Goal: Task Accomplishment & Management: Use online tool/utility

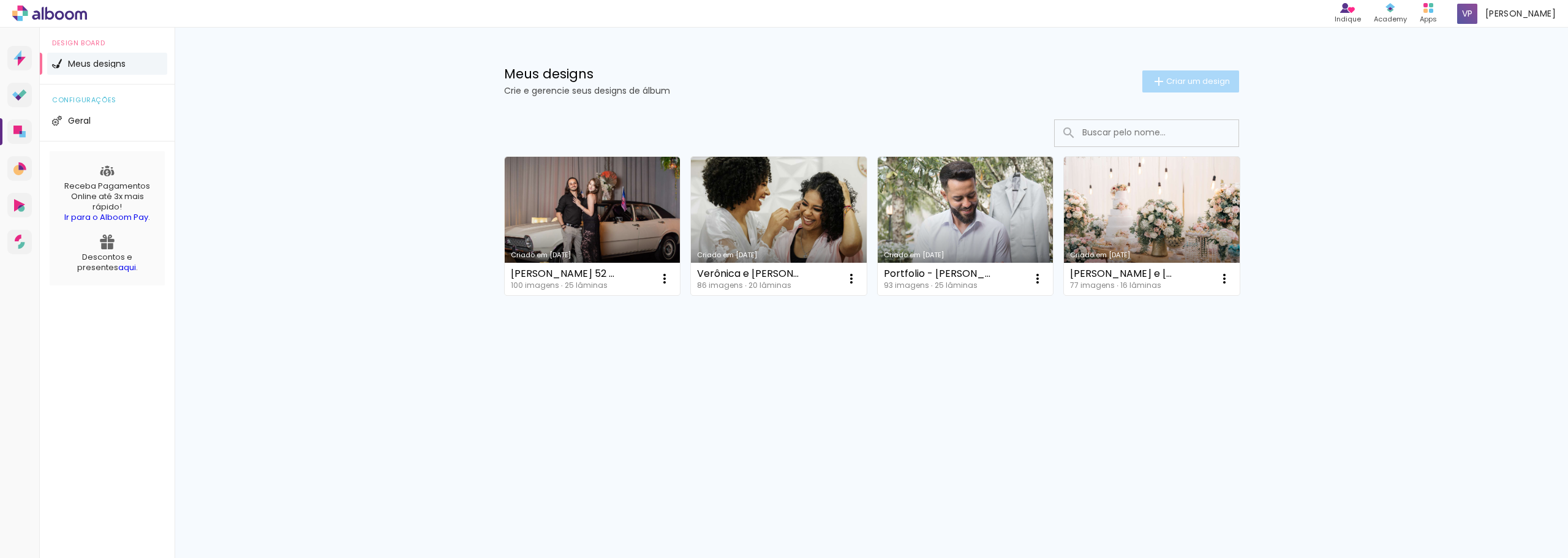
click at [1195, 80] on span "Criar um design" at bounding box center [1198, 81] width 64 height 8
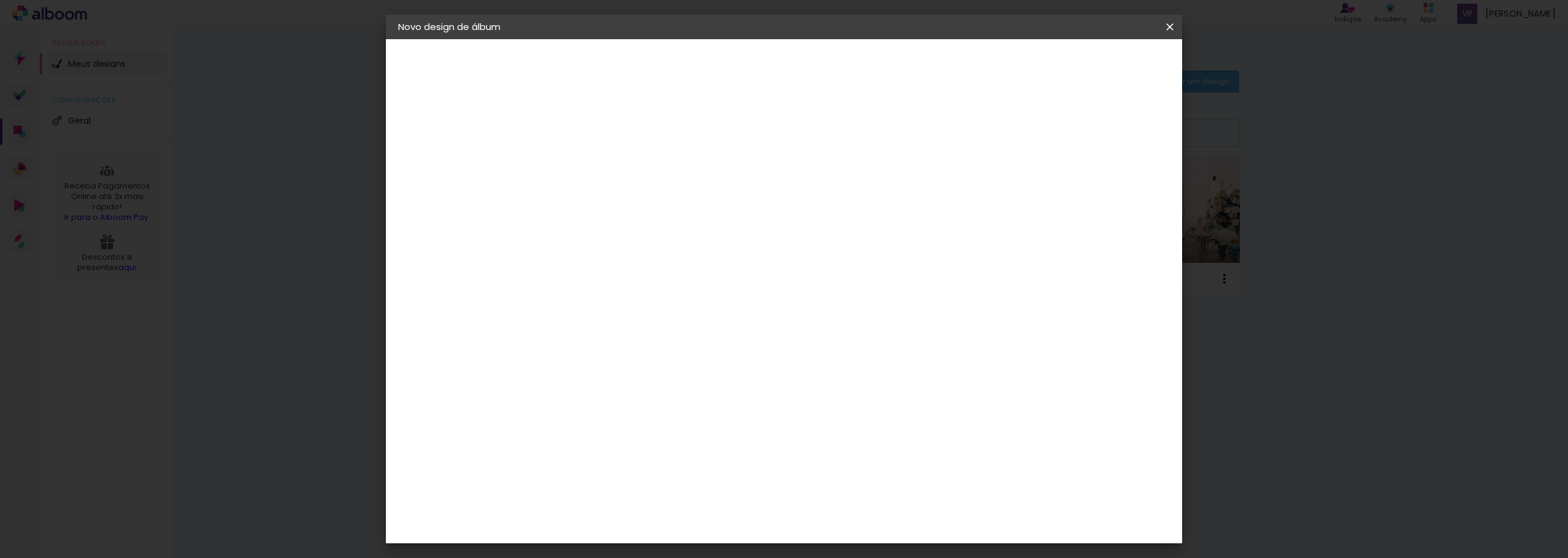
click at [598, 164] on input at bounding box center [598, 165] width 0 height 19
type input "[PERSON_NAME] e [PERSON_NAME]"
type paper-input "[PERSON_NAME] e [PERSON_NAME]"
click at [0, 0] on slot "Avançar" at bounding box center [0, 0] width 0 height 0
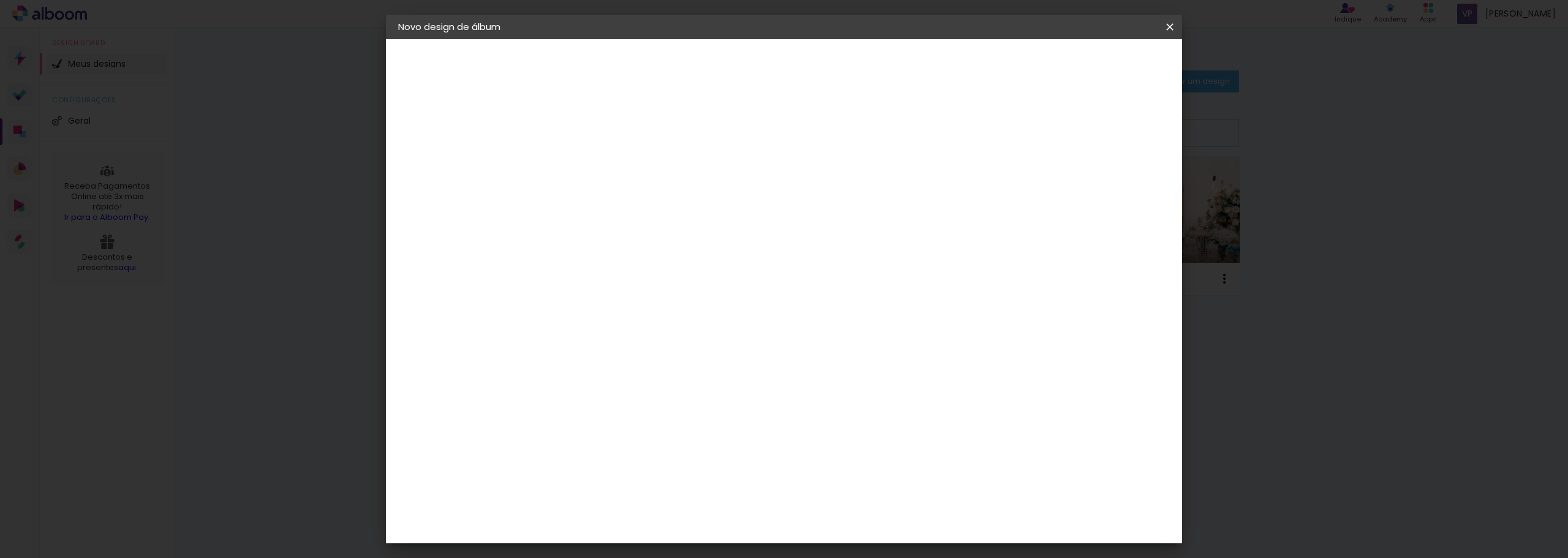
click at [605, 481] on div "Evidence" at bounding box center [612, 486] width 43 height 9
click at [0, 0] on slot "Avançar" at bounding box center [0, 0] width 0 height 0
click at [646, 204] on input "text" at bounding box center [622, 213] width 48 height 19
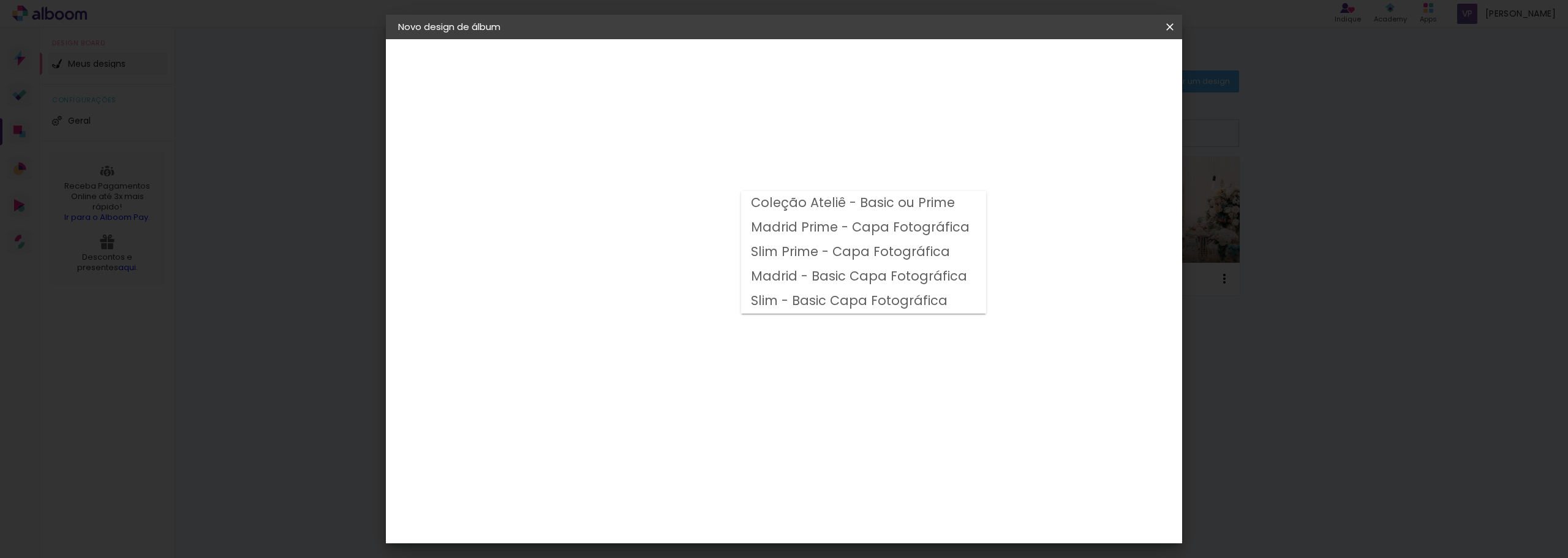
click at [0, 0] on slot "Madrid Prime - Capa Fotográfica" at bounding box center [0, 0] width 0 height 0
type input "Madrid Prime - Capa Fotográfica"
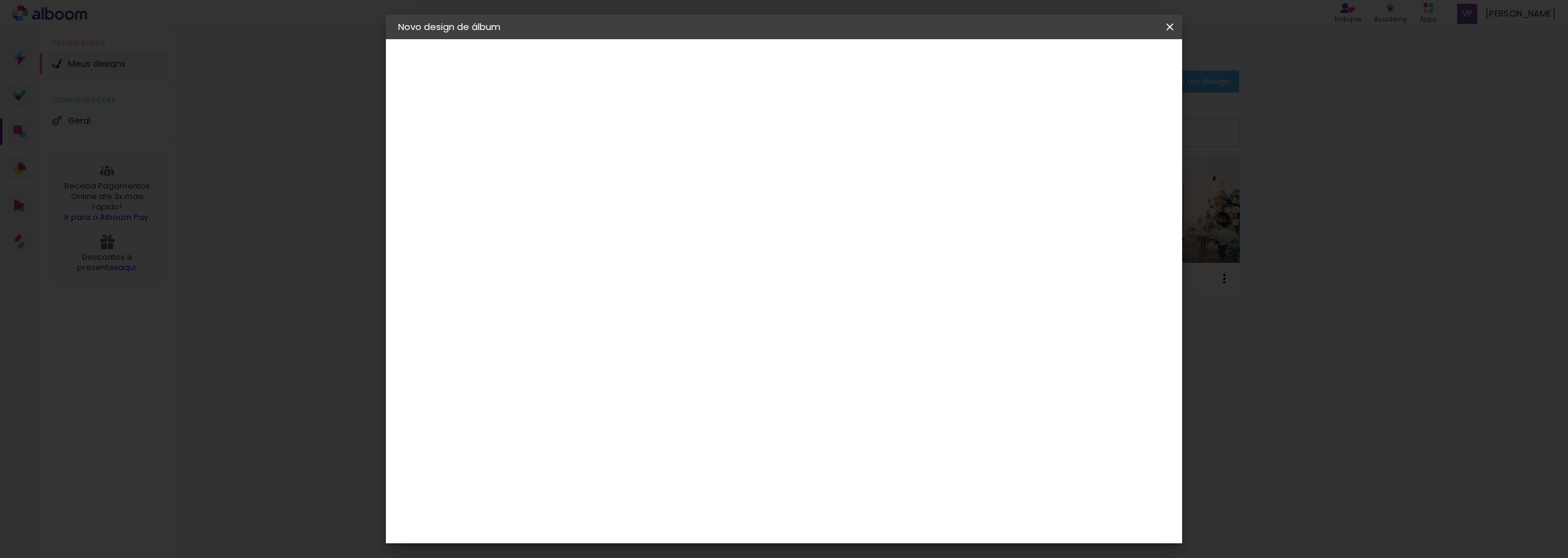
scroll to position [184, 0]
click at [681, 539] on span "25 × 25" at bounding box center [652, 555] width 57 height 33
click at [798, 71] on paper-button "Avançar" at bounding box center [768, 65] width 60 height 21
click at [1024, 104] on div at bounding box center [1018, 105] width 11 height 11
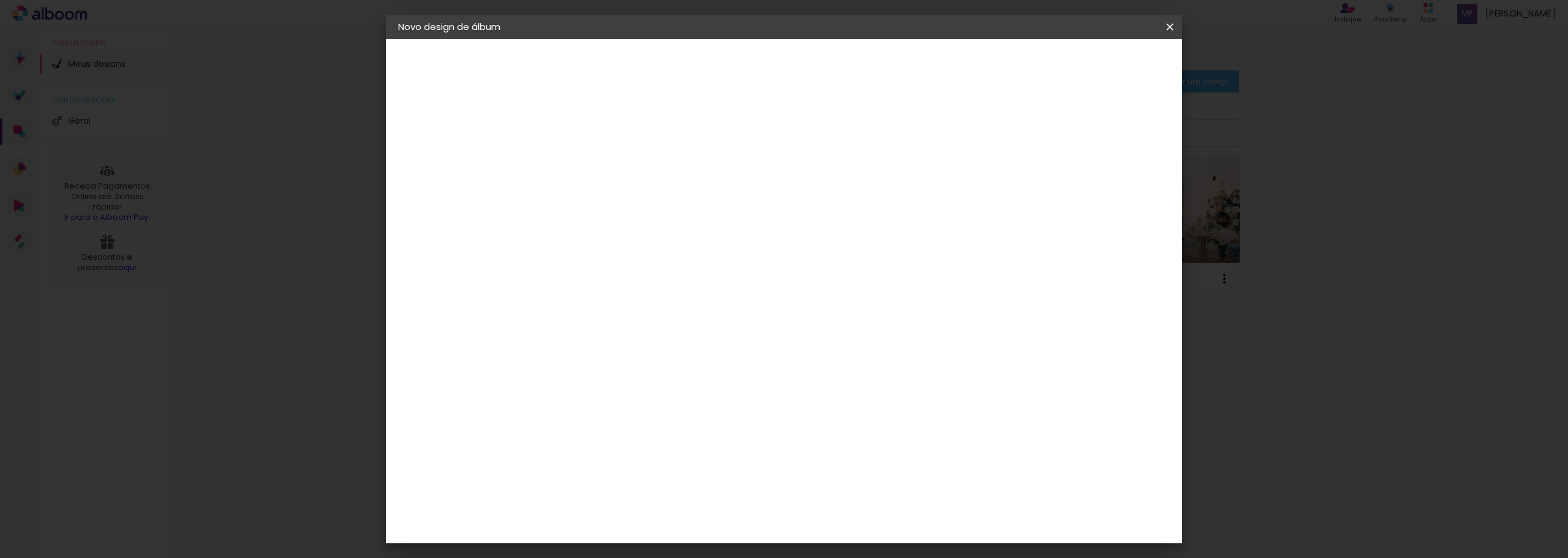
type paper-checkbox "on"
click at [1024, 105] on div at bounding box center [1018, 105] width 11 height 11
click at [1093, 61] on span "Iniciar design" at bounding box center [1065, 65] width 56 height 8
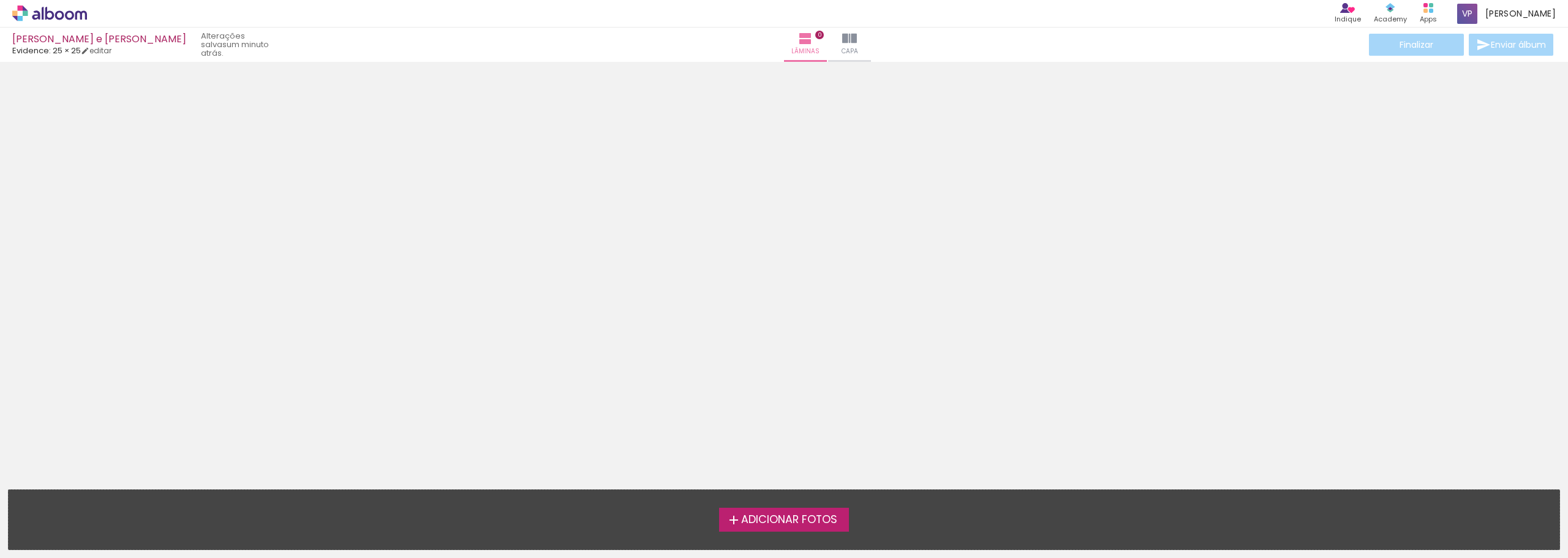
click at [782, 521] on span "Adicionar Fotos" at bounding box center [789, 521] width 96 height 11
click at [0, 0] on input "file" at bounding box center [0, 0] width 0 height 0
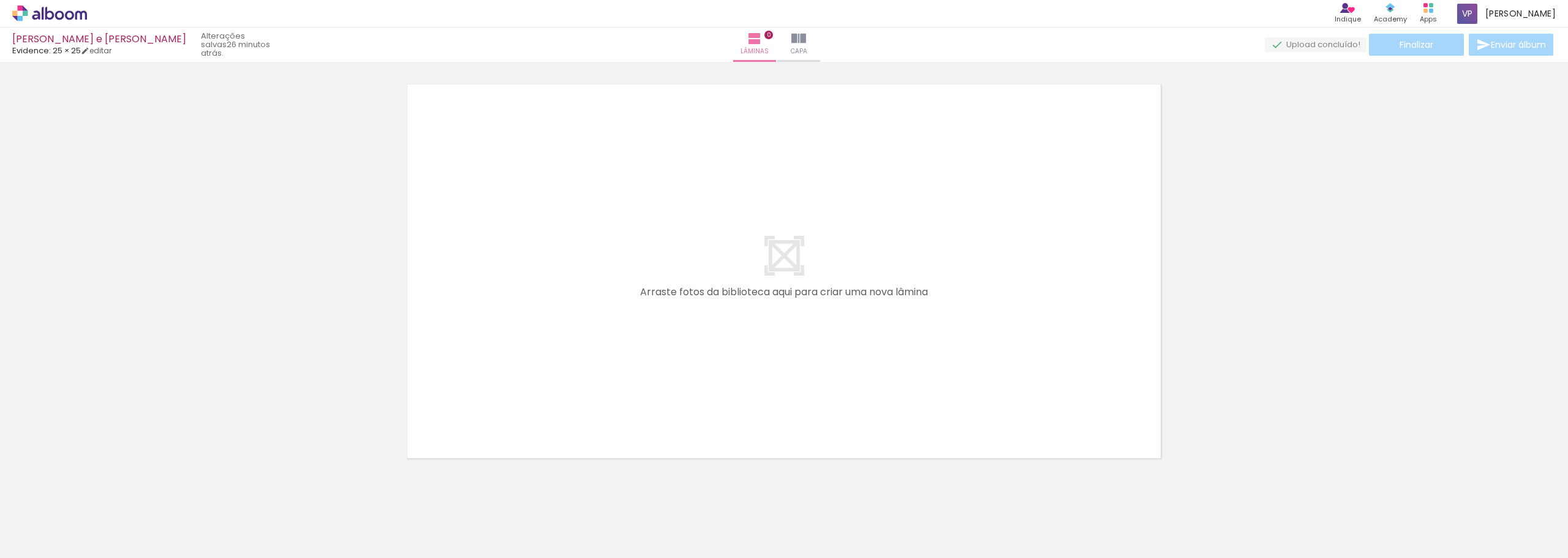
scroll to position [0, 2774]
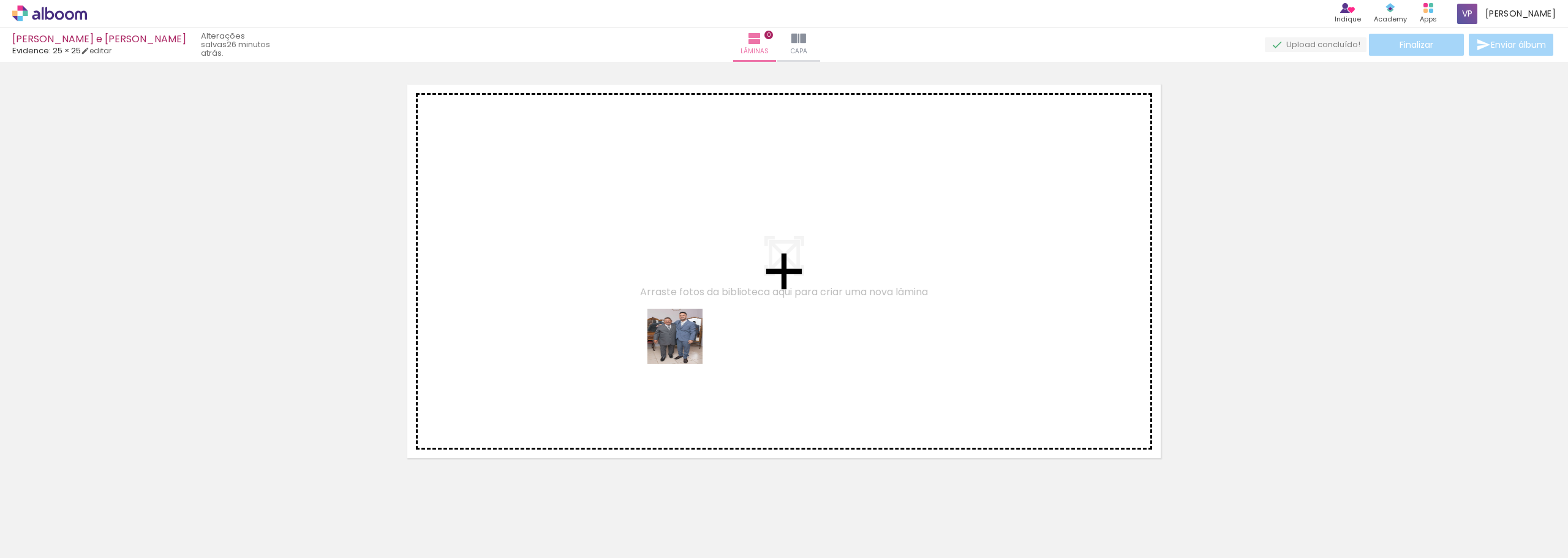
drag, startPoint x: 778, startPoint y: 521, endPoint x: 877, endPoint y: 509, distance: 99.7
click at [646, 307] on quentale-workspace at bounding box center [784, 279] width 1568 height 558
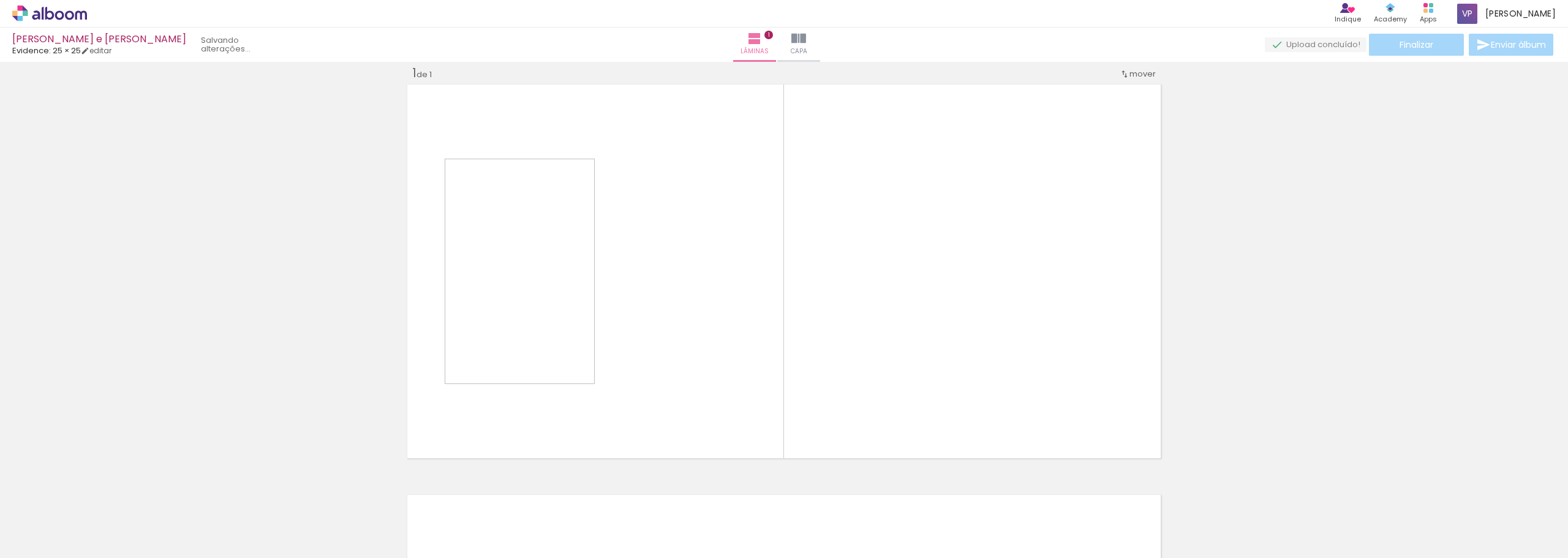
scroll to position [16, 0]
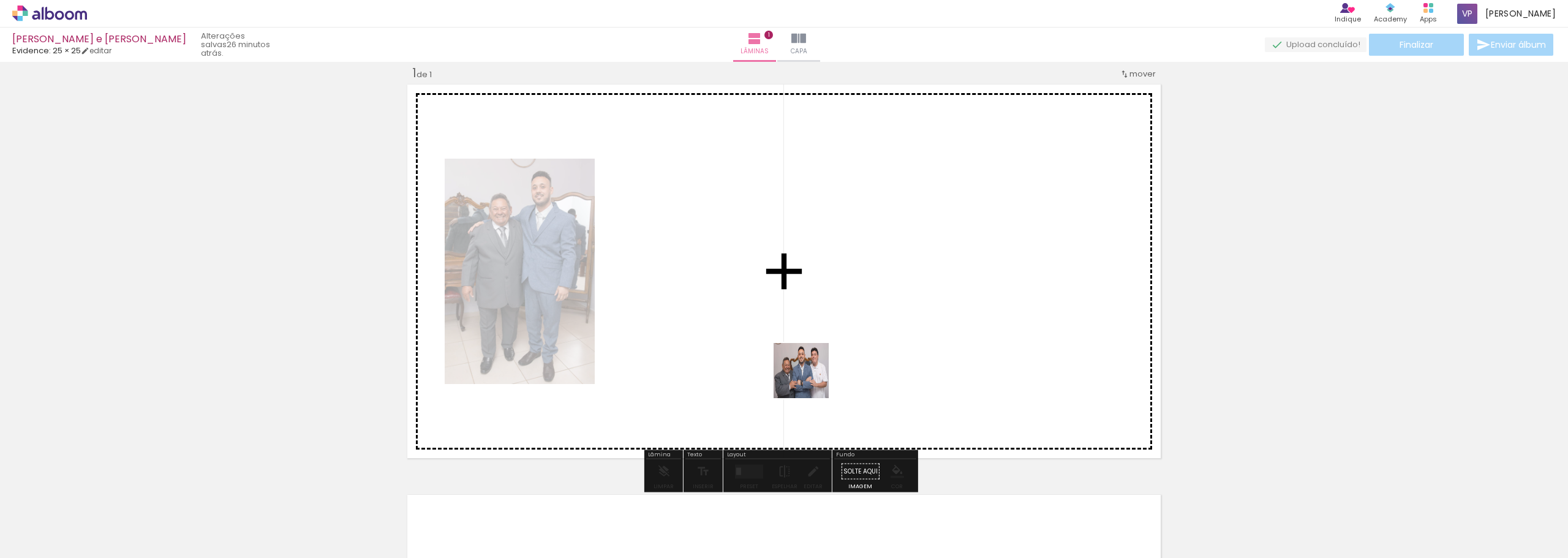
drag, startPoint x: 857, startPoint y: 531, endPoint x: 801, endPoint y: 290, distance: 247.4
click at [801, 290] on quentale-workspace at bounding box center [784, 279] width 1568 height 558
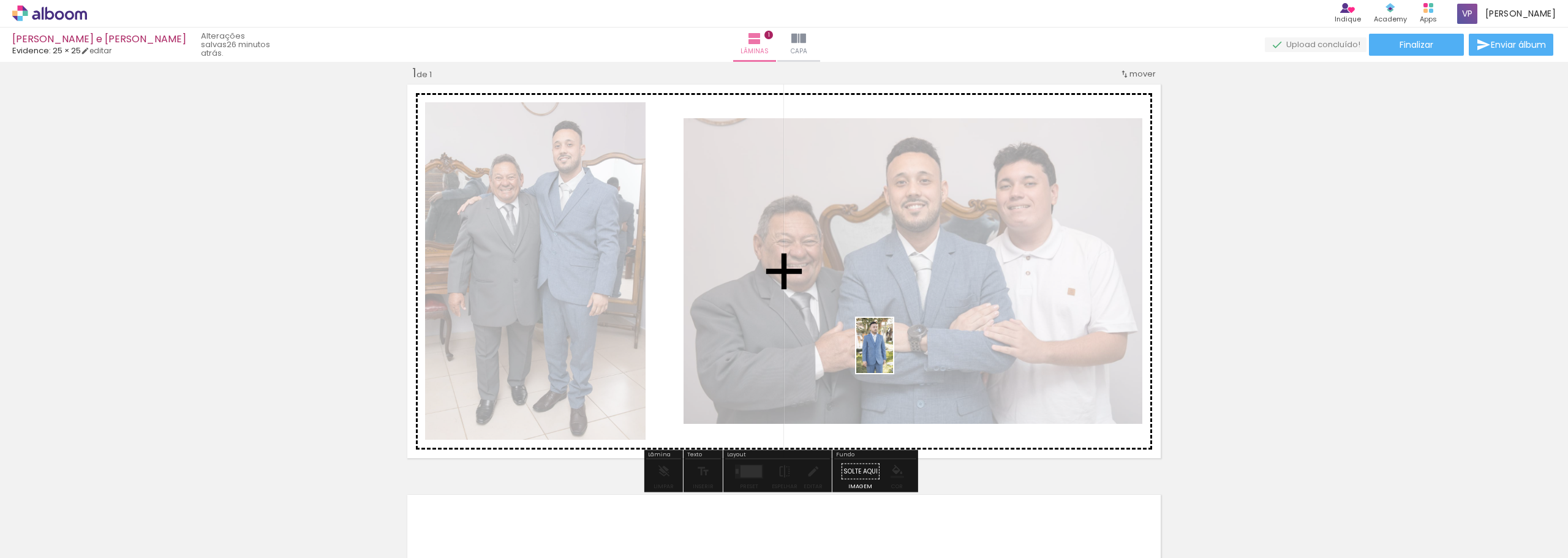
drag, startPoint x: 924, startPoint y: 528, endPoint x: 893, endPoint y: 355, distance: 175.8
click at [893, 355] on quentale-workspace at bounding box center [784, 279] width 1568 height 558
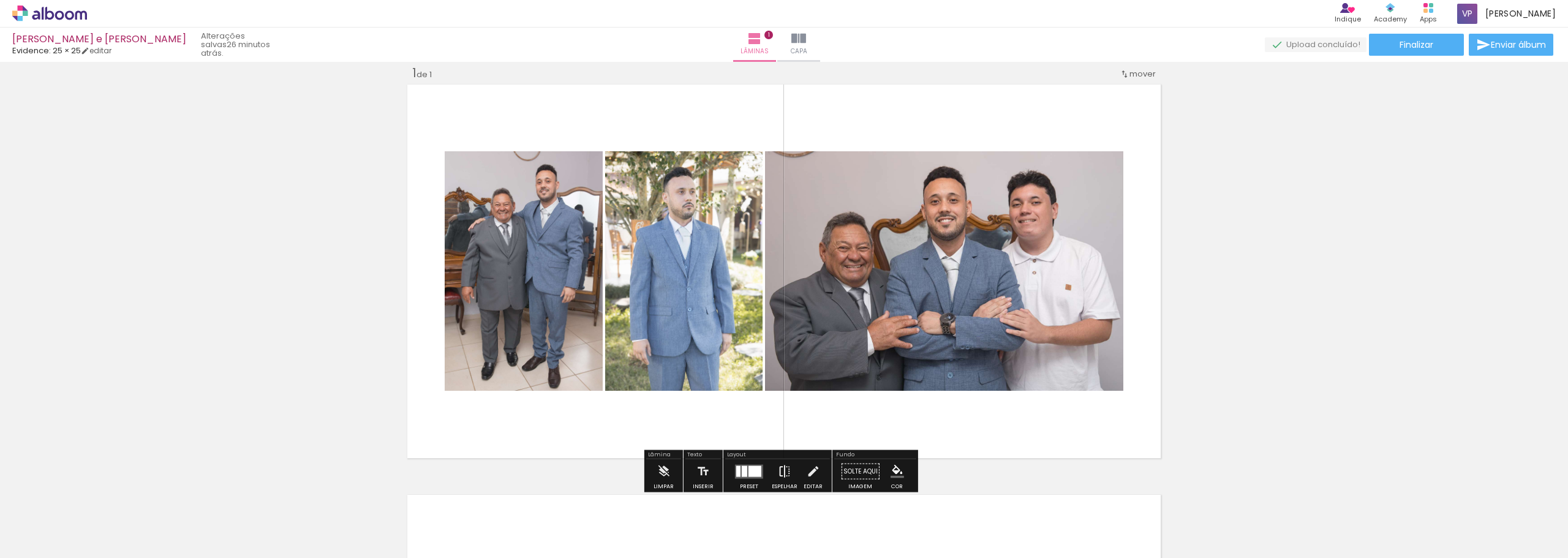
click at [780, 475] on iron-icon at bounding box center [784, 472] width 13 height 24
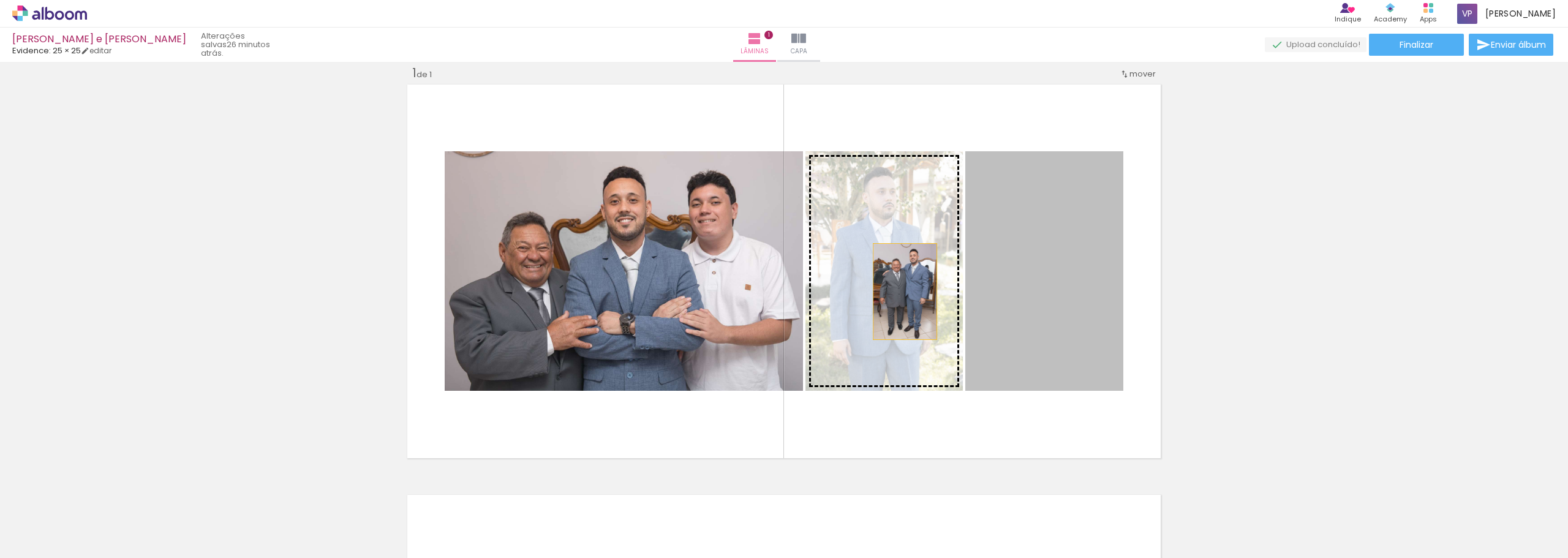
drag, startPoint x: 999, startPoint y: 307, endPoint x: 890, endPoint y: 289, distance: 110.5
click at [0, 0] on slot at bounding box center [0, 0] width 0 height 0
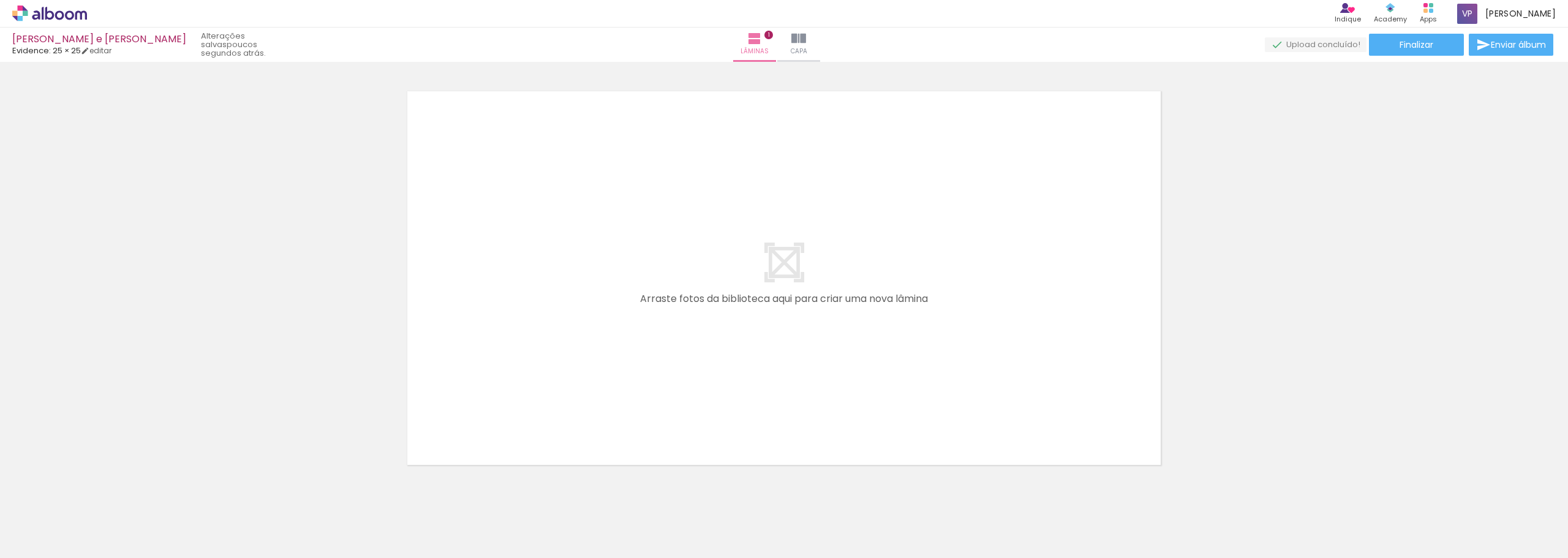
scroll to position [0, 2231]
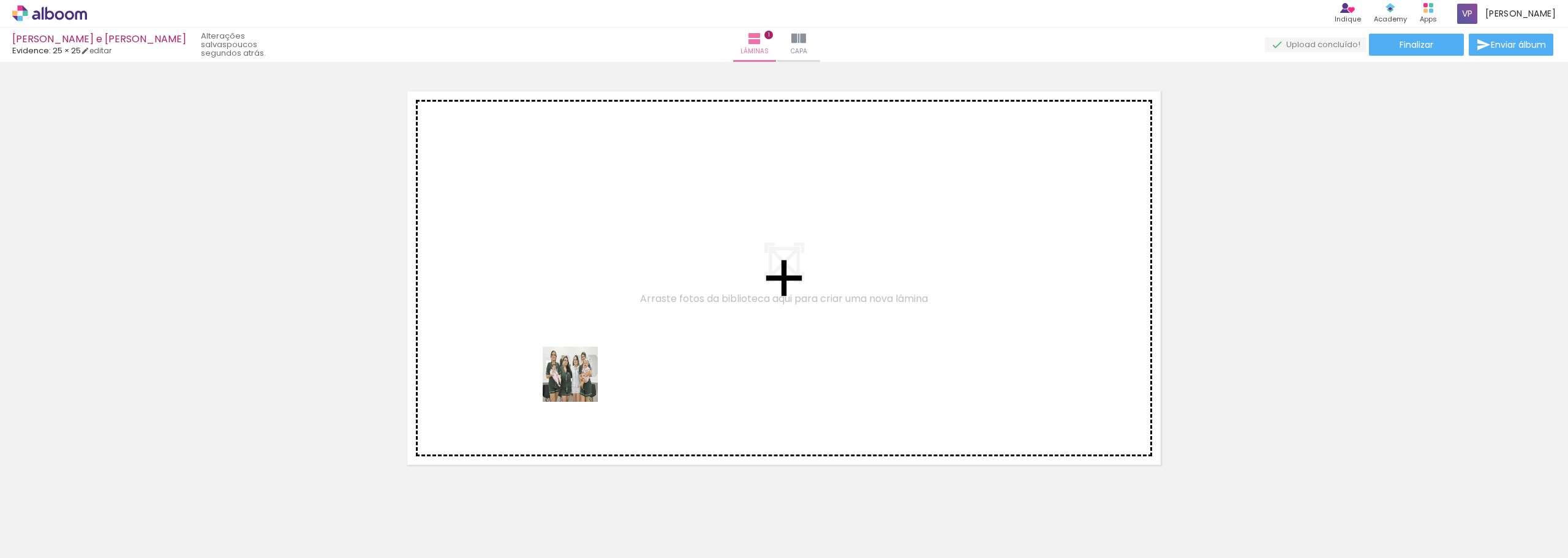
drag, startPoint x: 497, startPoint y: 523, endPoint x: 551, endPoint y: 436, distance: 102.4
click at [576, 374] on quentale-workspace at bounding box center [784, 279] width 1568 height 558
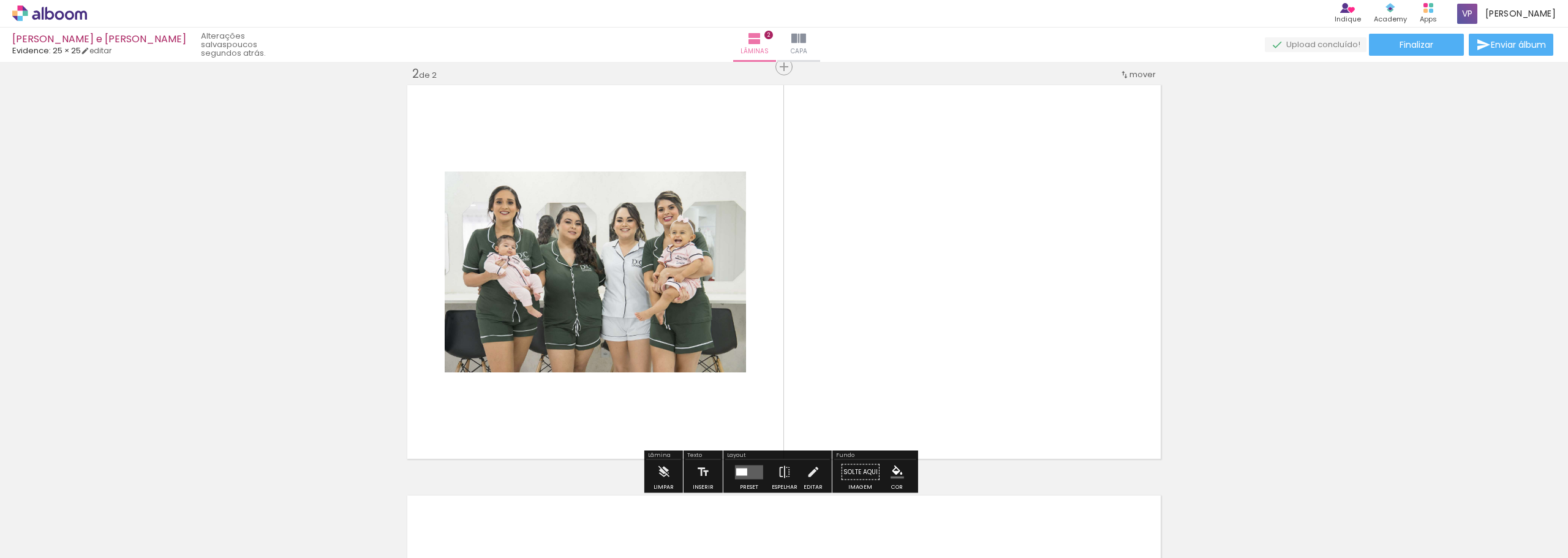
scroll to position [426, 0]
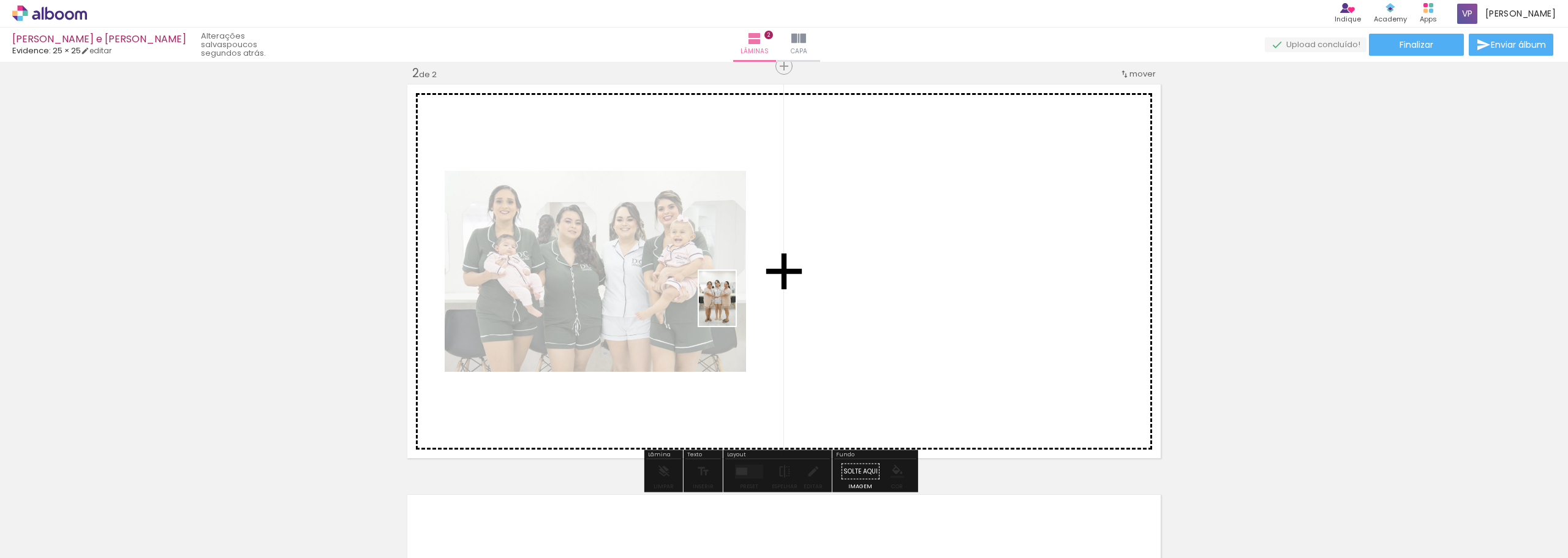
drag, startPoint x: 569, startPoint y: 532, endPoint x: 736, endPoint y: 307, distance: 280.2
click at [736, 307] on quentale-workspace at bounding box center [784, 279] width 1568 height 558
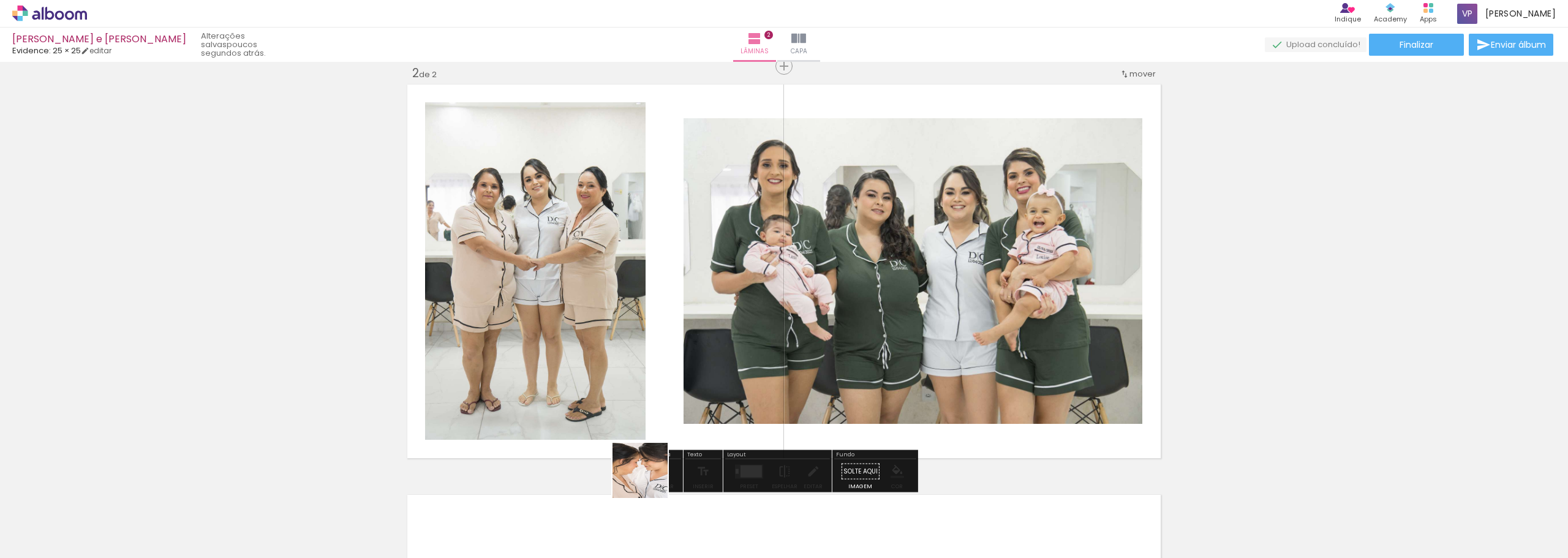
drag, startPoint x: 633, startPoint y: 520, endPoint x: 678, endPoint y: 436, distance: 95.3
click at [680, 340] on quentale-workspace at bounding box center [784, 279] width 1568 height 558
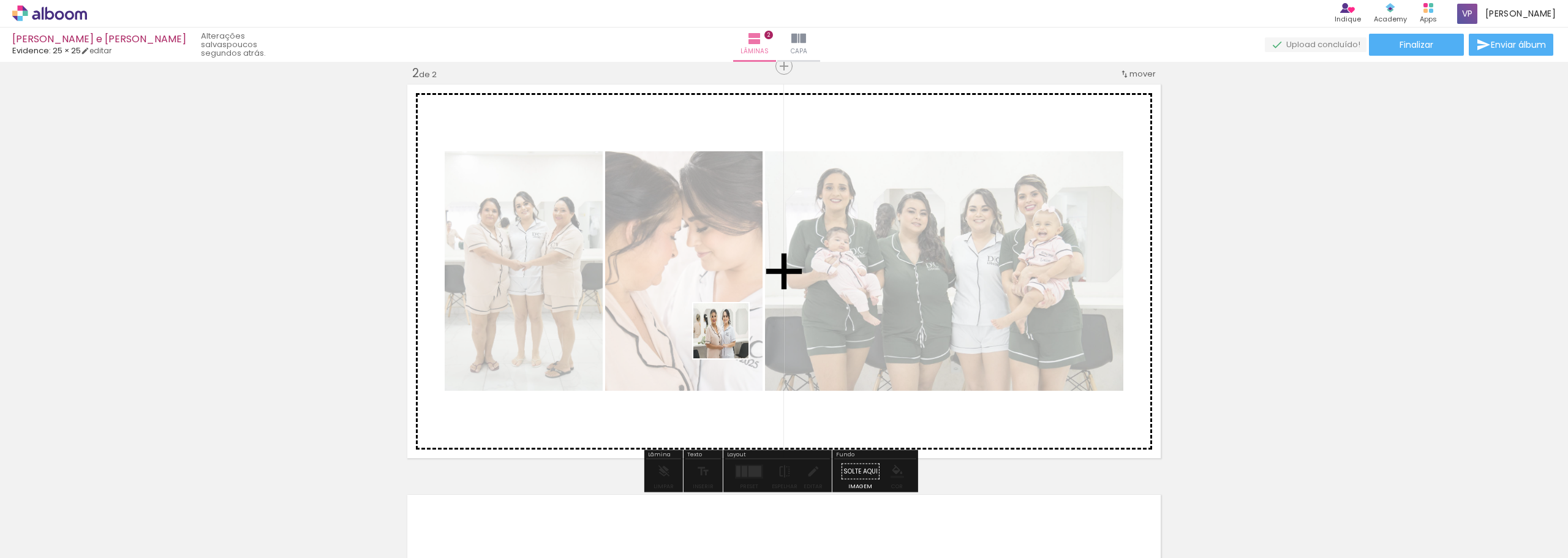
drag, startPoint x: 700, startPoint y: 531, endPoint x: 727, endPoint y: 330, distance: 202.8
click at [735, 316] on quentale-workspace at bounding box center [784, 279] width 1568 height 558
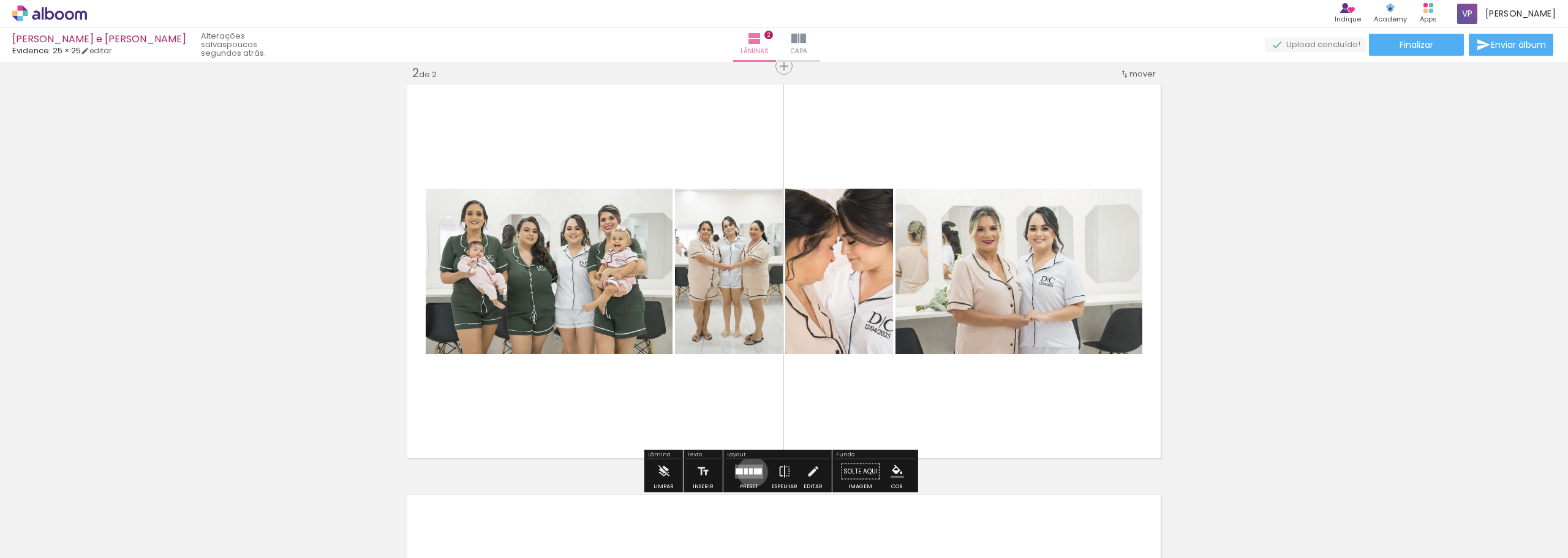
click at [750, 472] on div at bounding box center [751, 471] width 4 height 7
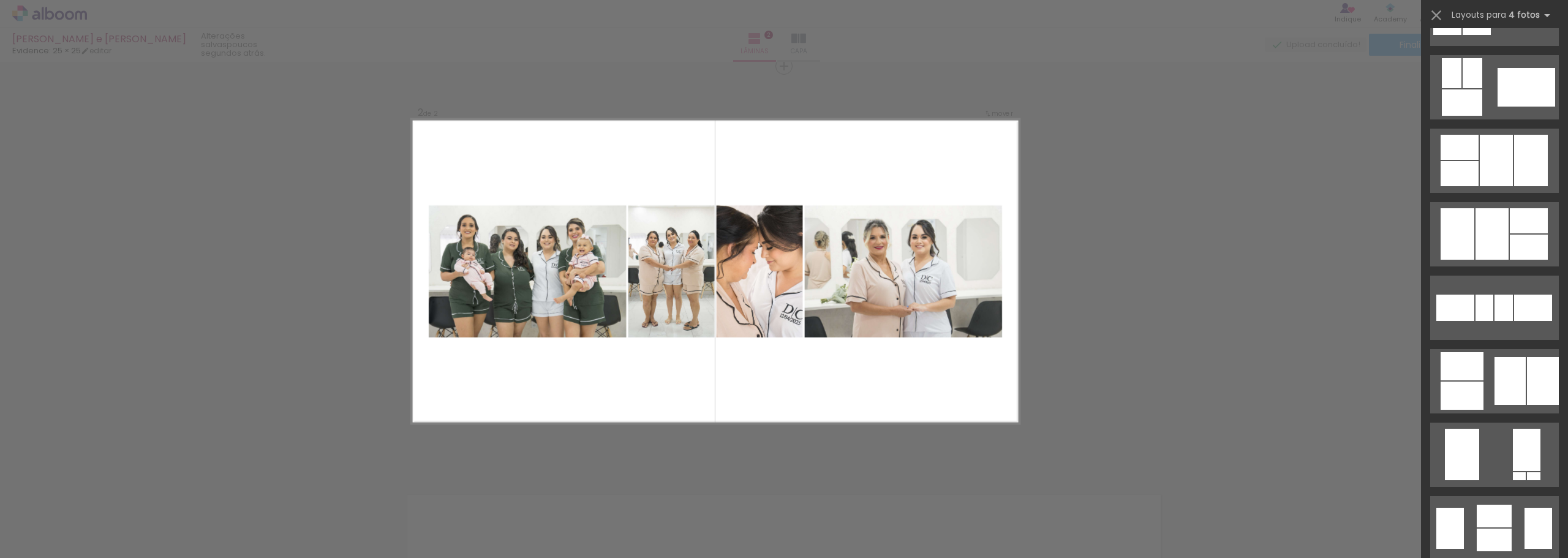
scroll to position [530, 0]
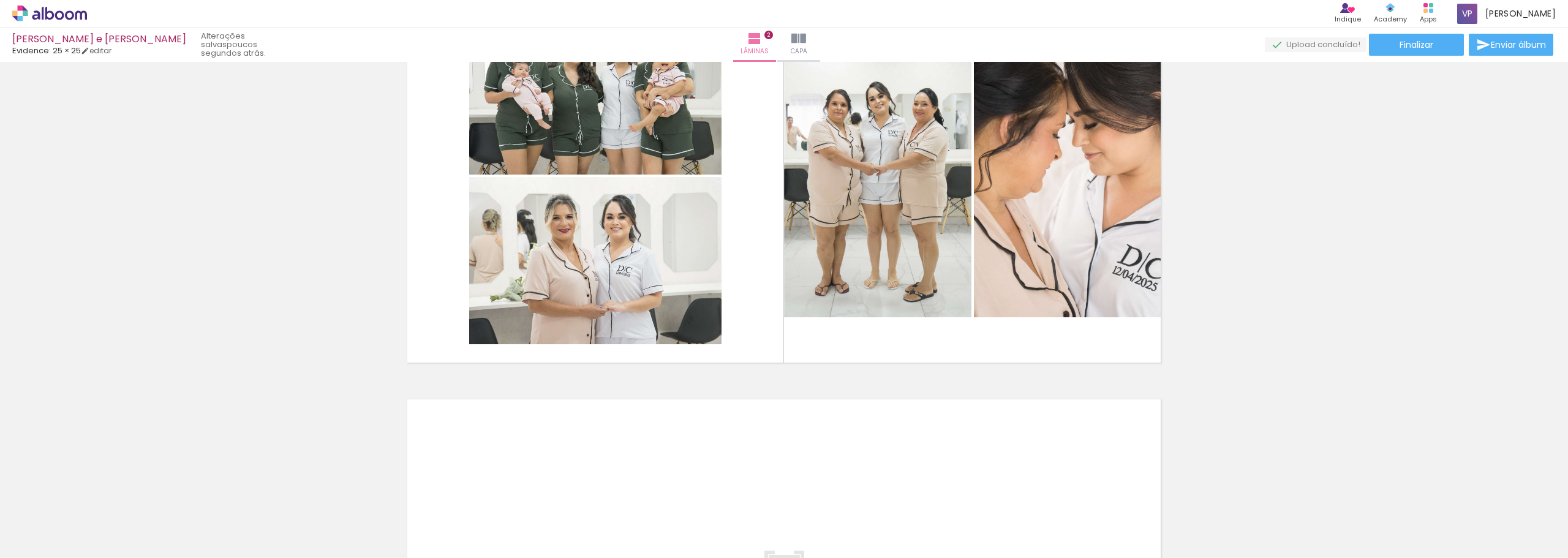
scroll to position [483, 0]
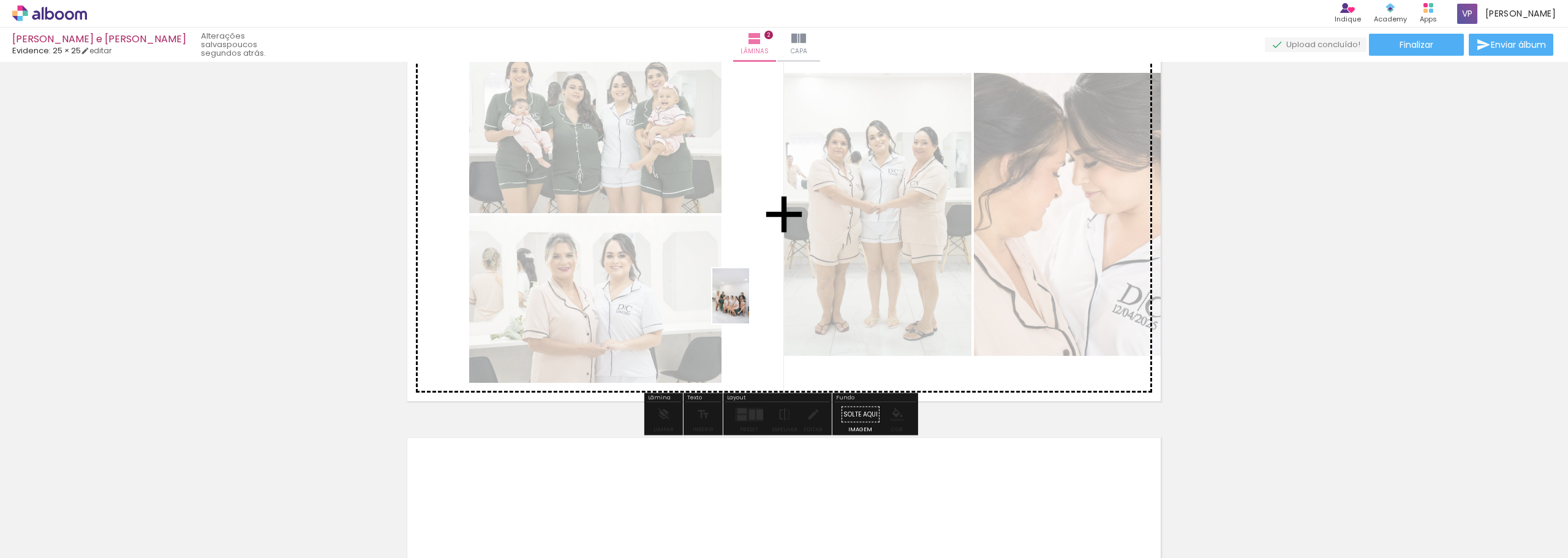
drag, startPoint x: 741, startPoint y: 518, endPoint x: 750, endPoint y: 304, distance: 214.2
click at [750, 304] on quentale-workspace at bounding box center [784, 279] width 1568 height 558
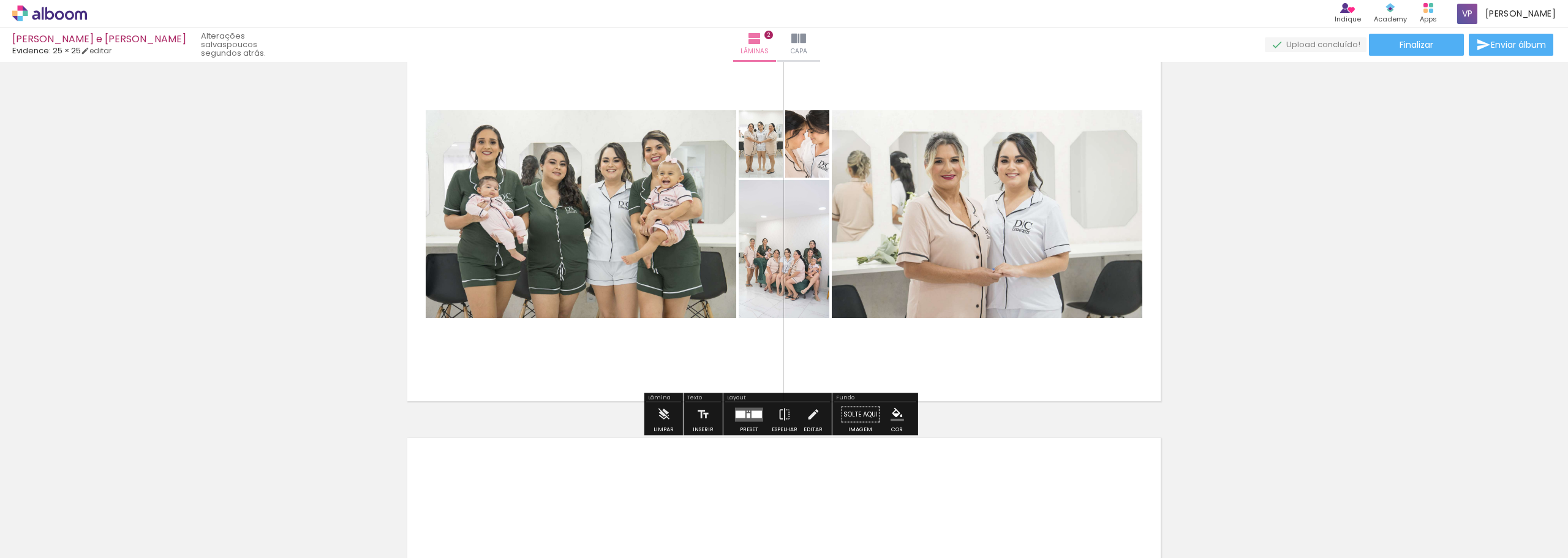
click at [748, 414] on quentale-layouter at bounding box center [749, 414] width 28 height 14
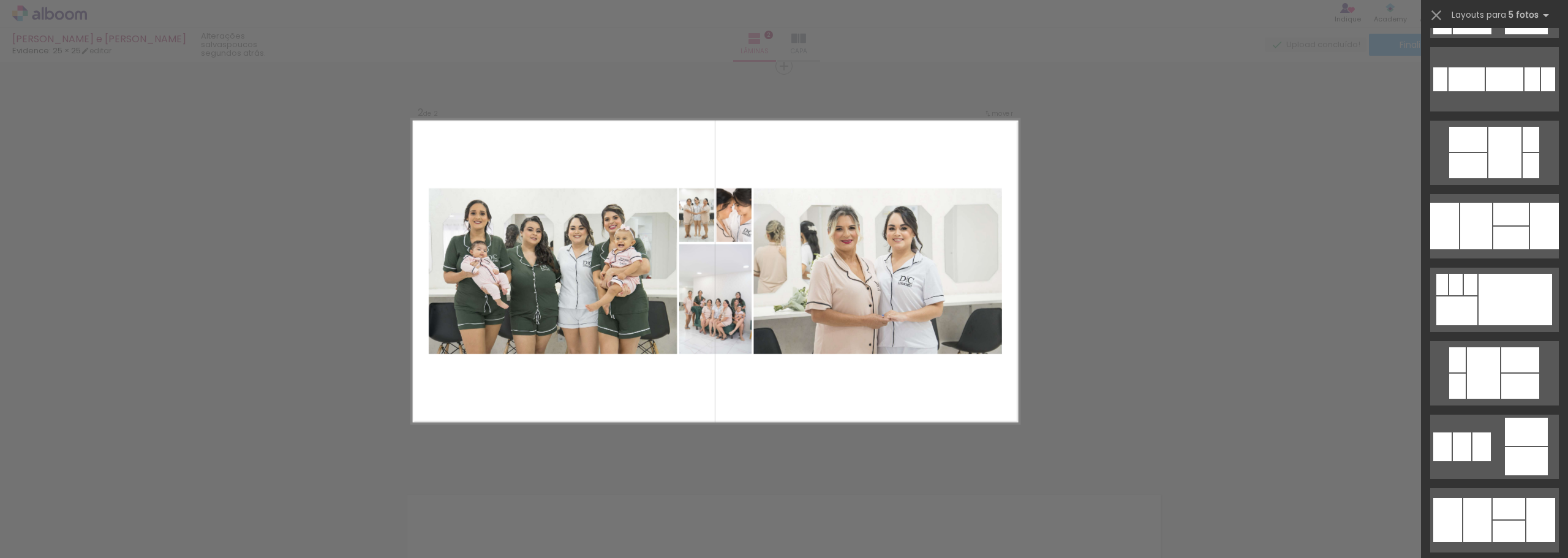
scroll to position [996, 0]
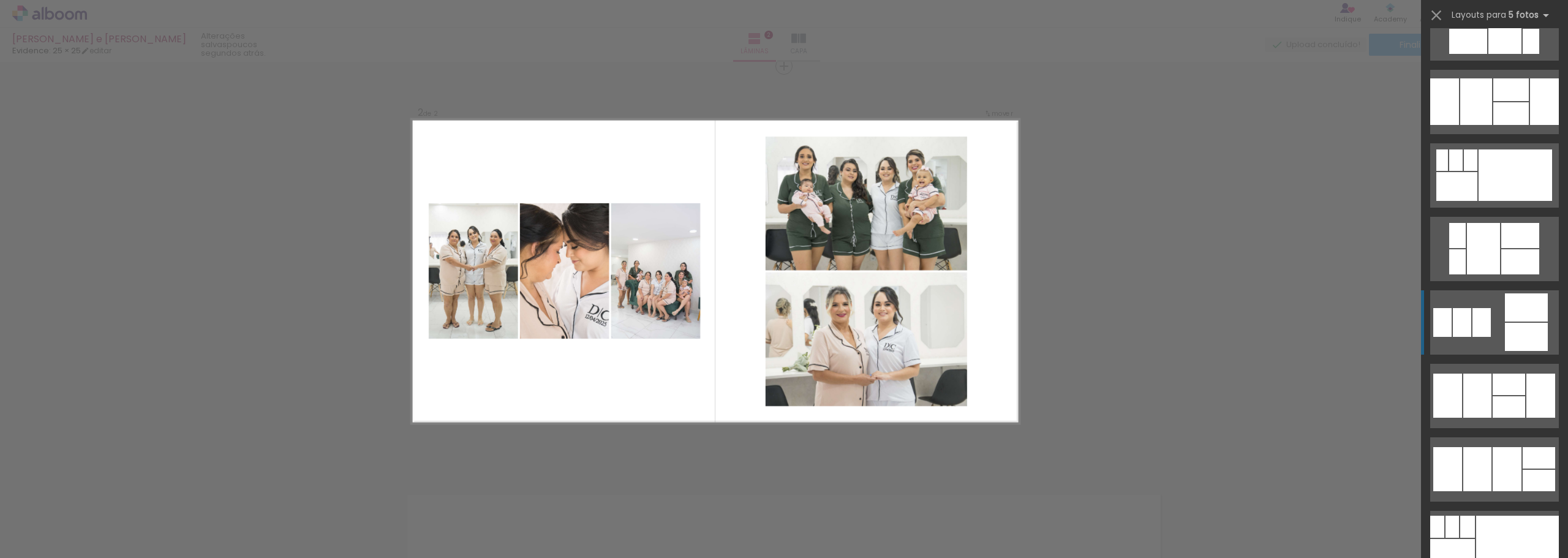
click at [1492, 448] on div at bounding box center [1506, 469] width 29 height 44
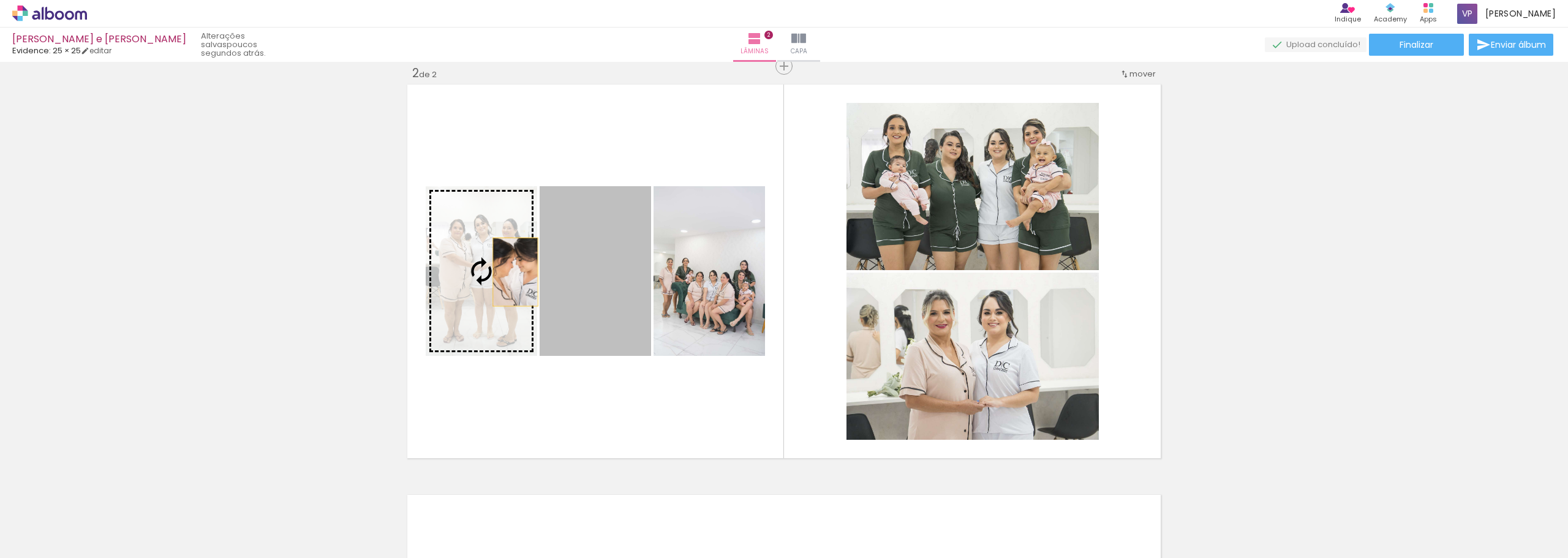
drag, startPoint x: 592, startPoint y: 283, endPoint x: 511, endPoint y: 272, distance: 81.7
click at [0, 0] on slot at bounding box center [0, 0] width 0 height 0
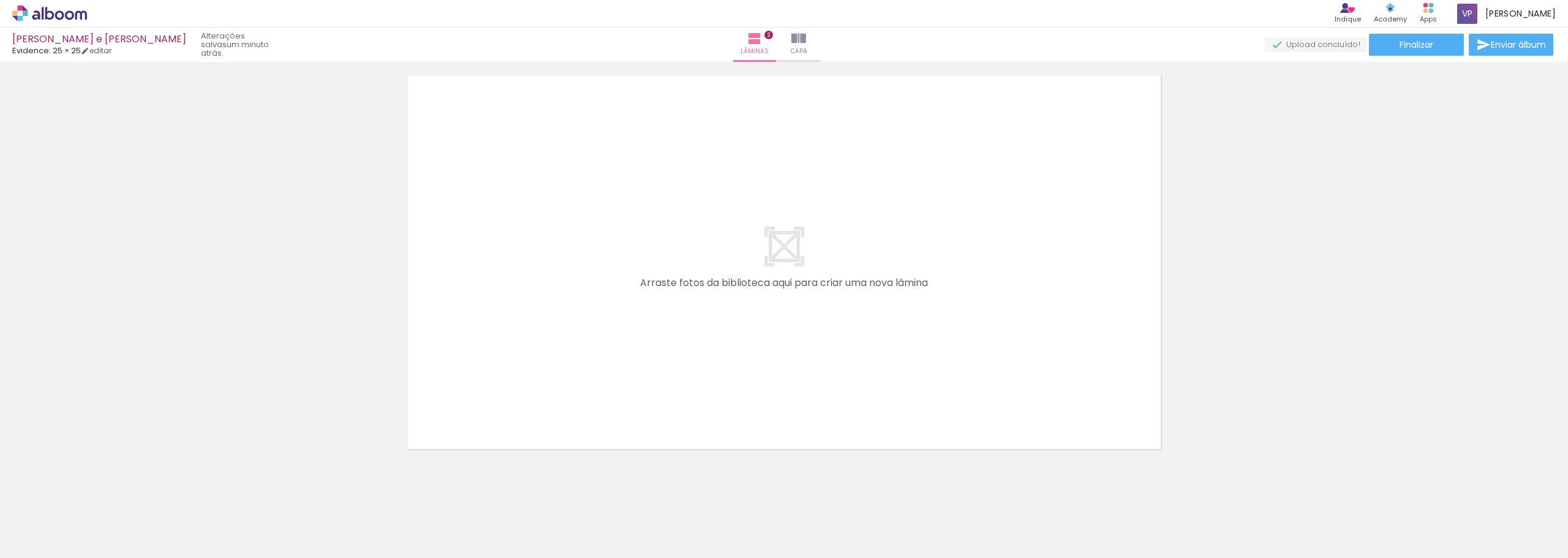
scroll to position [847, 0]
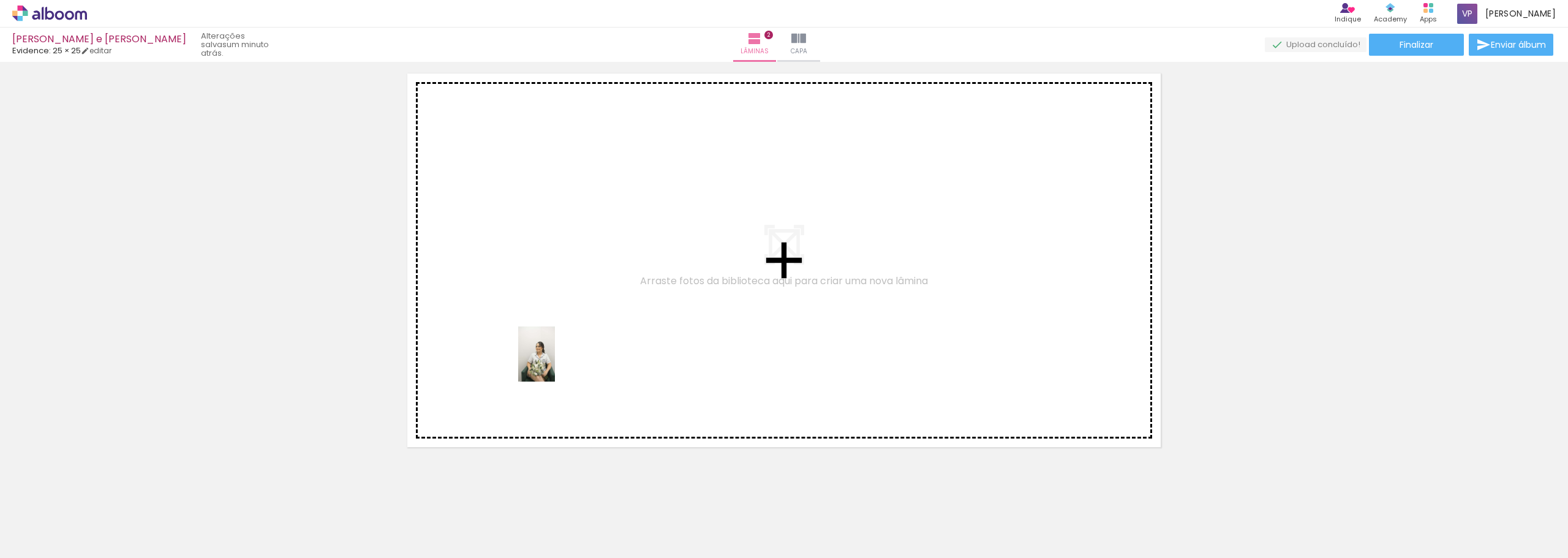
drag, startPoint x: 384, startPoint y: 525, endPoint x: 555, endPoint y: 363, distance: 235.6
click at [555, 363] on quentale-workspace at bounding box center [784, 279] width 1568 height 558
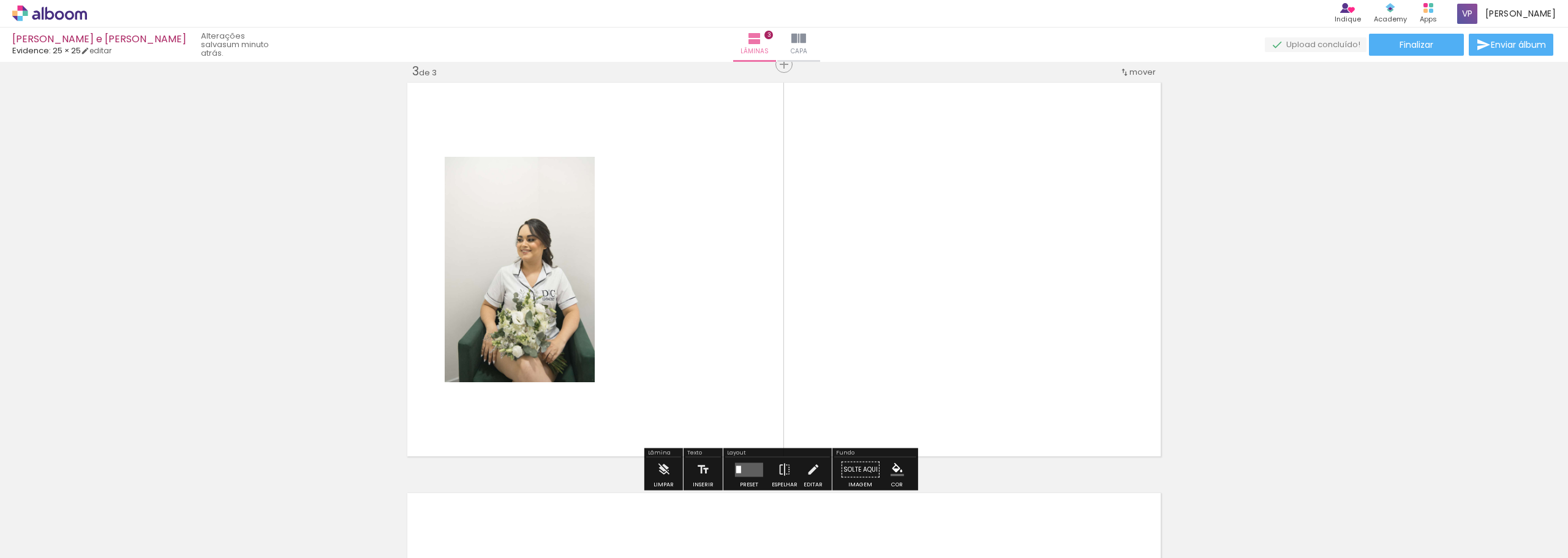
scroll to position [837, 0]
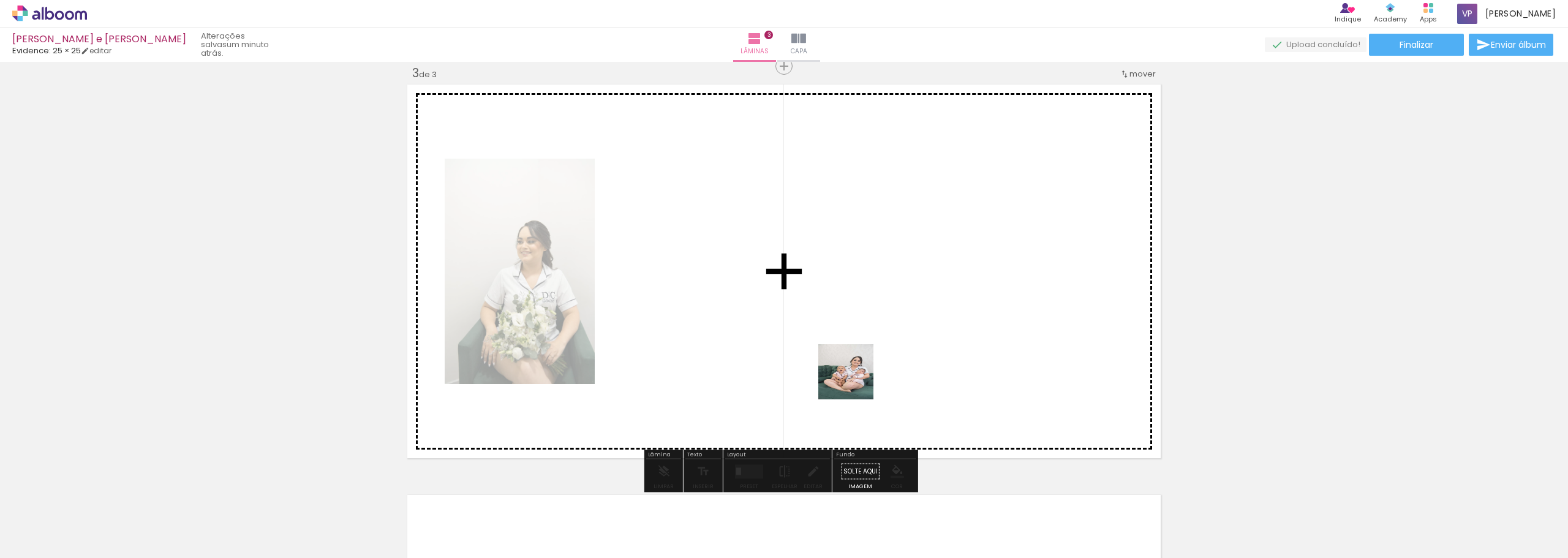
drag, startPoint x: 868, startPoint y: 527, endPoint x: 843, endPoint y: 371, distance: 158.0
click at [837, 323] on quentale-workspace at bounding box center [784, 279] width 1568 height 558
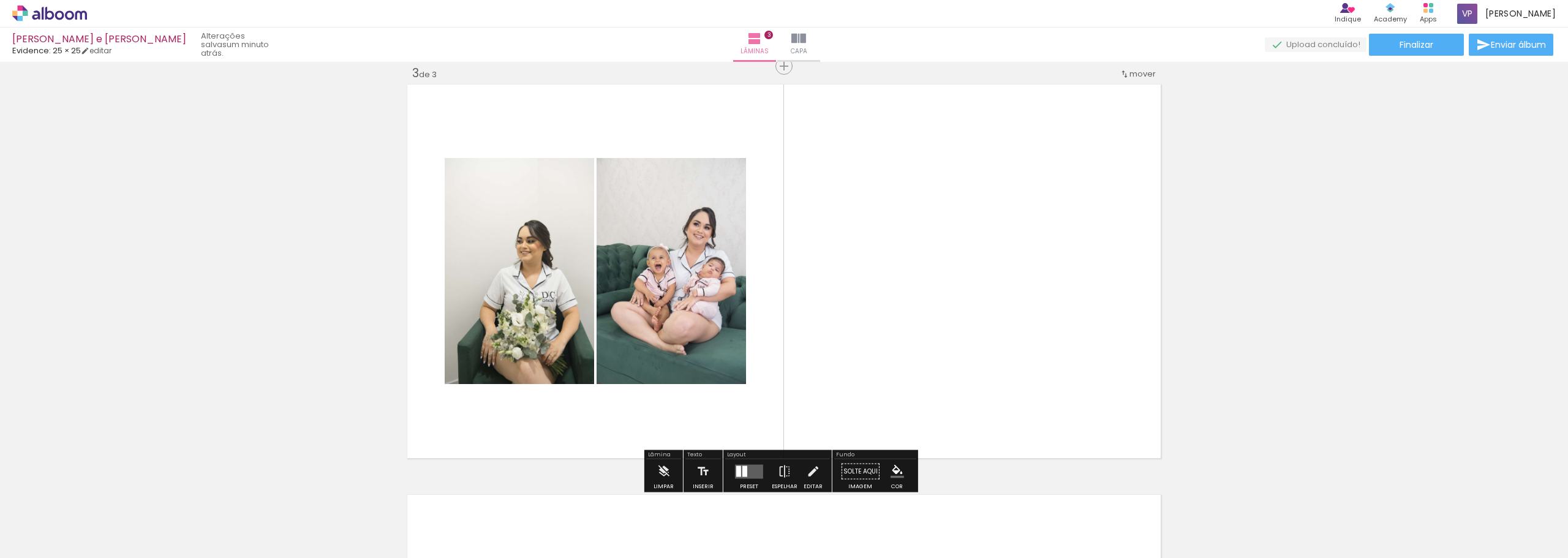
drag, startPoint x: 943, startPoint y: 540, endPoint x: 908, endPoint y: 396, distance: 148.2
click at [922, 346] on quentale-workspace at bounding box center [784, 279] width 1568 height 558
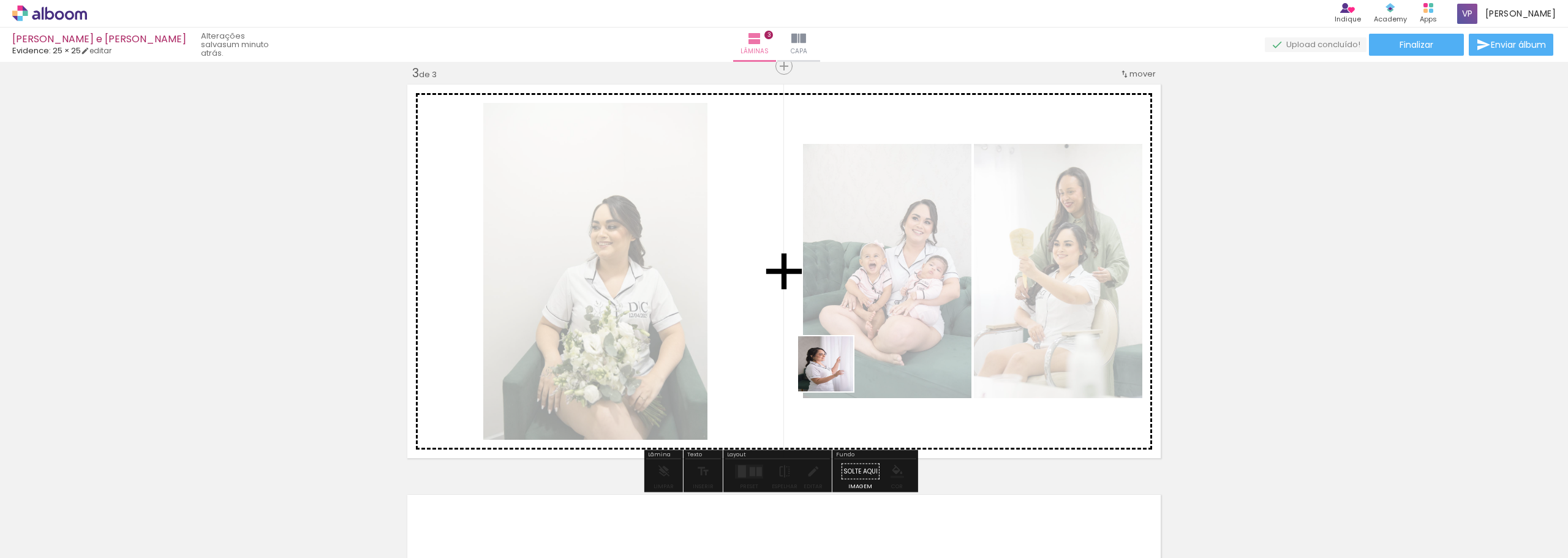
drag, startPoint x: 807, startPoint y: 518, endPoint x: 861, endPoint y: 388, distance: 140.8
click at [835, 351] on quentale-workspace at bounding box center [784, 279] width 1568 height 558
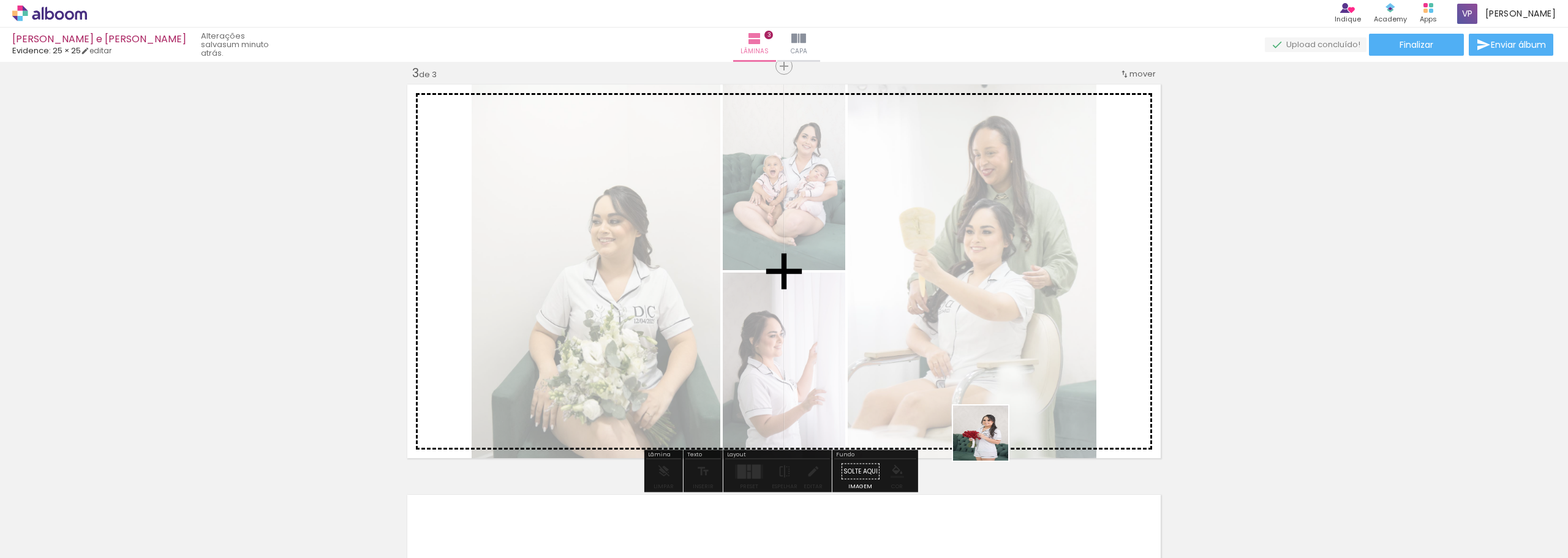
drag, startPoint x: 1010, startPoint y: 527, endPoint x: 948, endPoint y: 357, distance: 181.0
click at [948, 357] on quentale-workspace at bounding box center [784, 279] width 1568 height 558
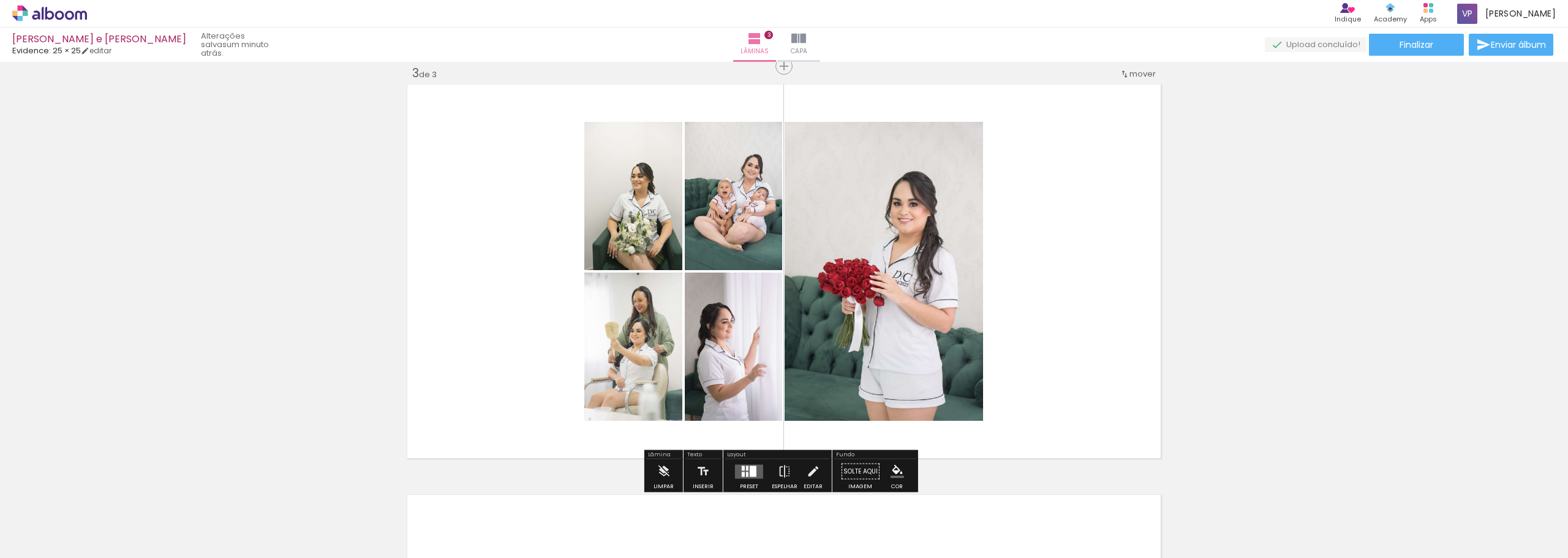
click at [754, 471] on div at bounding box center [753, 471] width 7 height 11
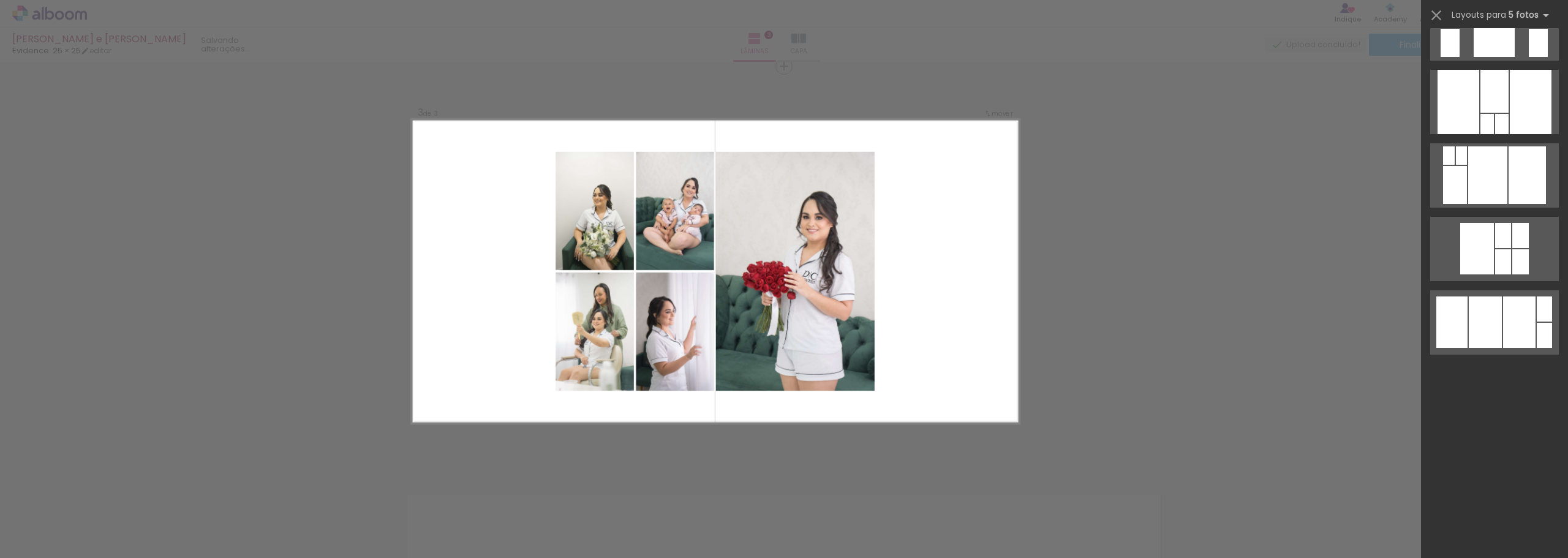
scroll to position [0, 0]
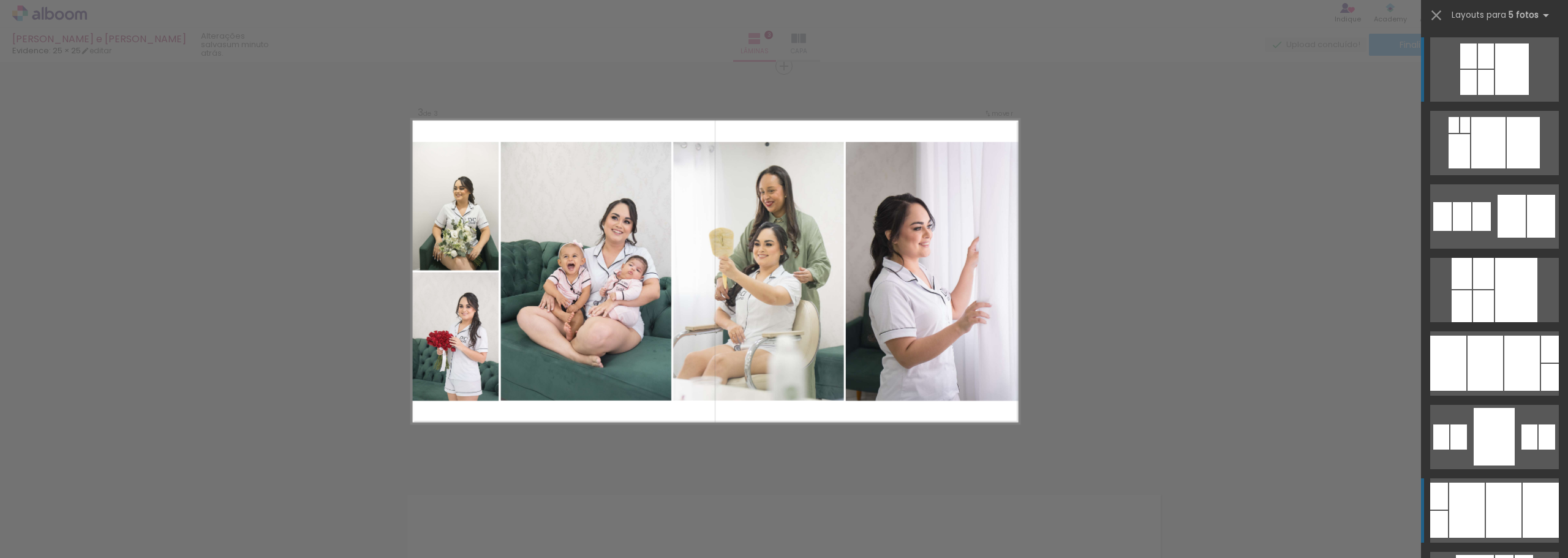
click at [1506, 465] on div at bounding box center [1494, 436] width 41 height 57
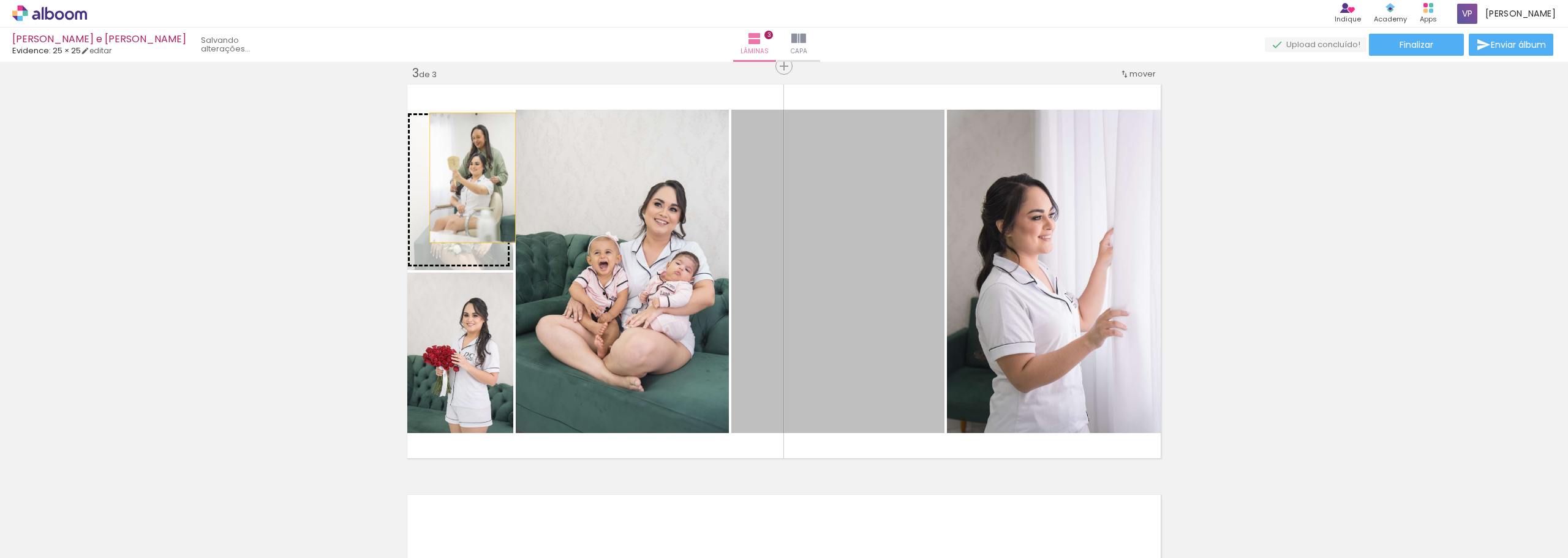
drag, startPoint x: 723, startPoint y: 220, endPoint x: 468, endPoint y: 178, distance: 258.4
click at [0, 0] on slot at bounding box center [0, 0] width 0 height 0
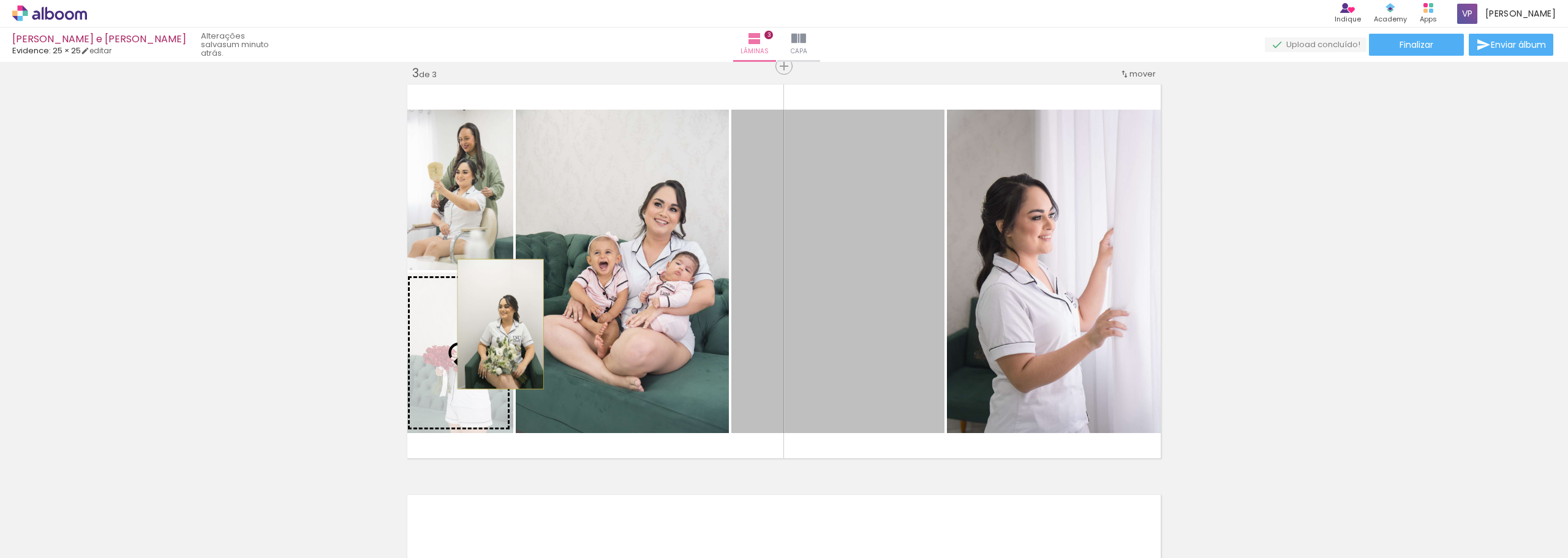
drag, startPoint x: 859, startPoint y: 274, endPoint x: 496, endPoint y: 324, distance: 366.4
click at [0, 0] on slot at bounding box center [0, 0] width 0 height 0
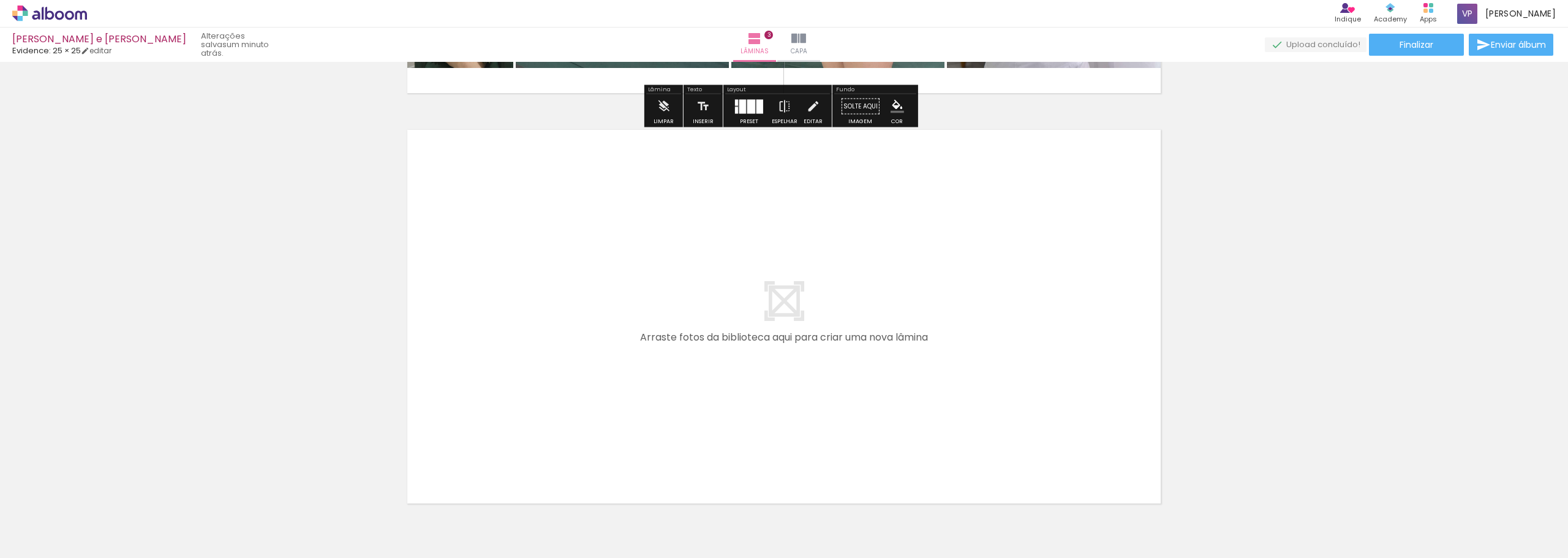
scroll to position [1270, 0]
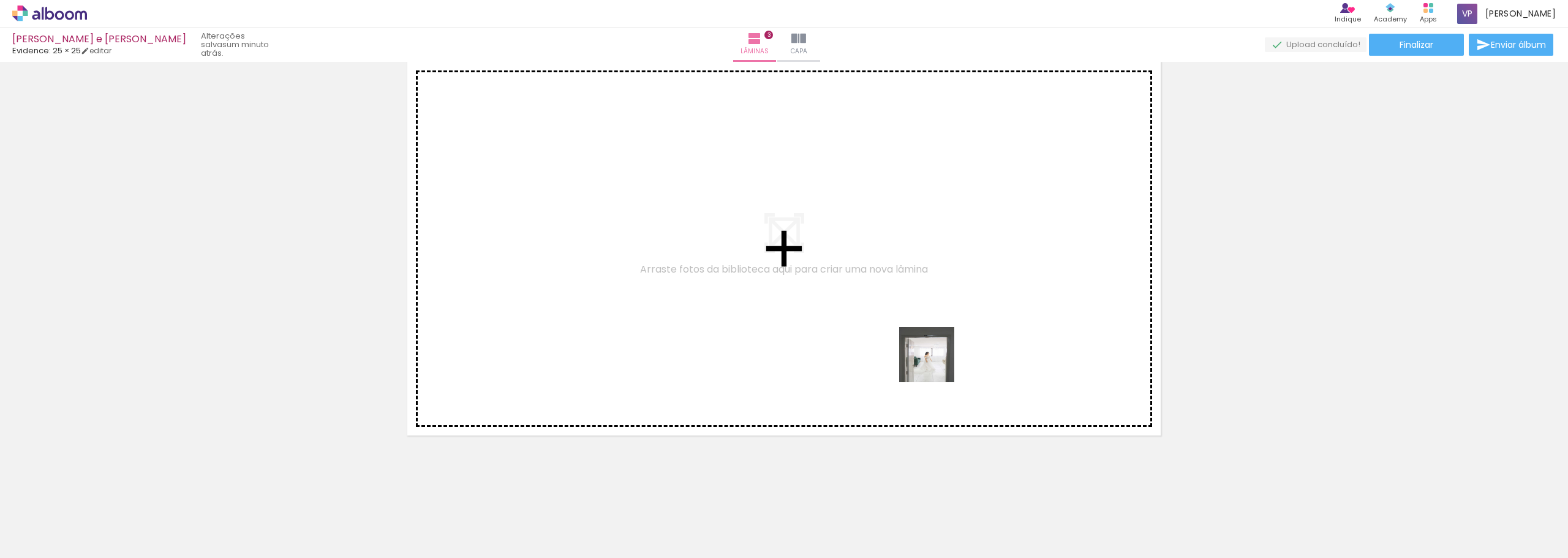
drag, startPoint x: 1073, startPoint y: 522, endPoint x: 753, endPoint y: 226, distance: 435.9
click at [753, 226] on quentale-workspace at bounding box center [784, 279] width 1568 height 558
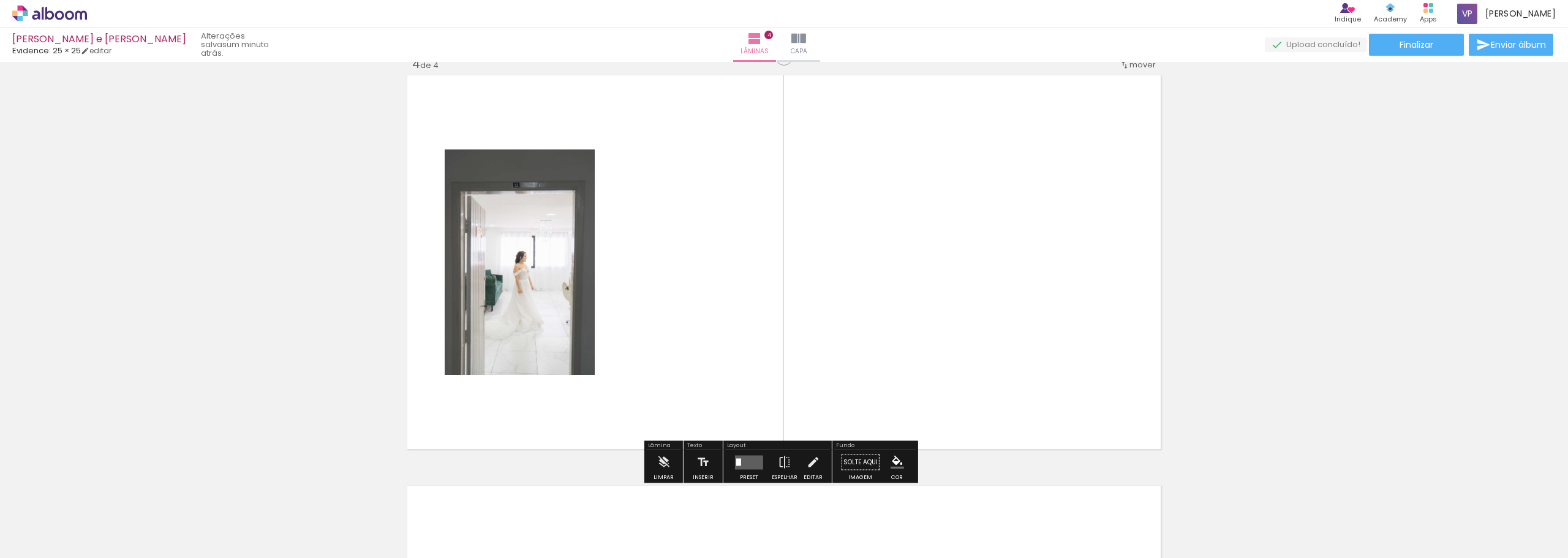
scroll to position [1247, 0]
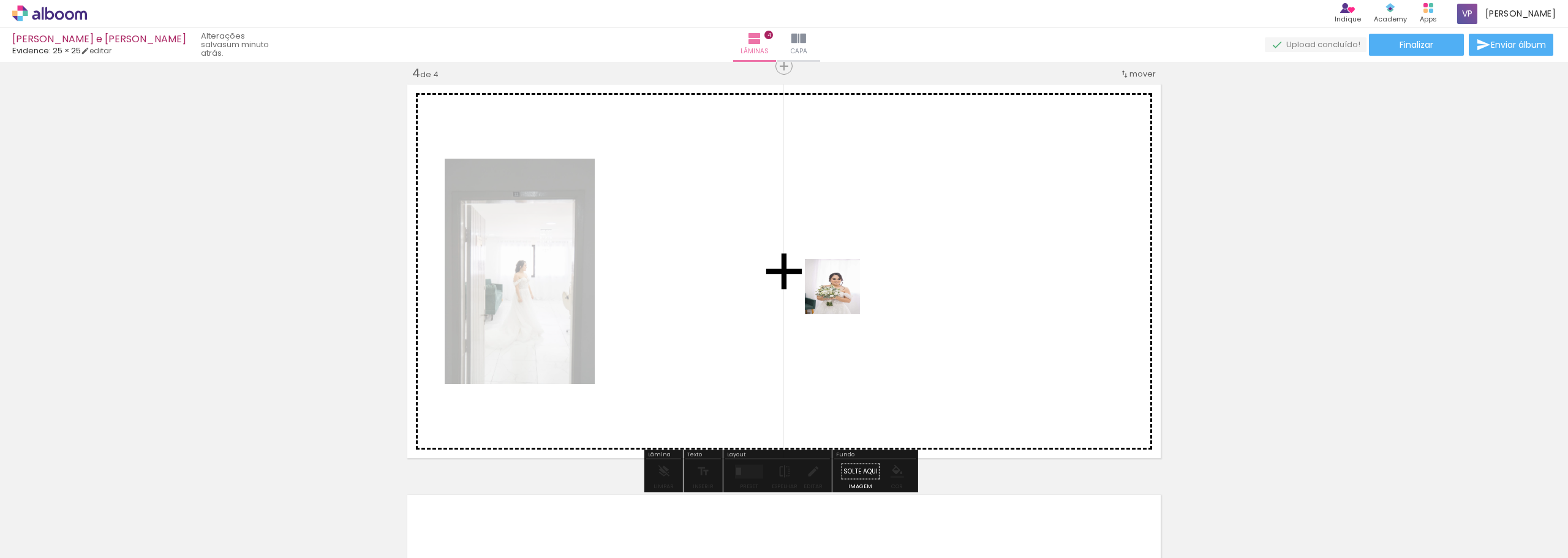
drag, startPoint x: 1162, startPoint y: 526, endPoint x: 1033, endPoint y: 437, distance: 156.7
click at [843, 295] on quentale-workspace at bounding box center [784, 279] width 1568 height 558
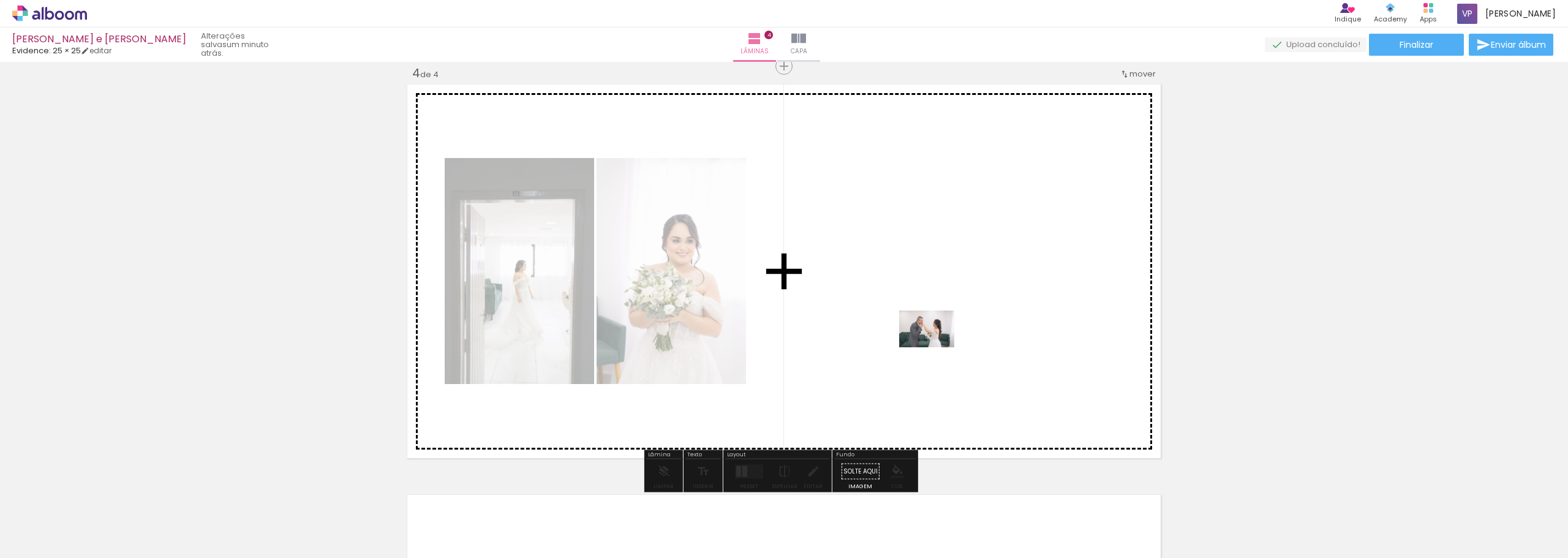
drag, startPoint x: 1227, startPoint y: 530, endPoint x: 933, endPoint y: 344, distance: 347.9
click at [933, 344] on quentale-workspace at bounding box center [784, 279] width 1568 height 558
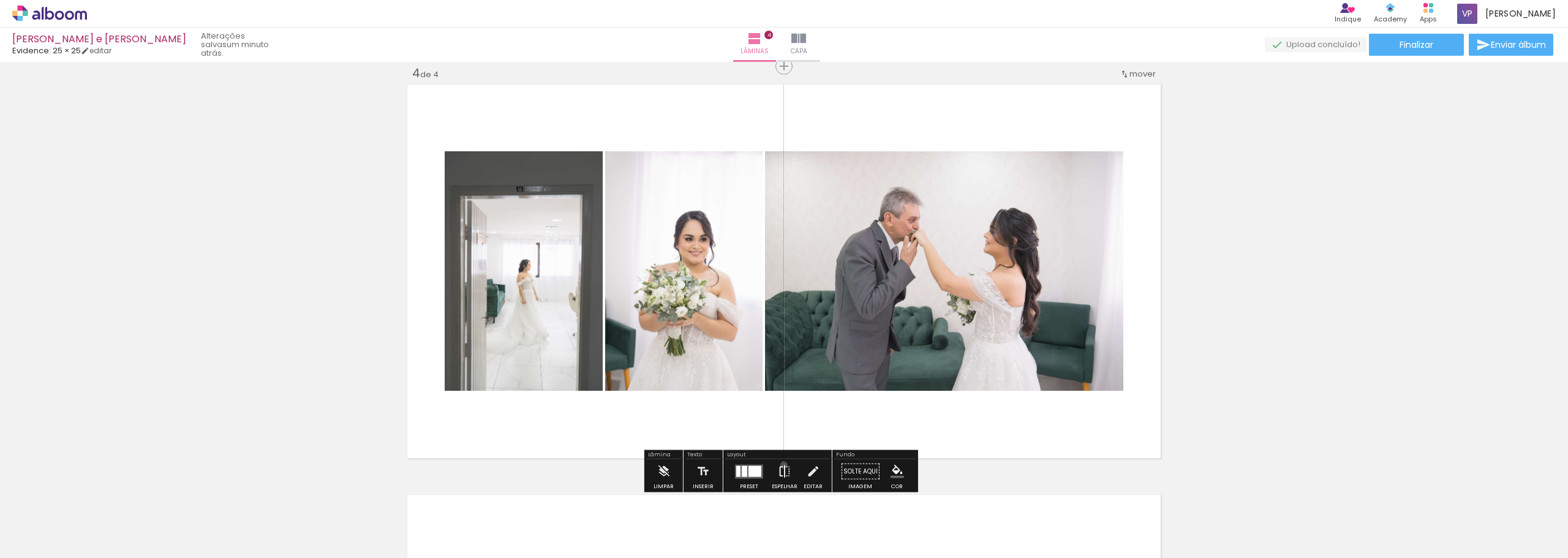
click at [781, 465] on iron-icon at bounding box center [784, 472] width 13 height 24
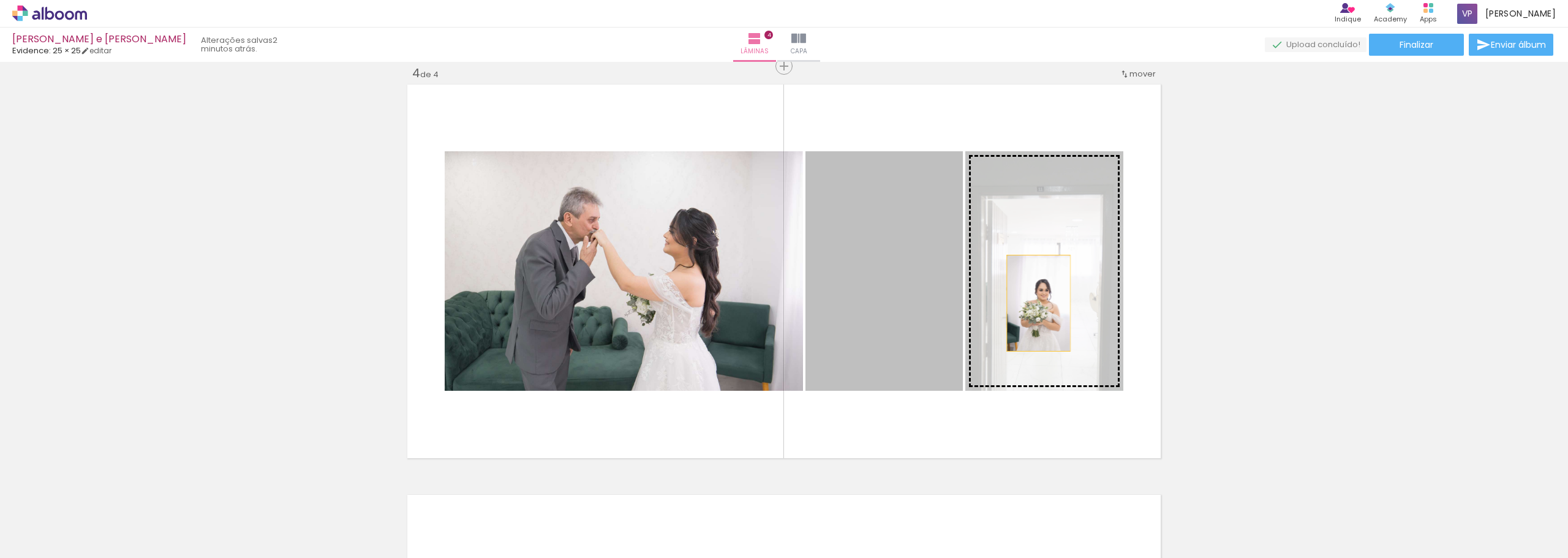
drag, startPoint x: 910, startPoint y: 315, endPoint x: 1044, endPoint y: 302, distance: 134.6
click at [0, 0] on slot at bounding box center [0, 0] width 0 height 0
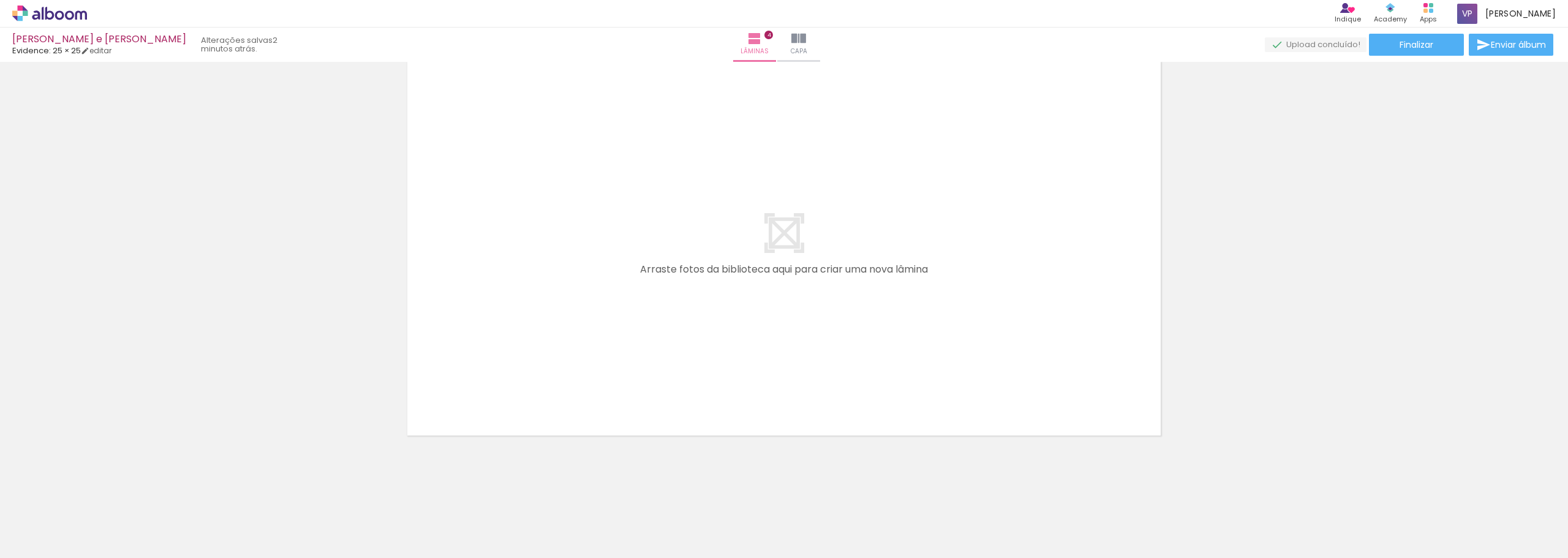
scroll to position [0, 0]
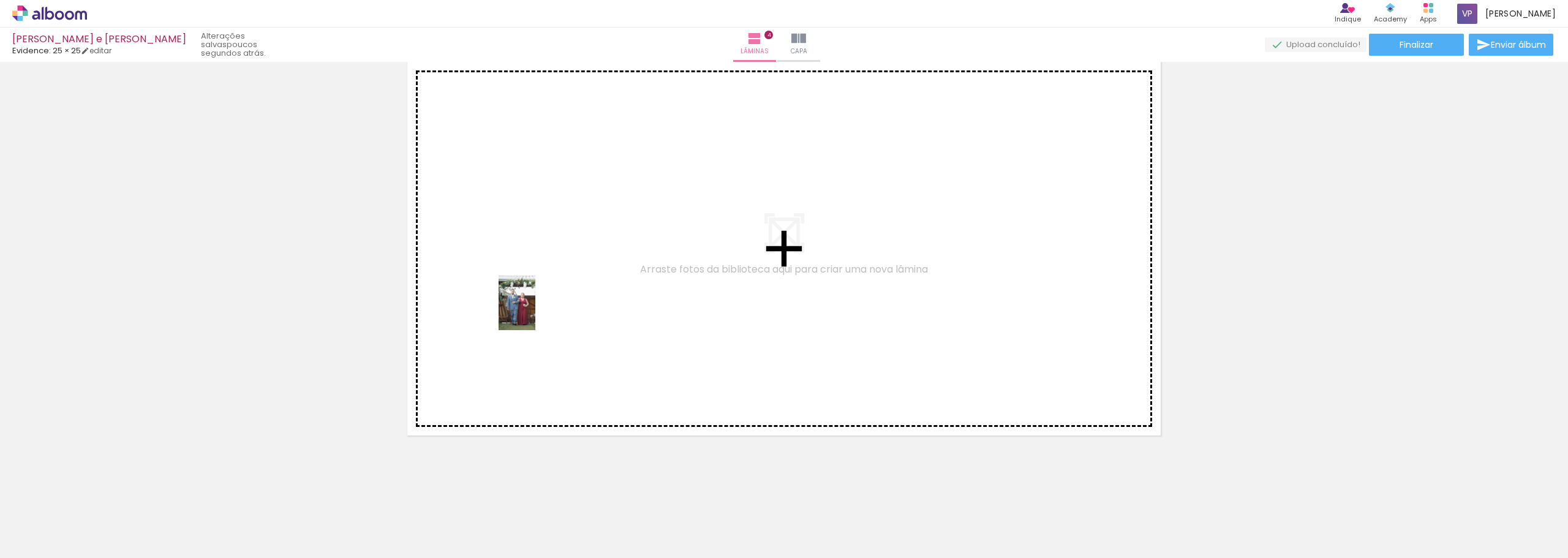
drag, startPoint x: 132, startPoint y: 530, endPoint x: 545, endPoint y: 306, distance: 469.8
click at [545, 306] on quentale-workspace at bounding box center [784, 279] width 1568 height 558
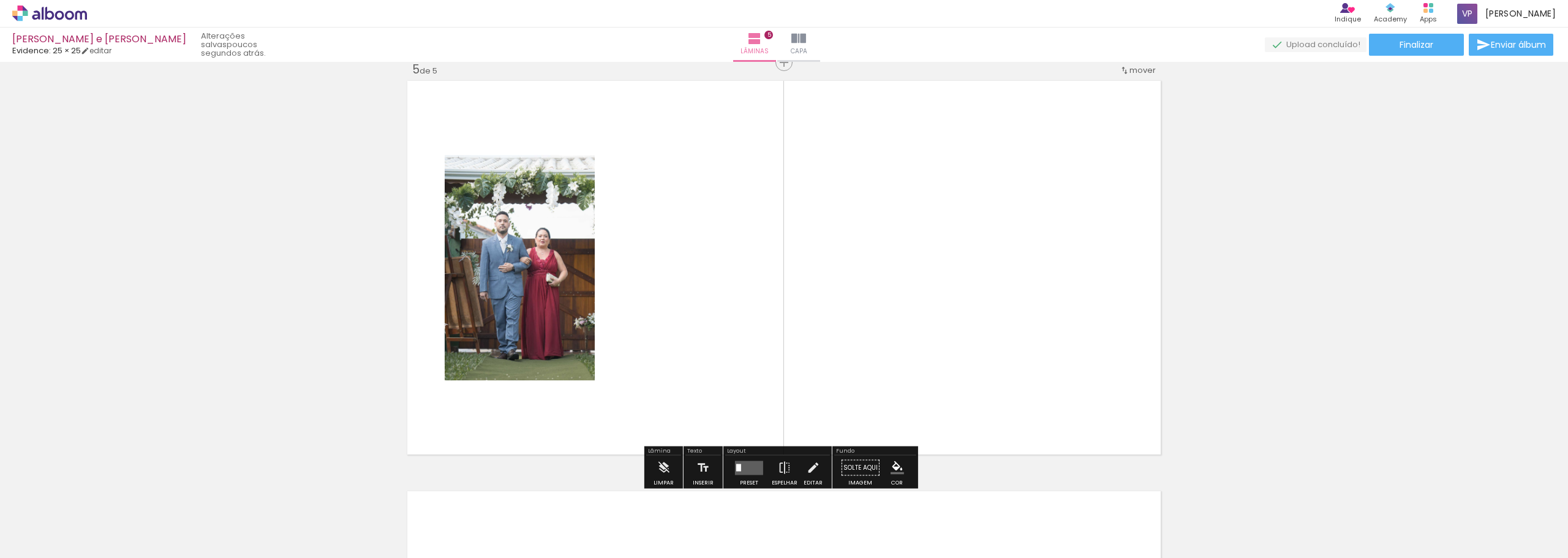
scroll to position [1657, 0]
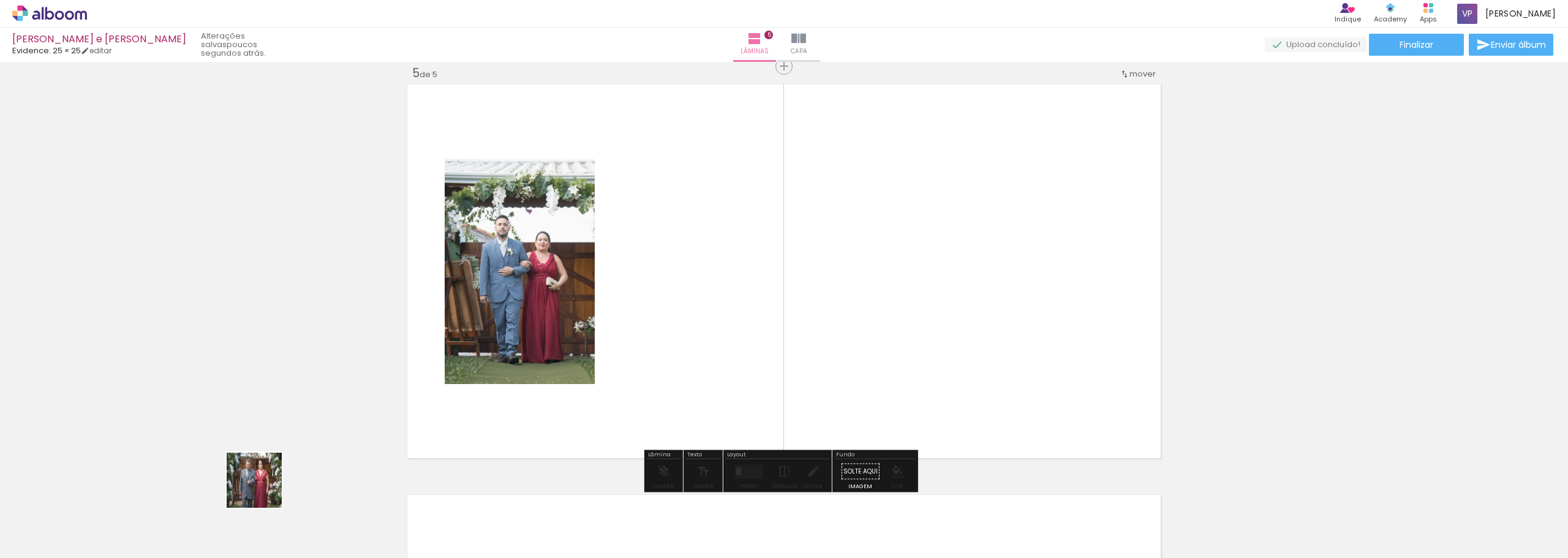
drag, startPoint x: 203, startPoint y: 518, endPoint x: 569, endPoint y: 384, distance: 389.8
click at [672, 329] on quentale-workspace at bounding box center [784, 279] width 1568 height 558
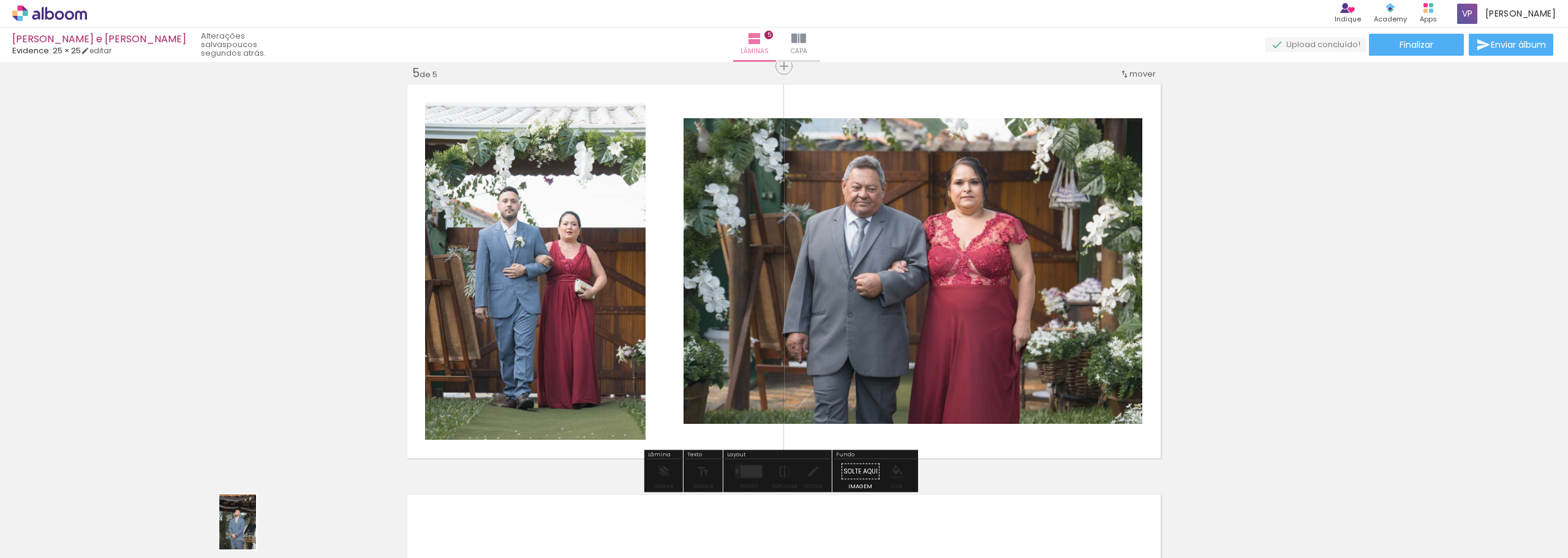
drag, startPoint x: 262, startPoint y: 523, endPoint x: 256, endPoint y: 531, distance: 10.0
click at [256, 531] on div at bounding box center [259, 516] width 40 height 61
click at [784, 470] on iron-icon at bounding box center [784, 472] width 13 height 24
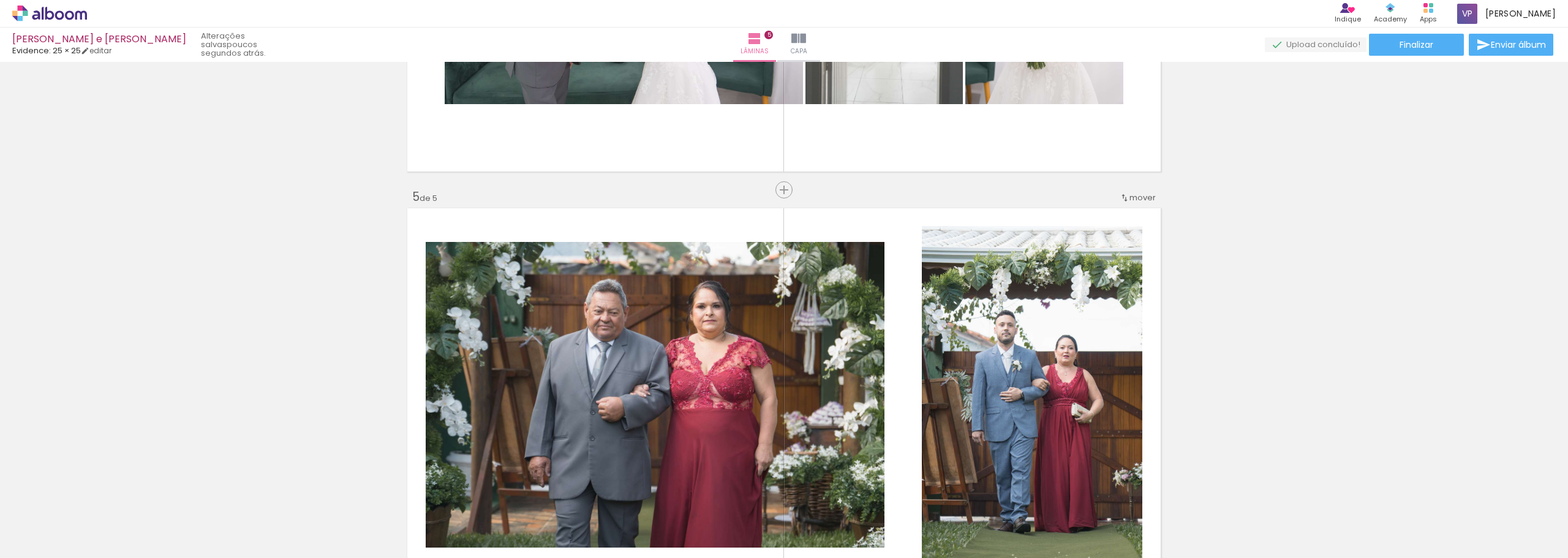
scroll to position [1667, 0]
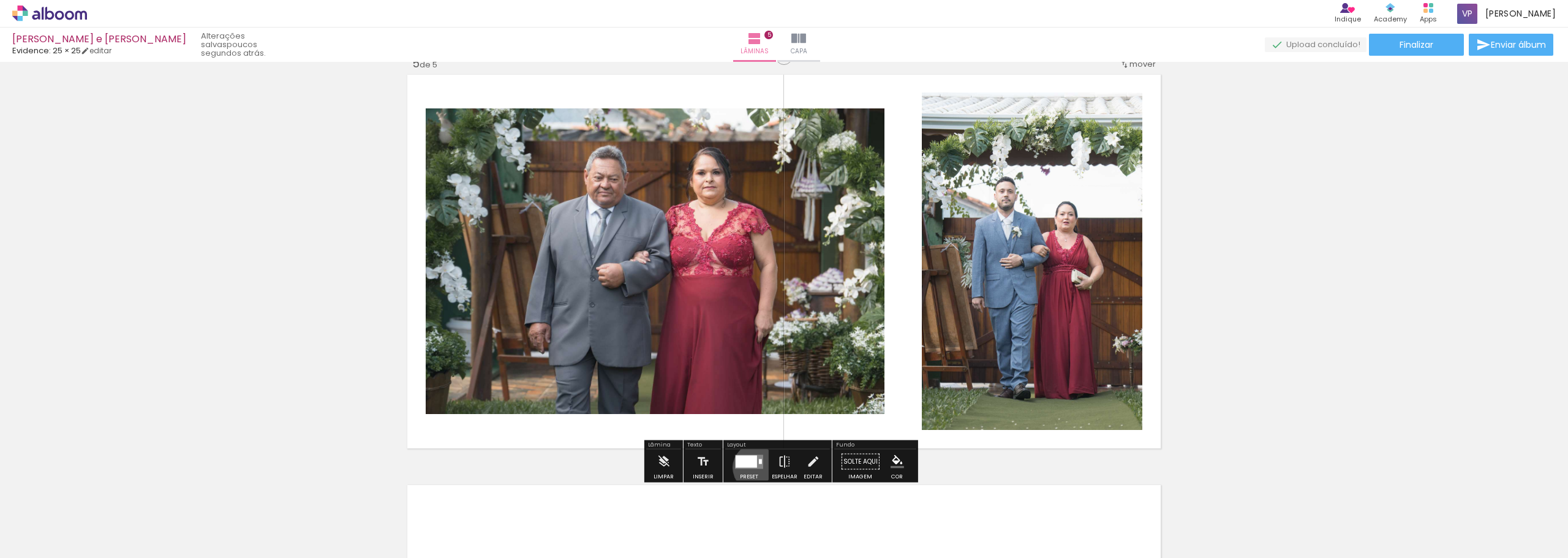
click at [755, 467] on quentale-layouter at bounding box center [749, 461] width 28 height 14
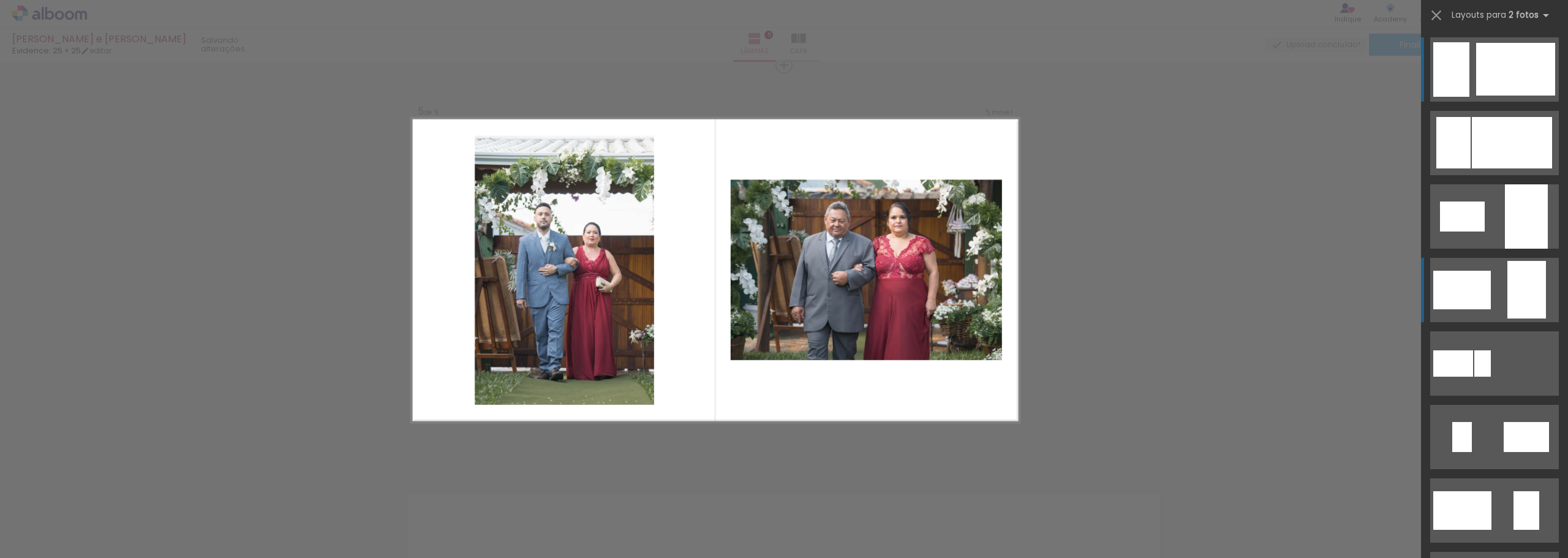
scroll to position [1657, 0]
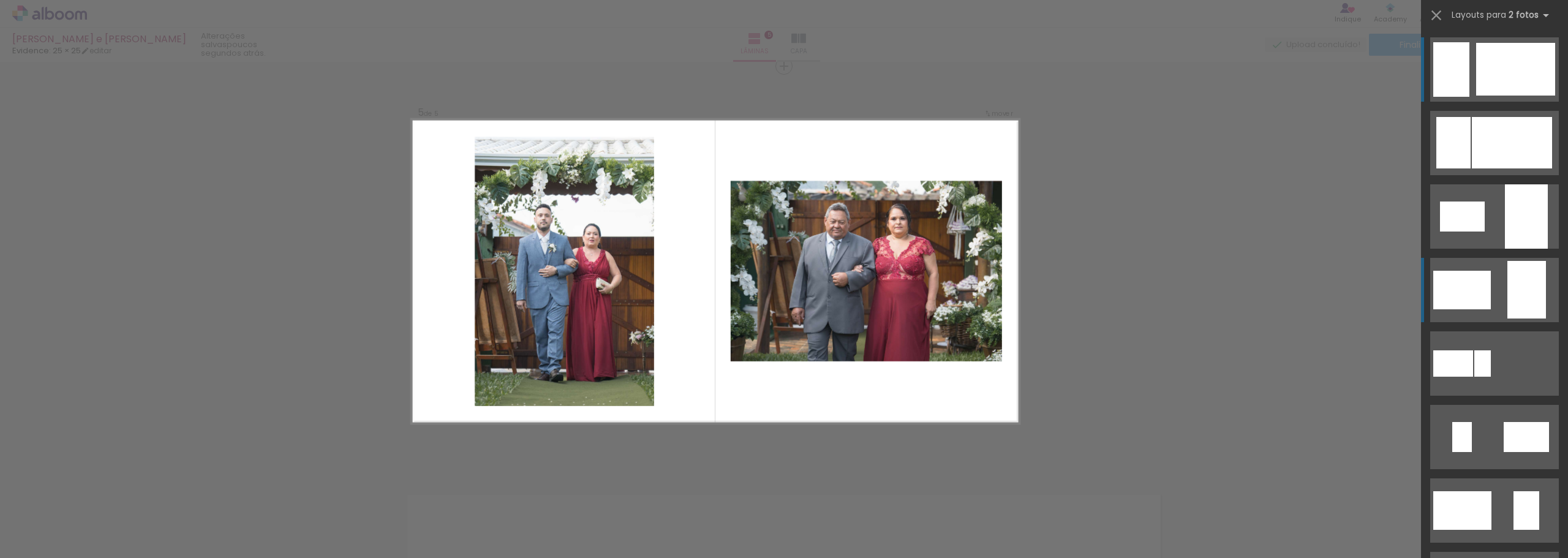
click at [1492, 175] on quentale-layouter at bounding box center [1494, 142] width 128 height 65
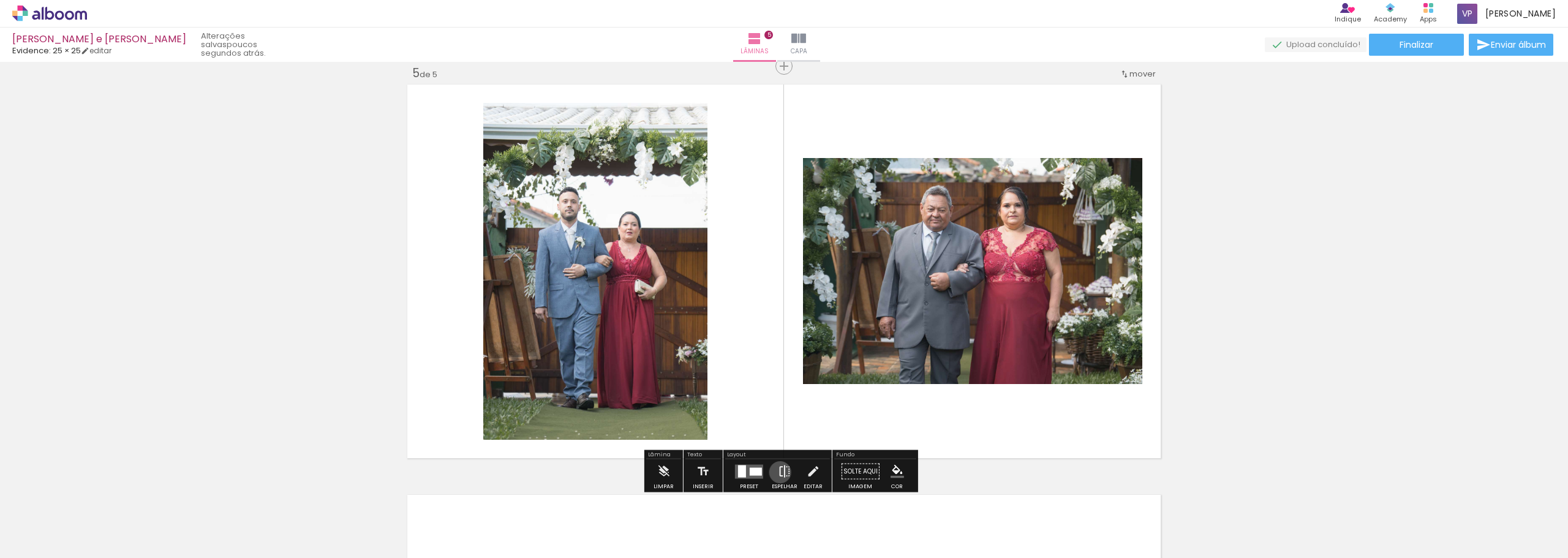
click at [778, 472] on iron-icon at bounding box center [784, 472] width 13 height 24
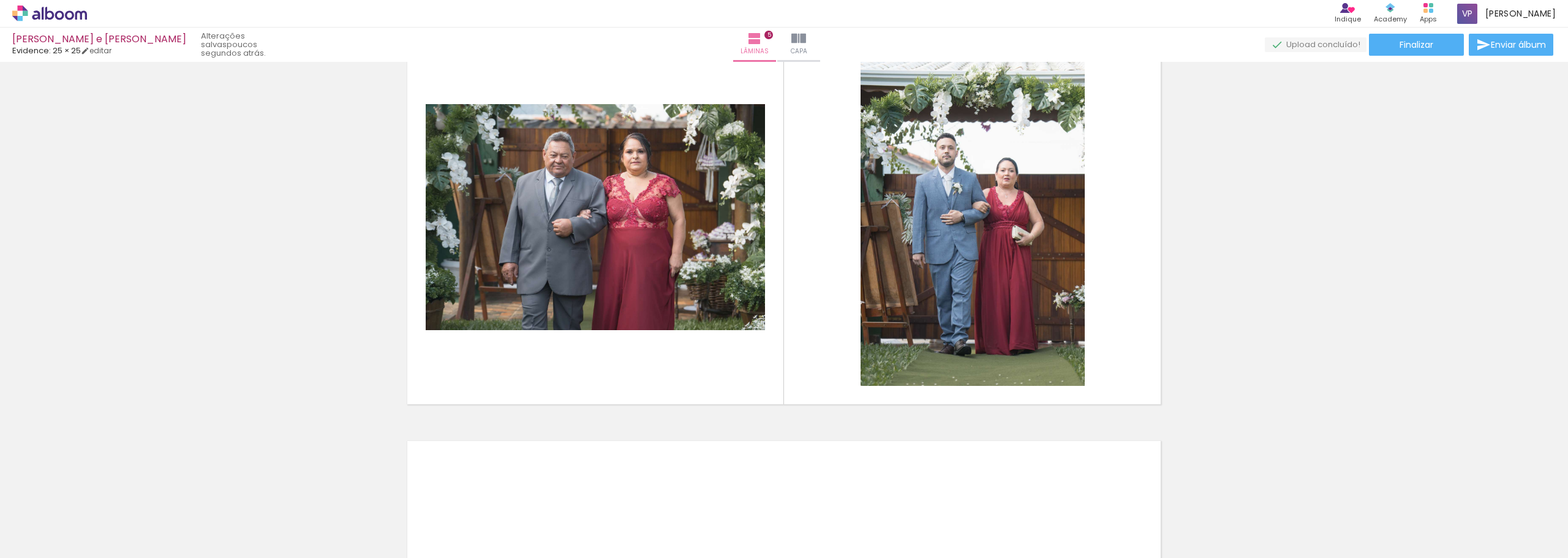
scroll to position [1708, 0]
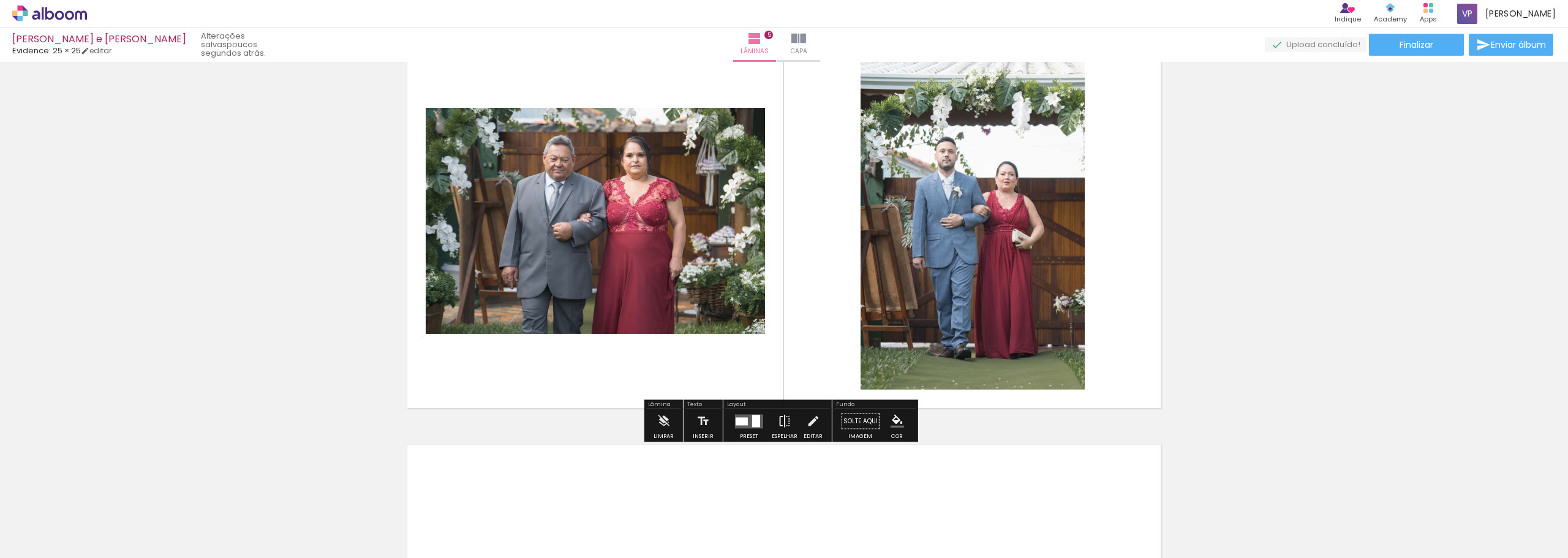
click at [786, 425] on iron-icon at bounding box center [784, 421] width 13 height 24
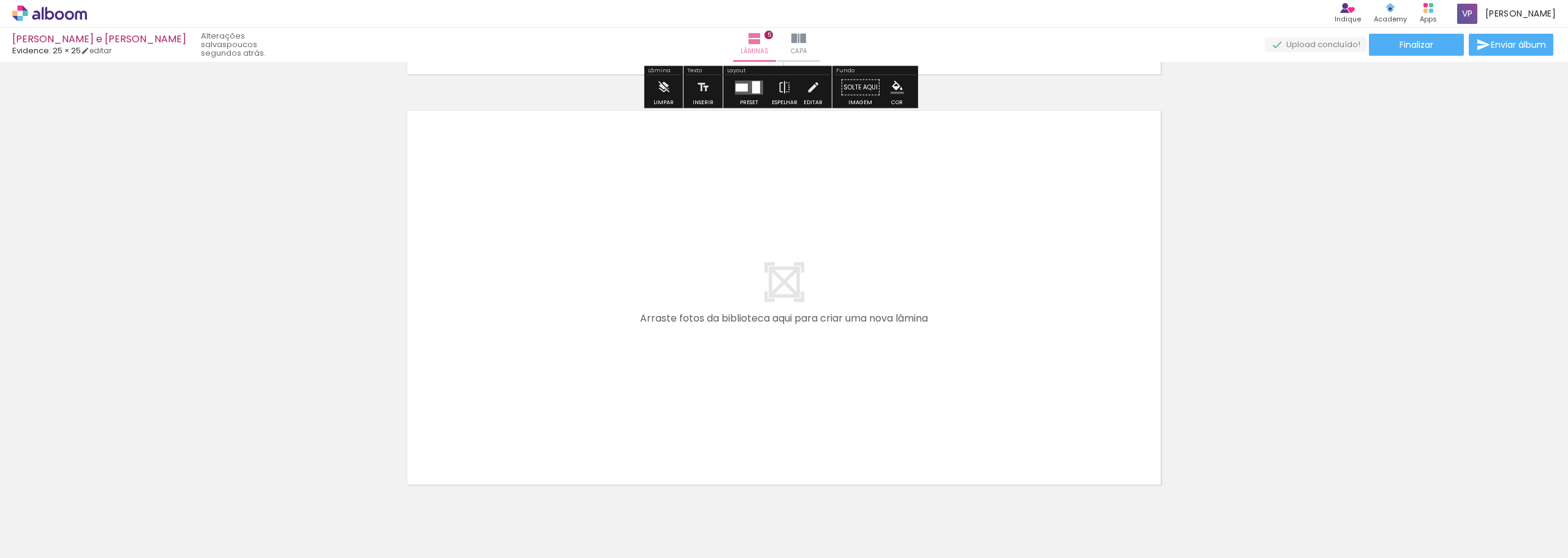
scroll to position [2091, 0]
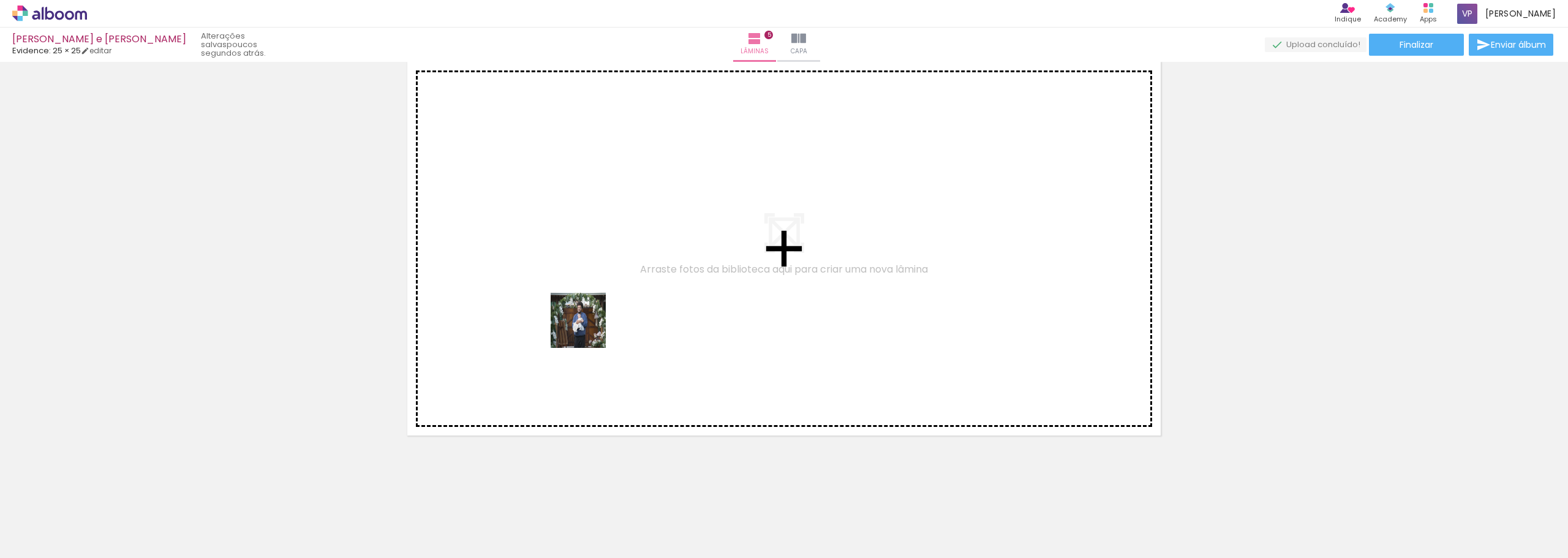
drag, startPoint x: 329, startPoint y: 523, endPoint x: 604, endPoint y: 307, distance: 349.7
click at [604, 307] on quentale-workspace at bounding box center [784, 279] width 1568 height 558
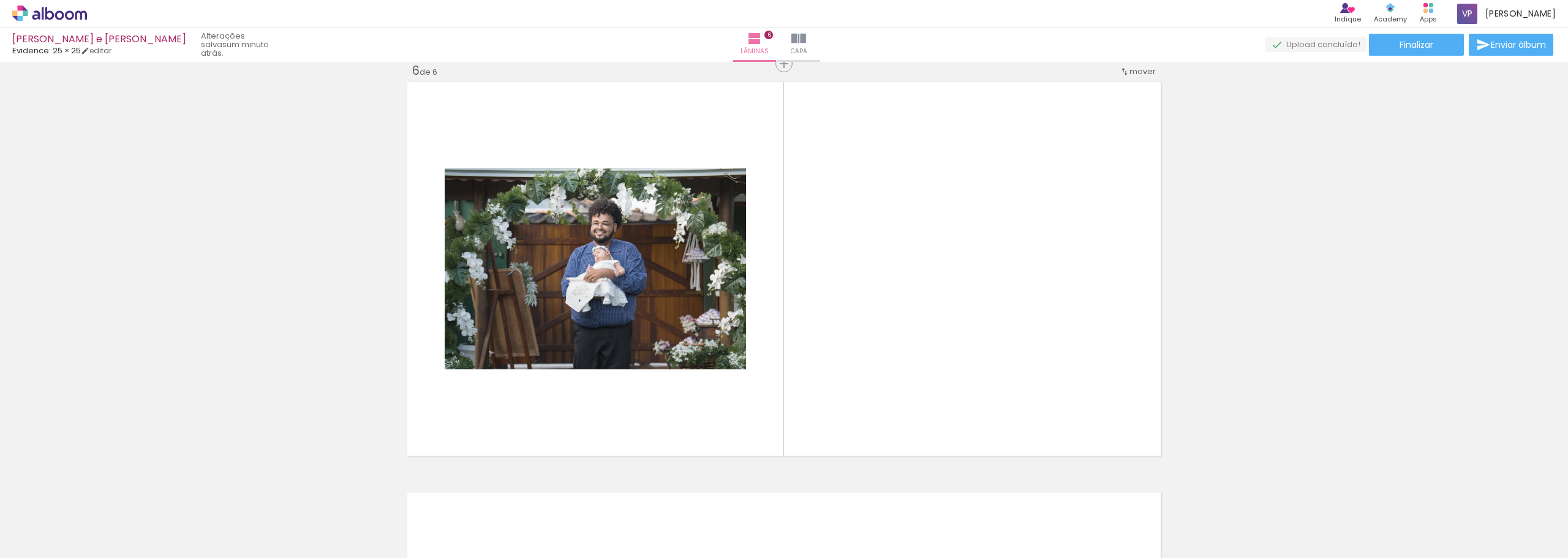
scroll to position [2068, 0]
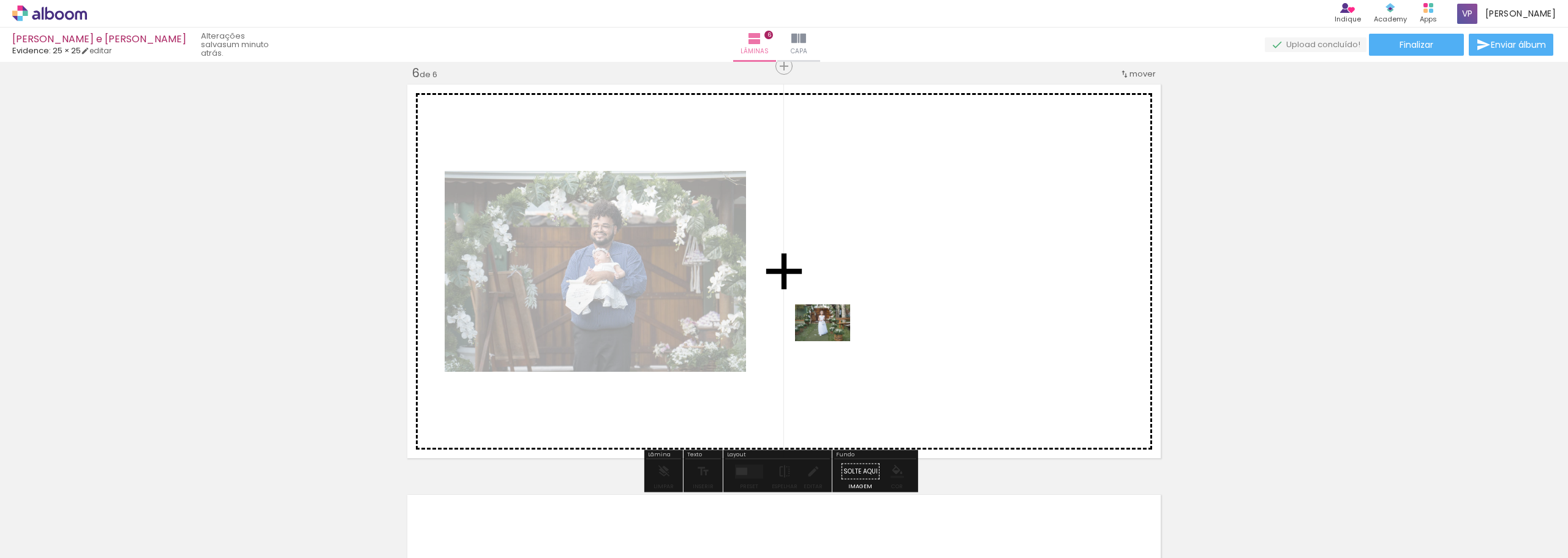
drag, startPoint x: 398, startPoint y: 525, endPoint x: 685, endPoint y: 378, distance: 322.5
click at [826, 337] on quentale-workspace at bounding box center [784, 279] width 1568 height 558
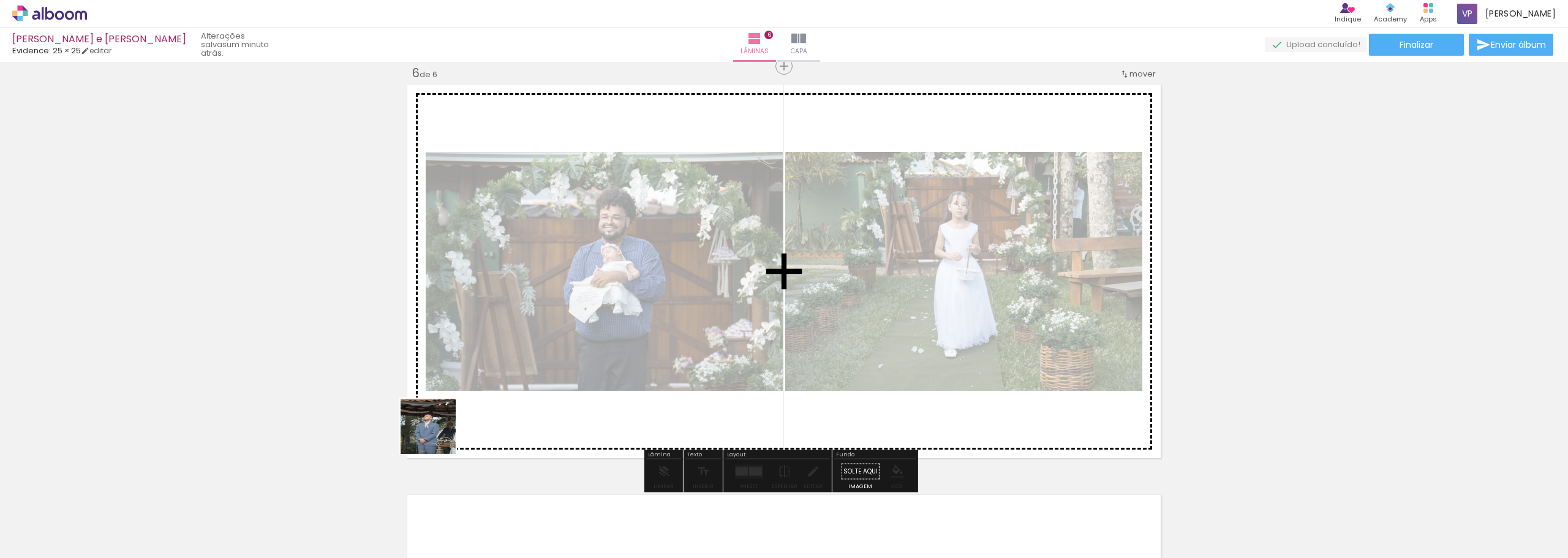
drag, startPoint x: 257, startPoint y: 520, endPoint x: 640, endPoint y: 360, distance: 415.1
click at [638, 360] on quentale-workspace at bounding box center [784, 279] width 1568 height 558
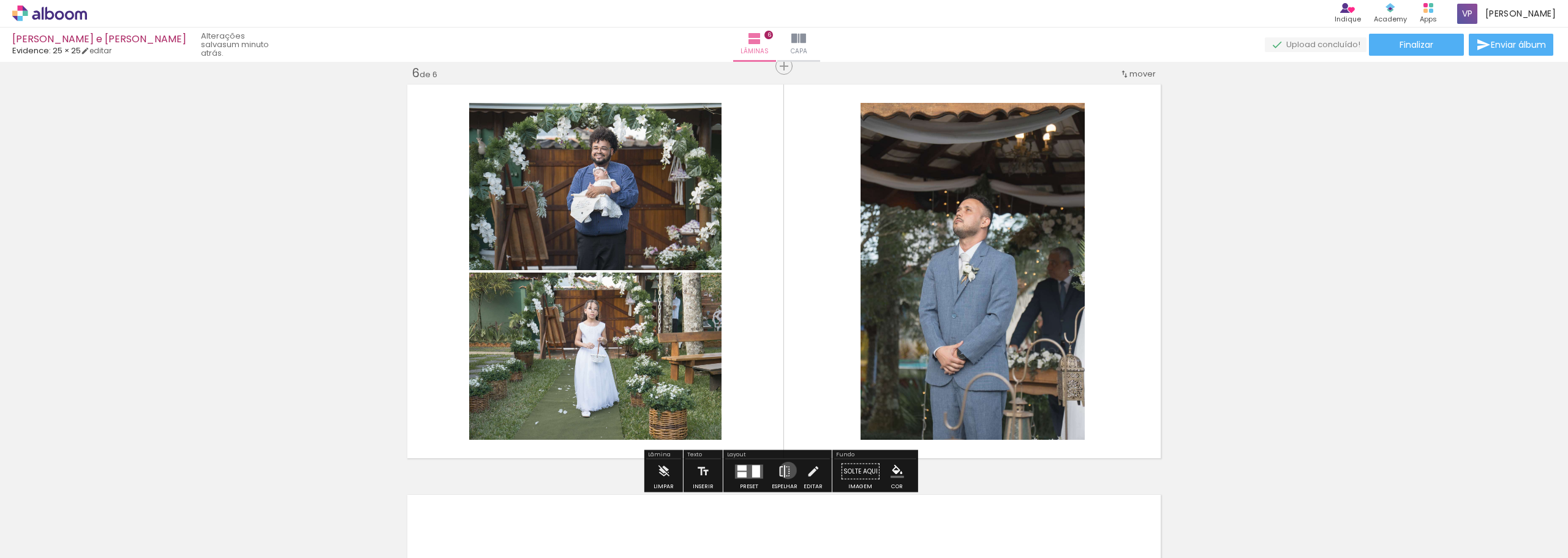
click at [785, 470] on iron-icon at bounding box center [784, 472] width 13 height 24
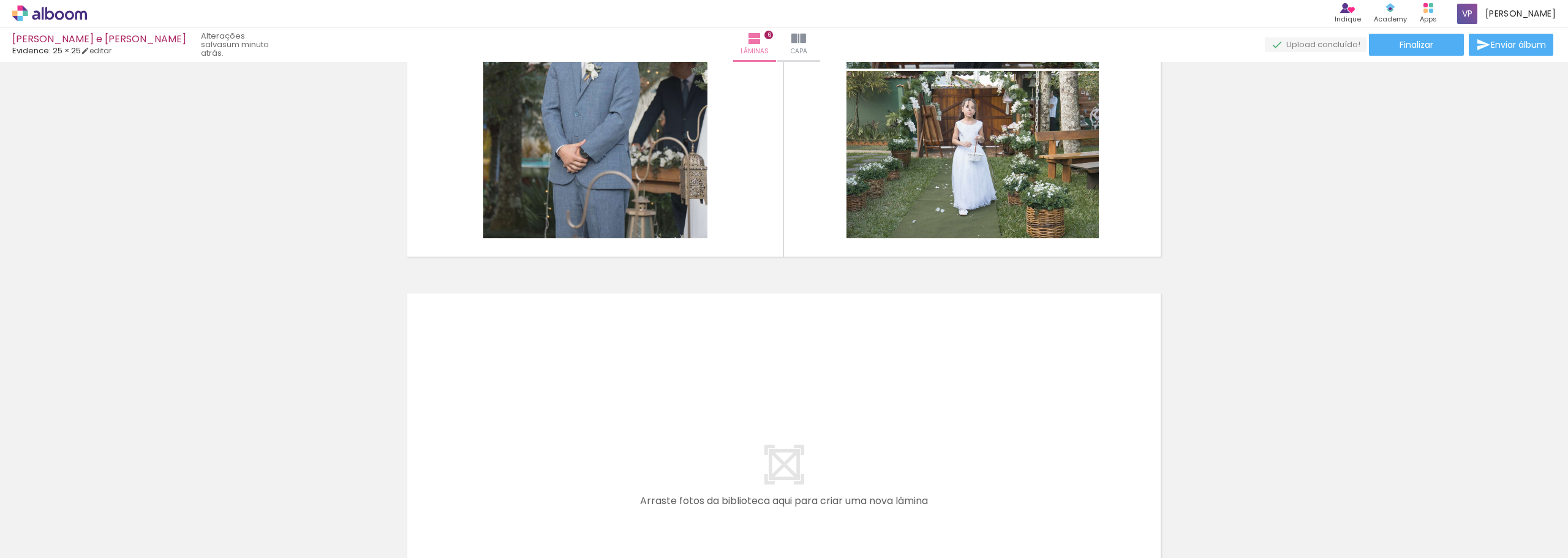
scroll to position [2168, 0]
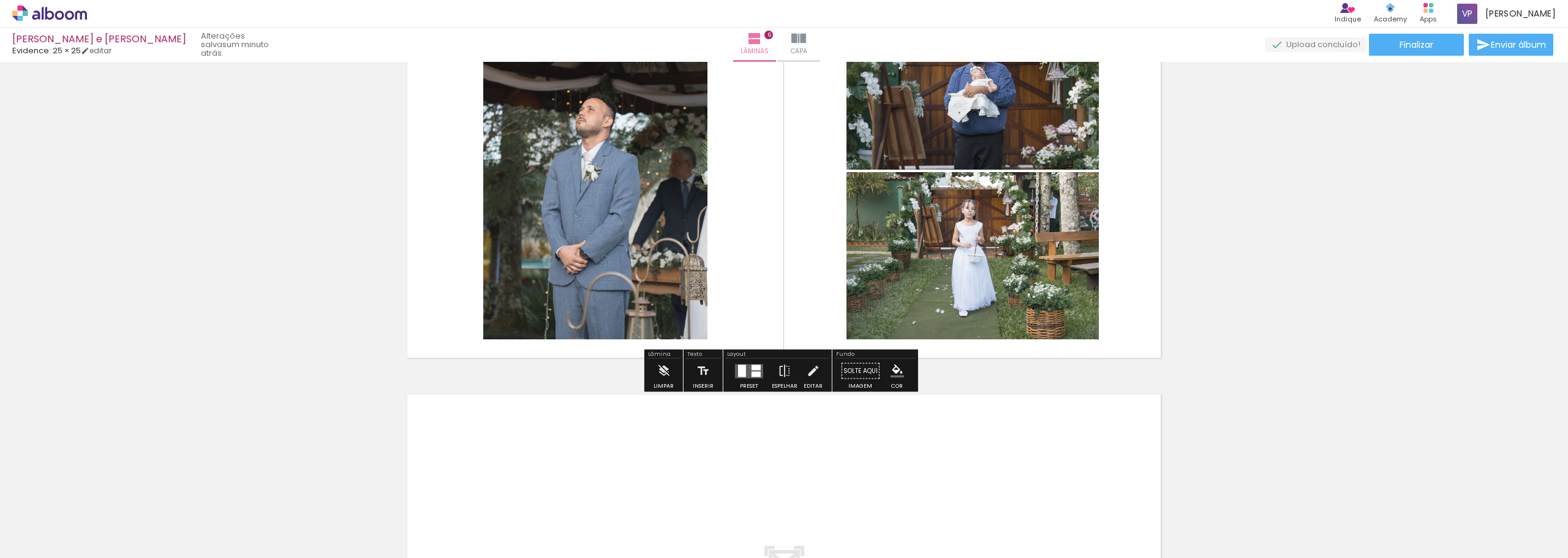
click at [746, 368] on quentale-layouter at bounding box center [749, 371] width 28 height 14
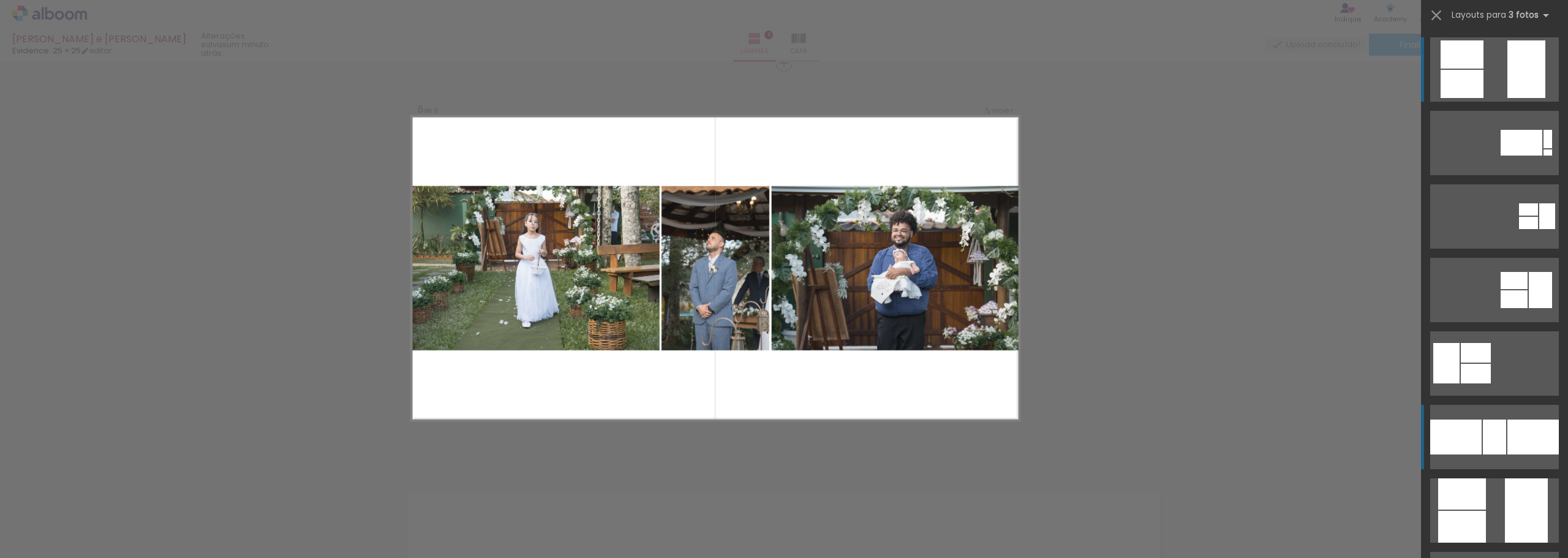
scroll to position [2068, 0]
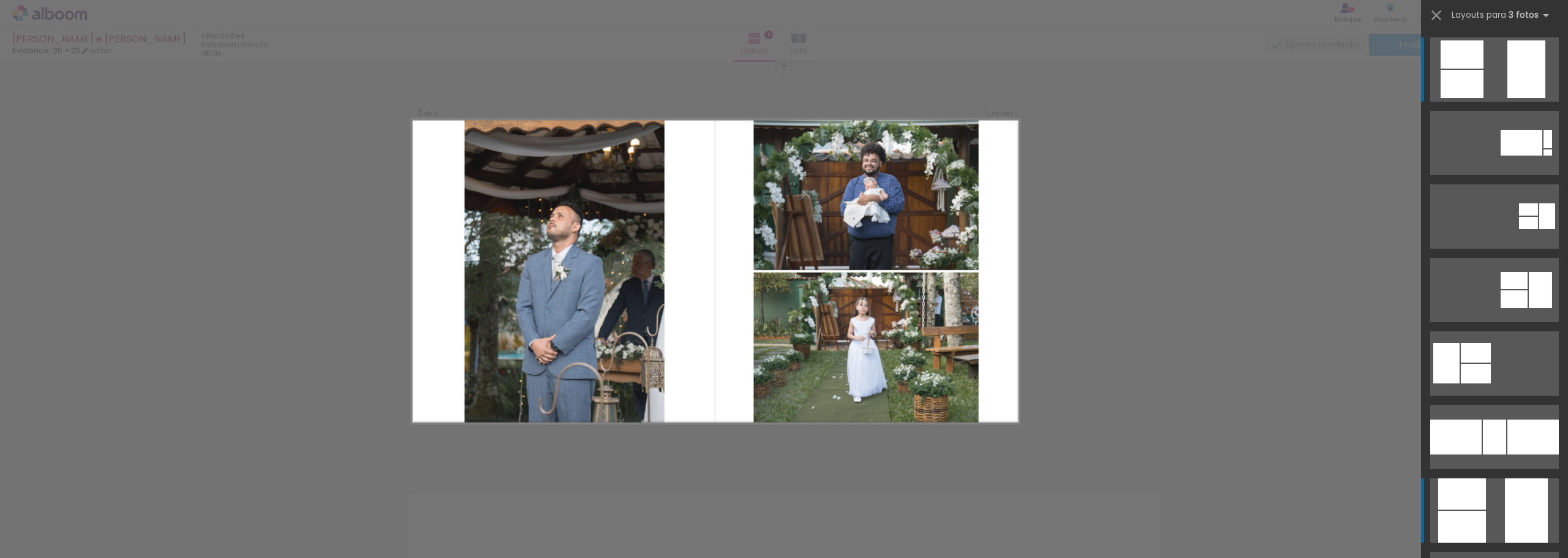
click at [1501, 155] on div at bounding box center [1521, 142] width 41 height 25
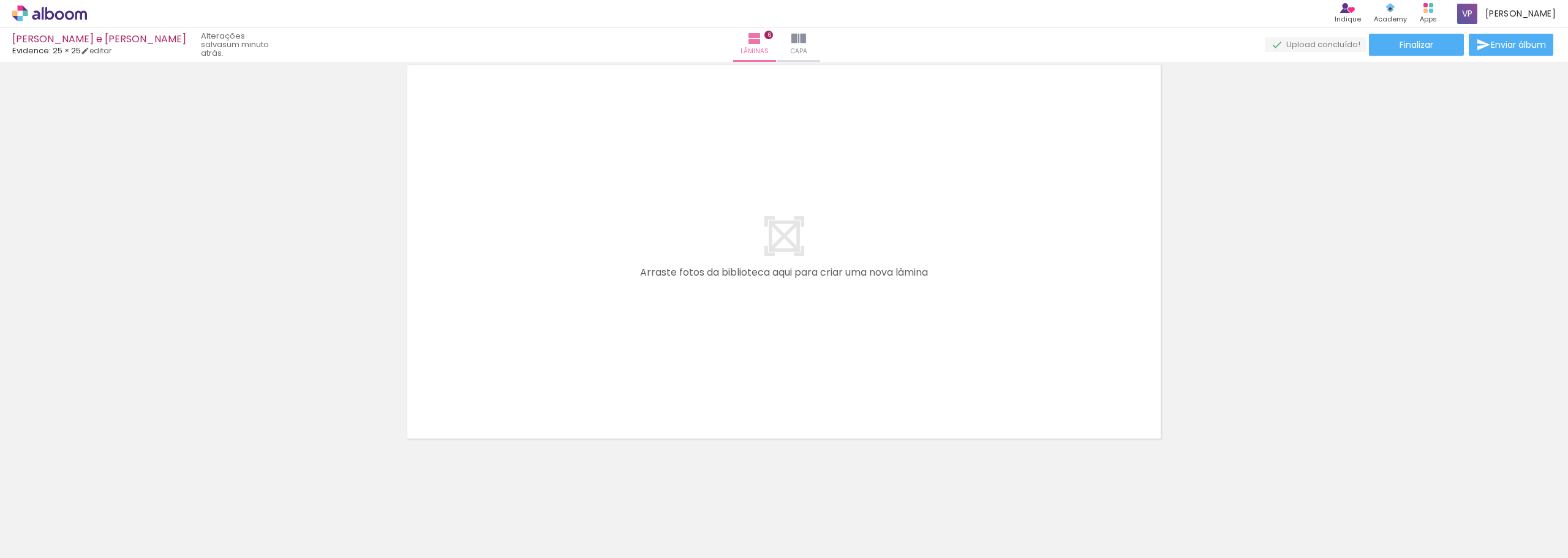
scroll to position [2501, 0]
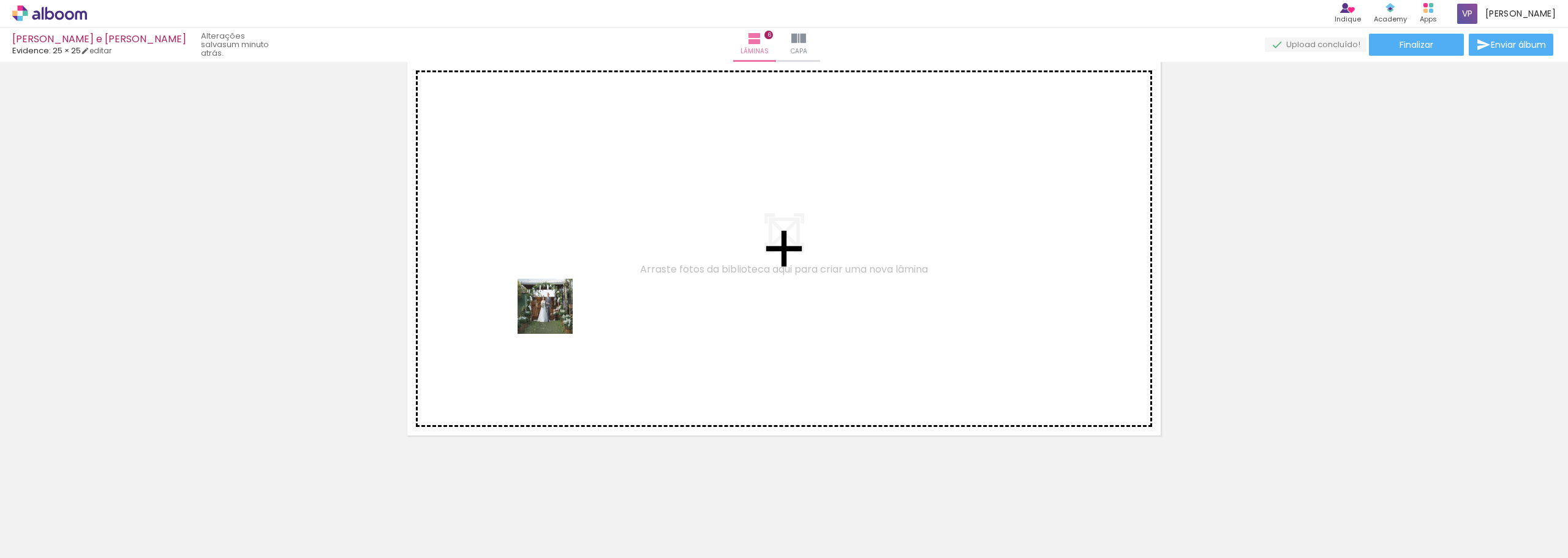
drag, startPoint x: 464, startPoint y: 522, endPoint x: 548, endPoint y: 378, distance: 166.7
click at [555, 285] on quentale-workspace at bounding box center [784, 279] width 1568 height 558
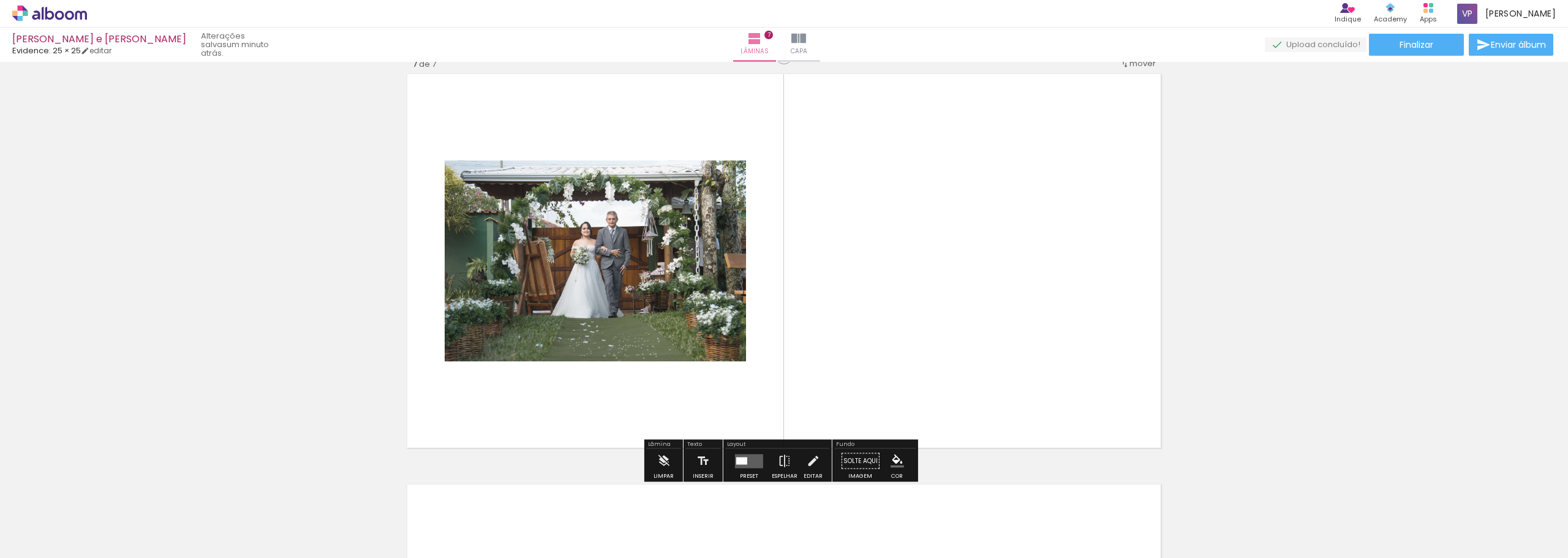
scroll to position [2481, 0]
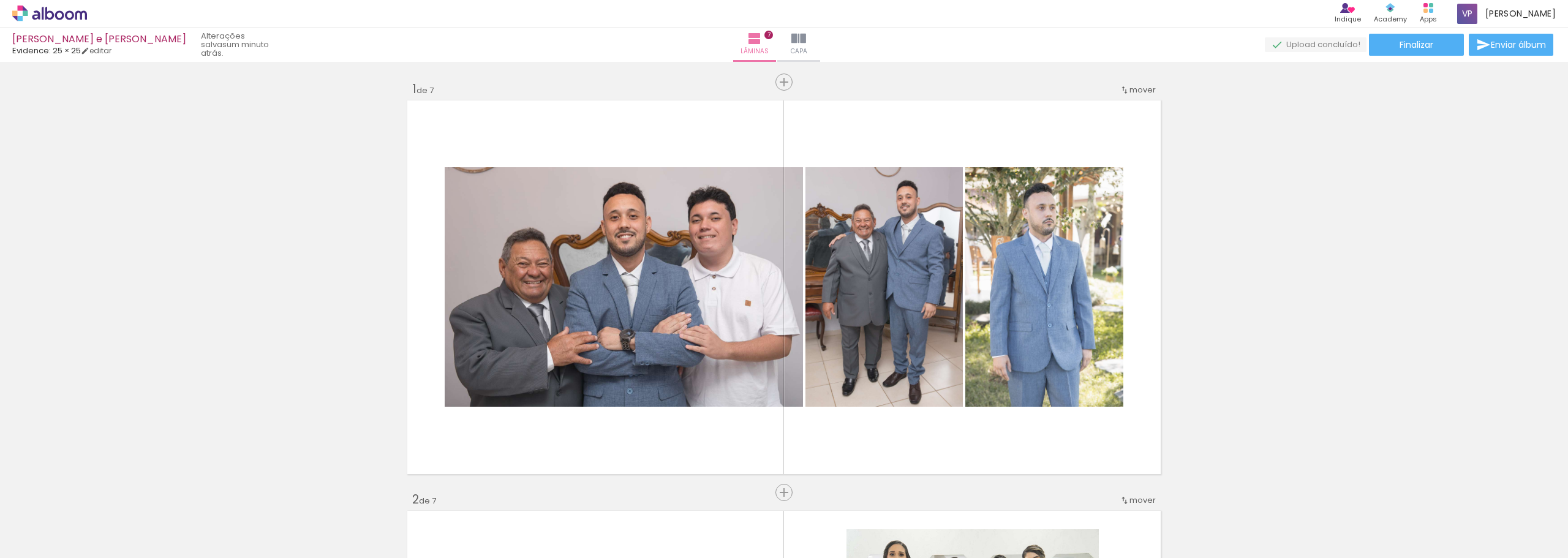
drag, startPoint x: 0, startPoint y: 0, endPoint x: 768, endPoint y: 433, distance: 881.7
click at [871, 363] on quentale-workspace at bounding box center [784, 279] width 1568 height 558
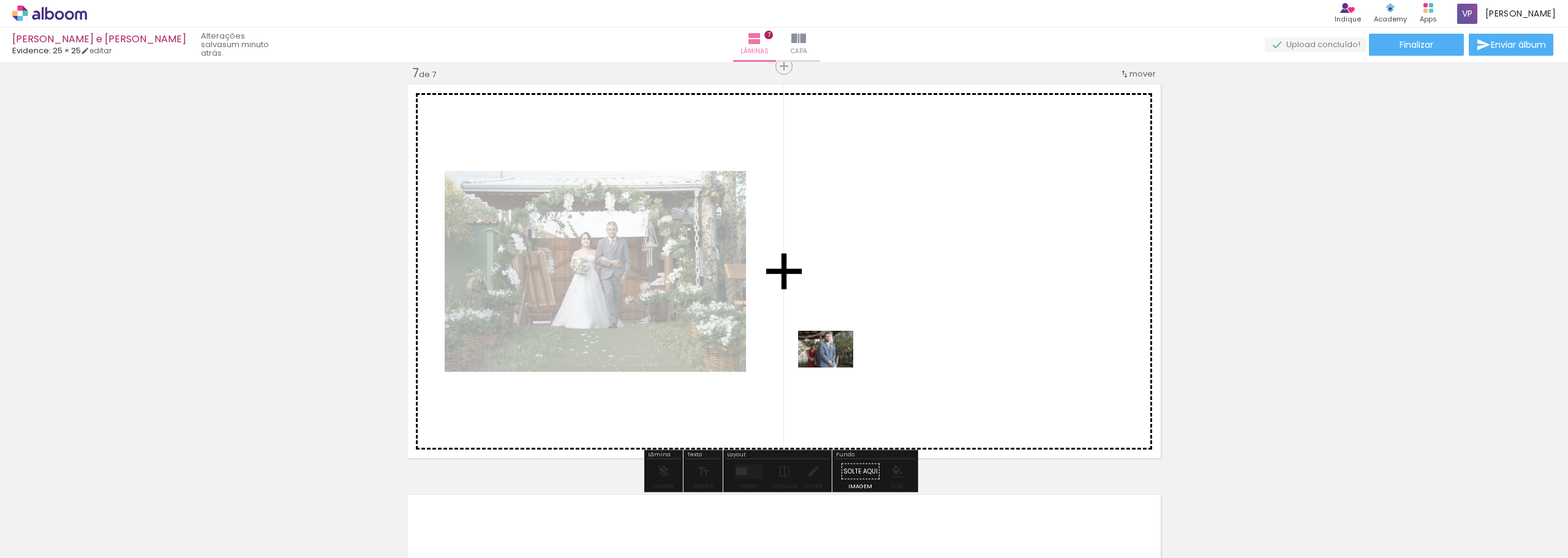
drag, startPoint x: 543, startPoint y: 531, endPoint x: 839, endPoint y: 362, distance: 340.8
click at [839, 362] on quentale-workspace at bounding box center [784, 279] width 1568 height 558
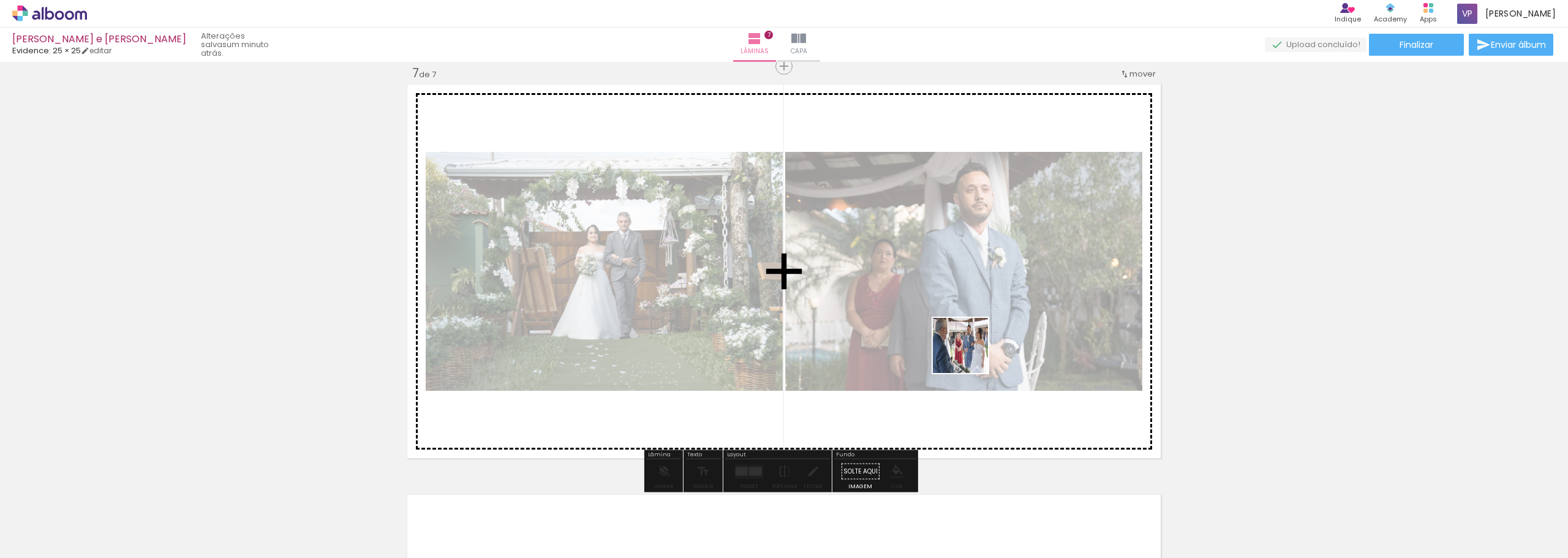
drag, startPoint x: 613, startPoint y: 525, endPoint x: 1030, endPoint y: 327, distance: 461.6
click at [1030, 327] on quentale-workspace at bounding box center [784, 279] width 1568 height 558
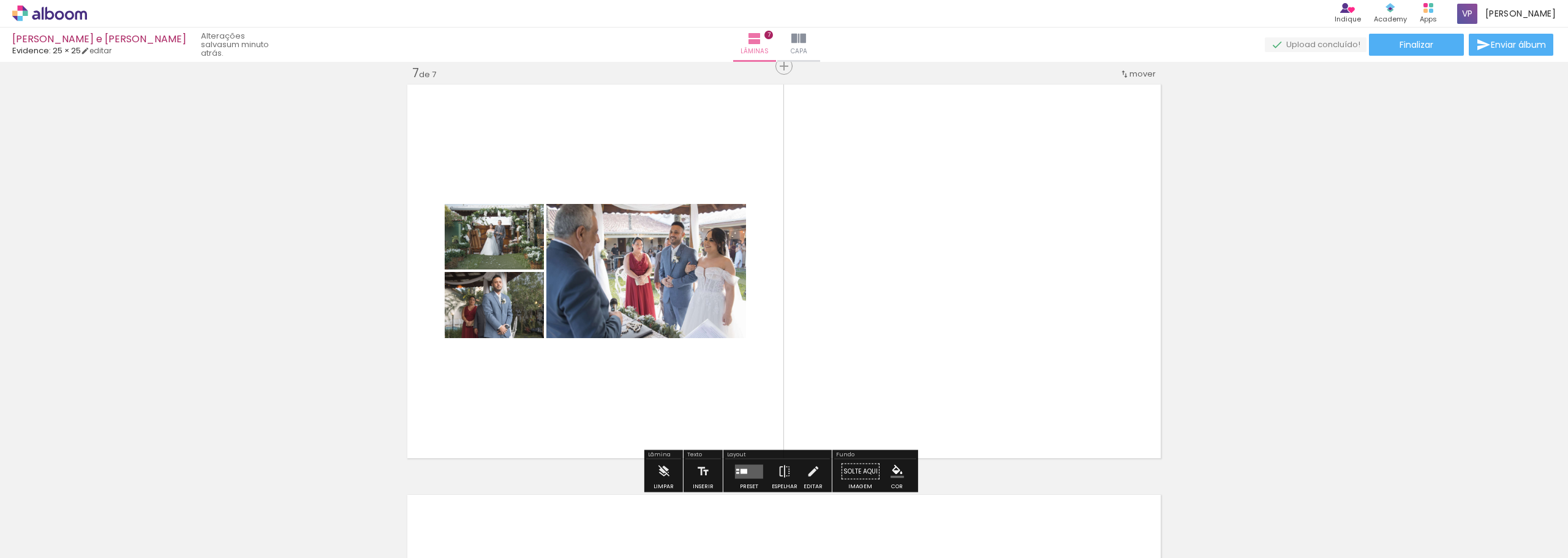
click at [738, 465] on quentale-layouter at bounding box center [749, 471] width 28 height 14
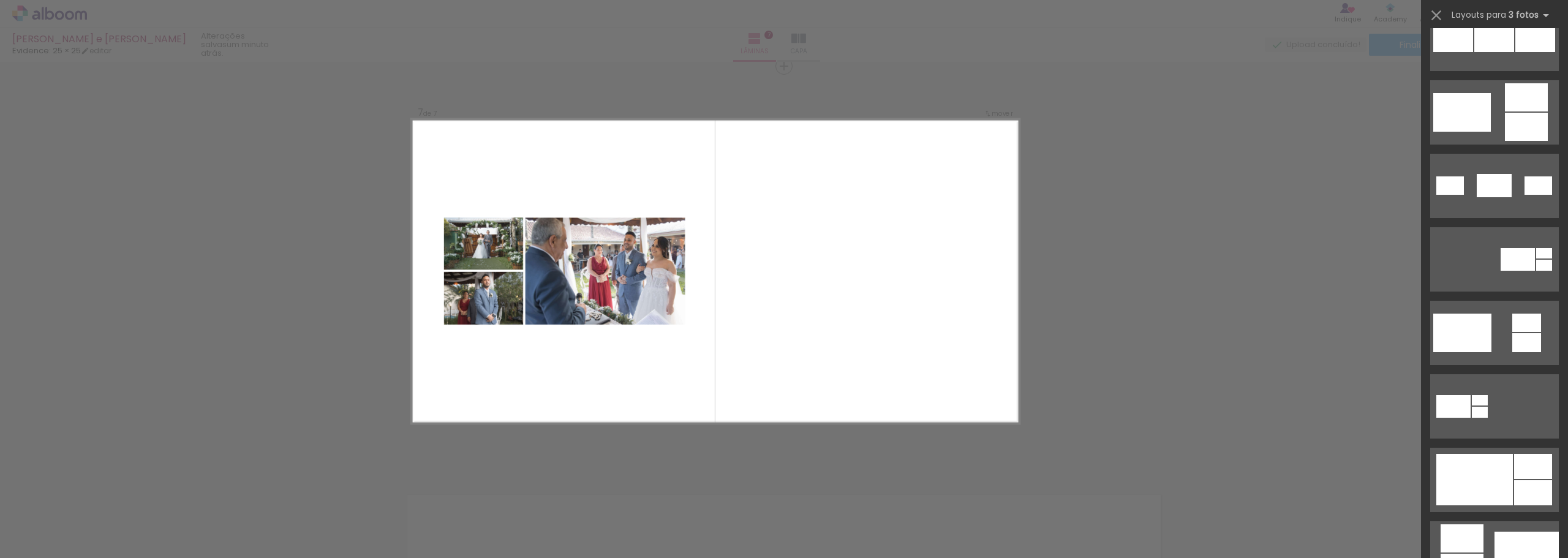
scroll to position [309, 0]
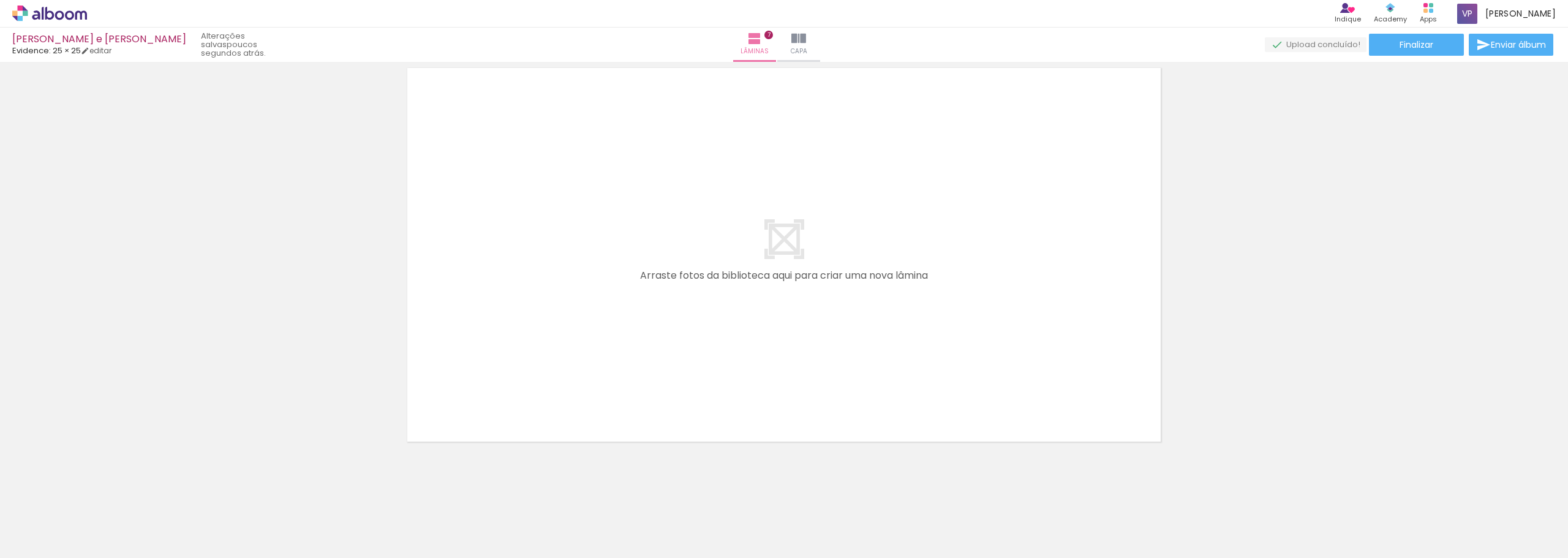
scroll to position [0, 300]
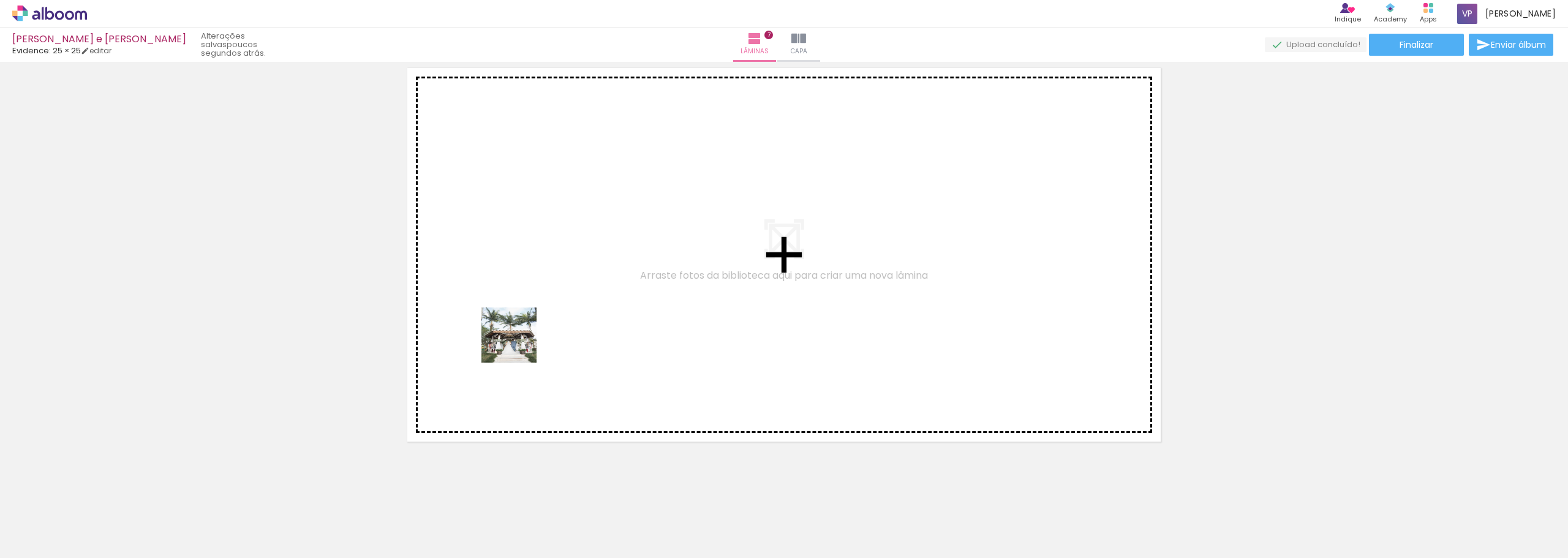
drag, startPoint x: 374, startPoint y: 532, endPoint x: 528, endPoint y: 317, distance: 264.5
click at [528, 317] on quentale-workspace at bounding box center [784, 279] width 1568 height 558
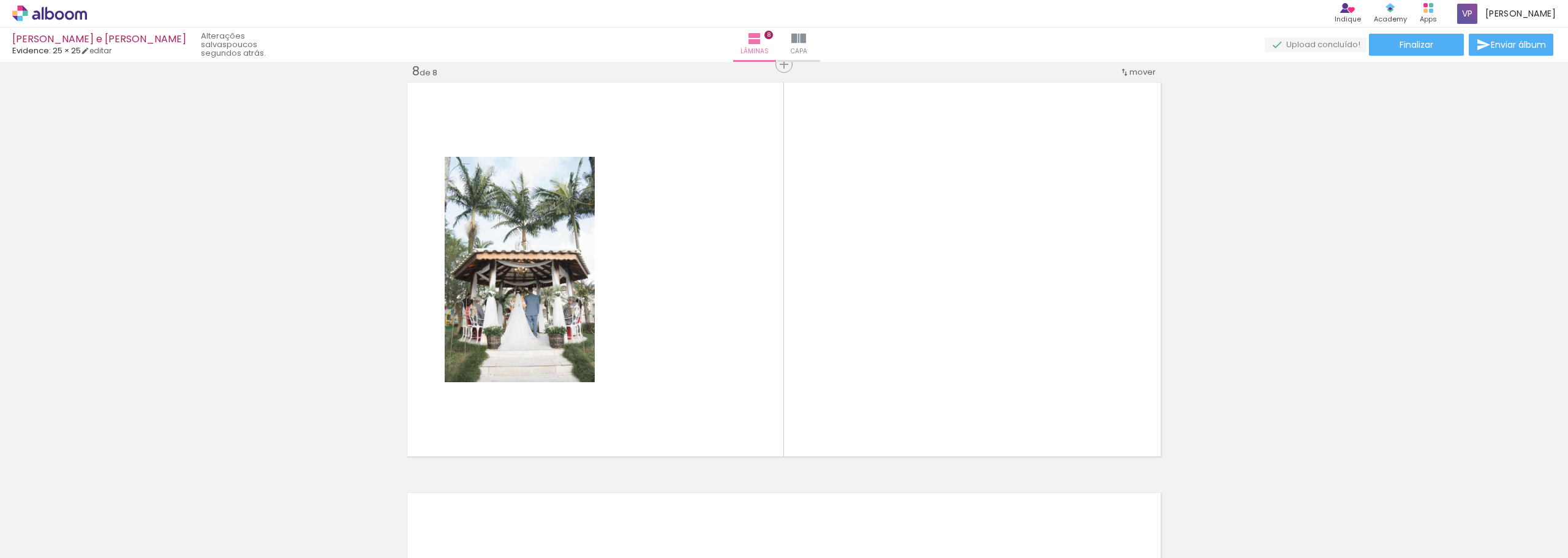
scroll to position [2888, 0]
drag, startPoint x: 447, startPoint y: 523, endPoint x: 755, endPoint y: 282, distance: 391.1
click at [755, 282] on quentale-workspace at bounding box center [784, 279] width 1568 height 558
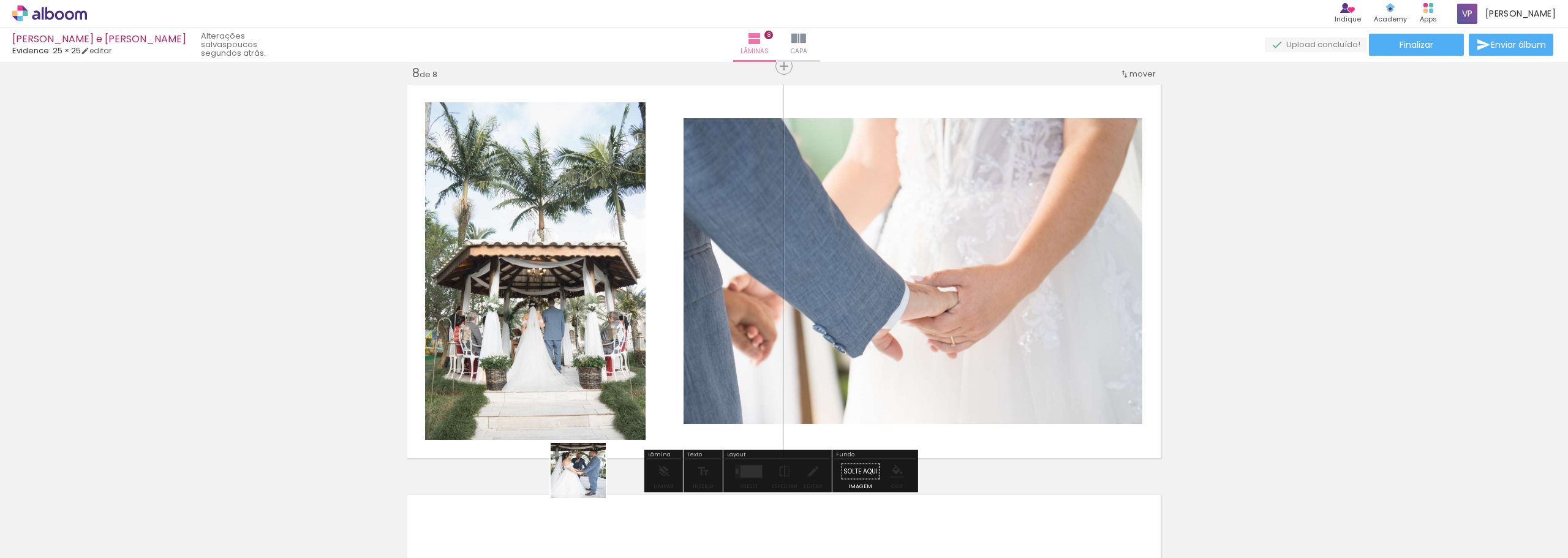
drag, startPoint x: 524, startPoint y: 520, endPoint x: 837, endPoint y: 321, distance: 370.9
click at [844, 316] on quentale-workspace at bounding box center [784, 279] width 1568 height 558
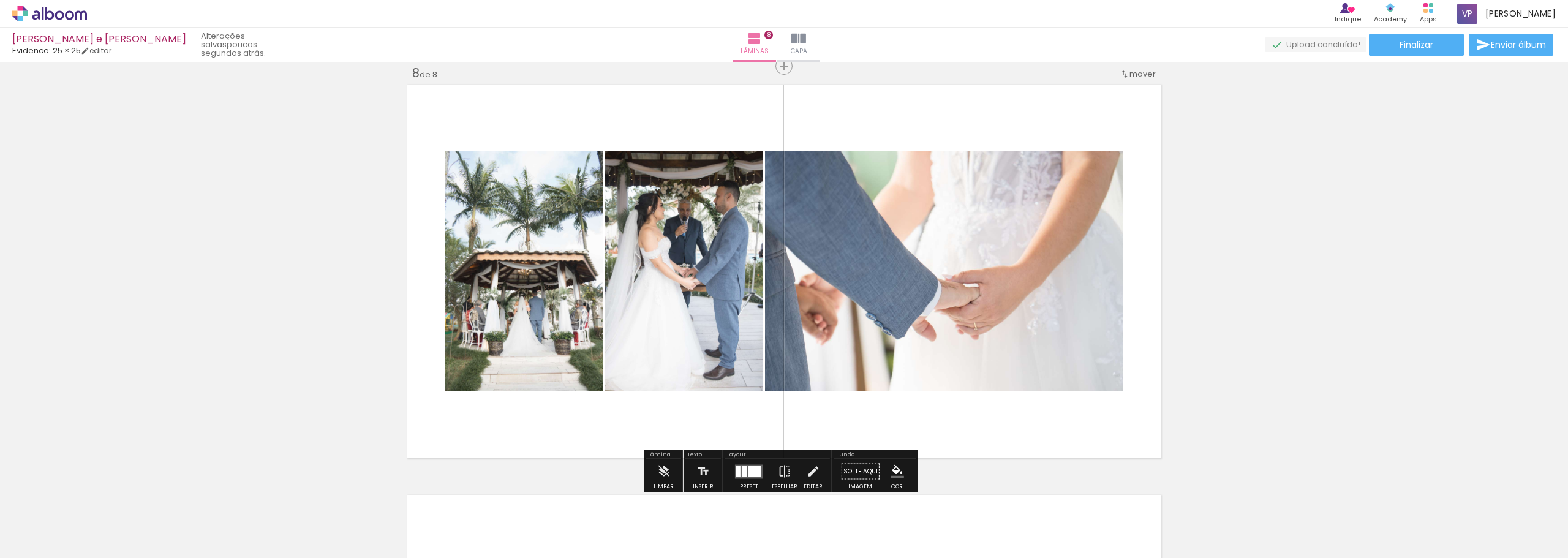
click at [743, 468] on div at bounding box center [744, 471] width 6 height 11
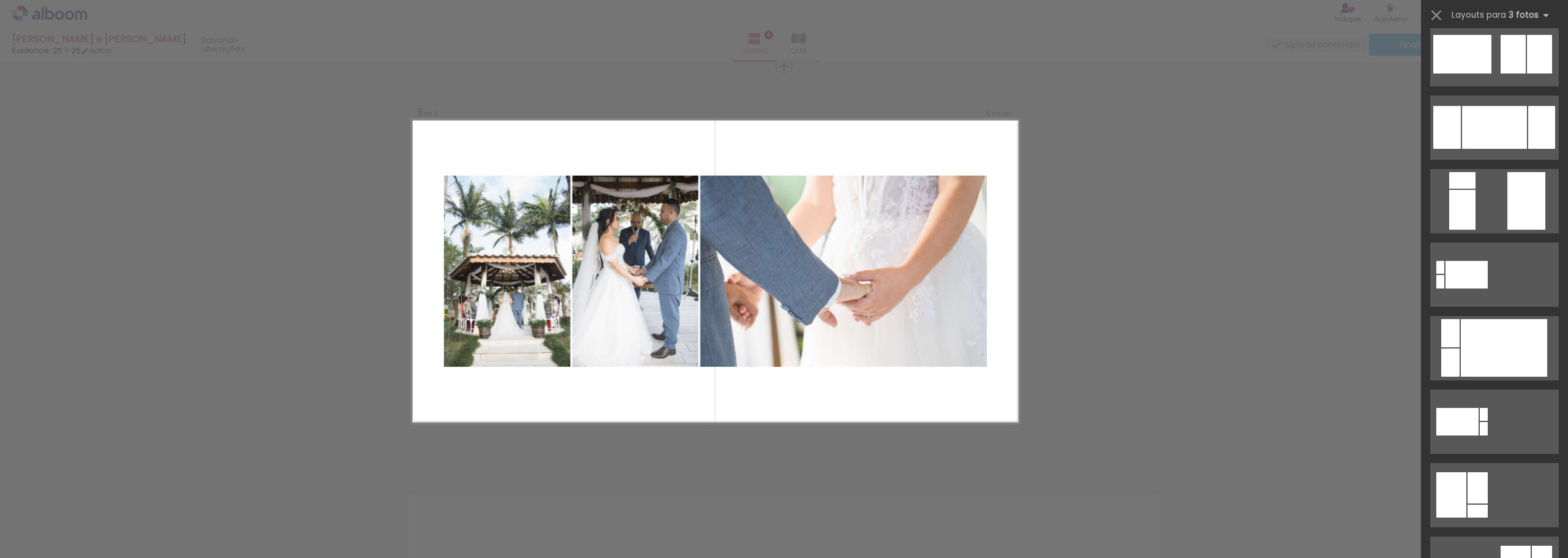
scroll to position [0, 0]
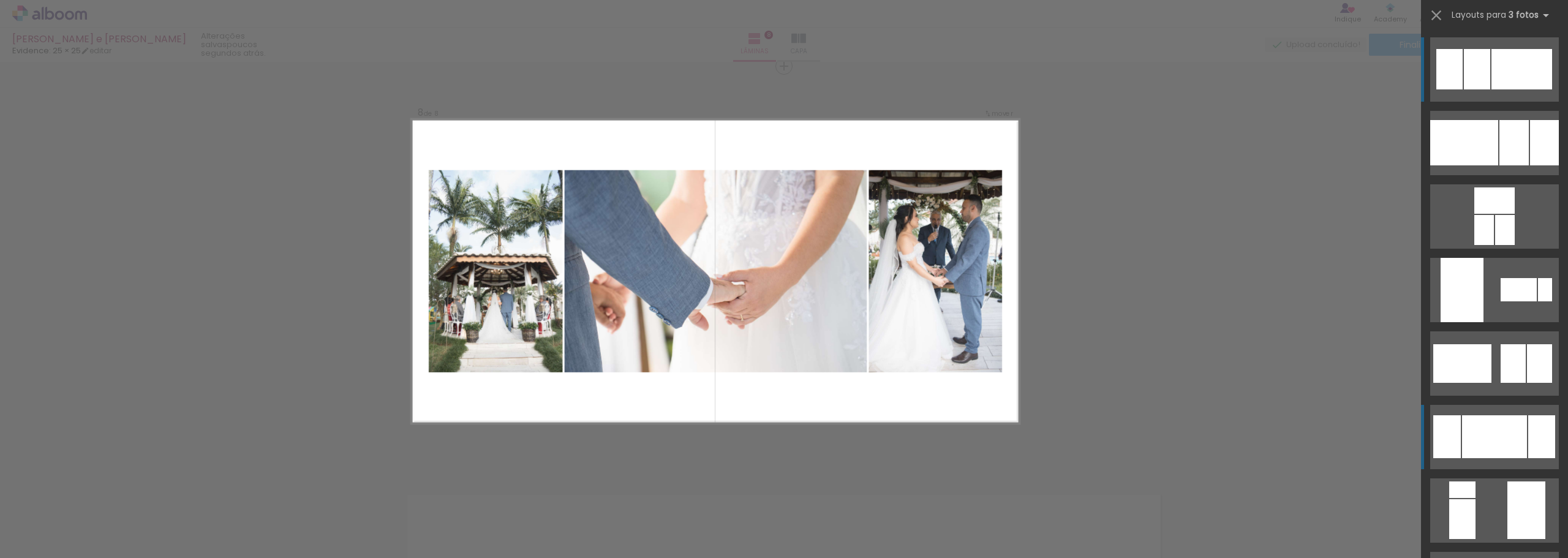
click at [1515, 438] on div at bounding box center [1494, 437] width 65 height 43
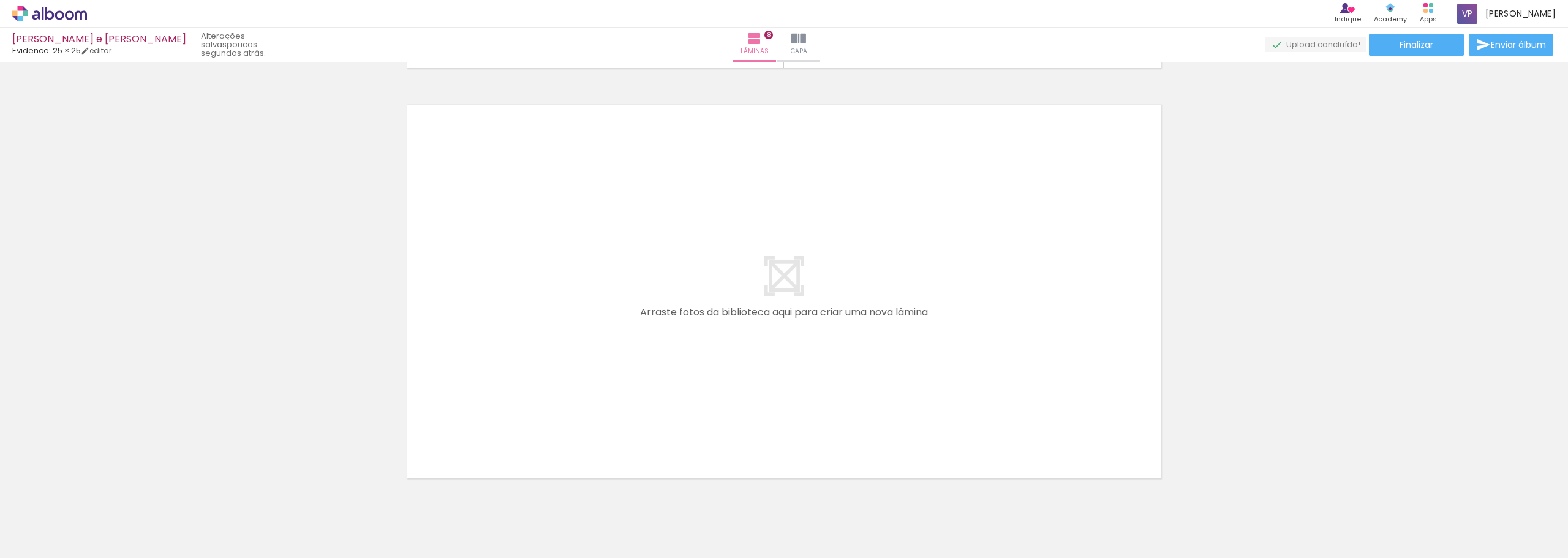
scroll to position [3322, 0]
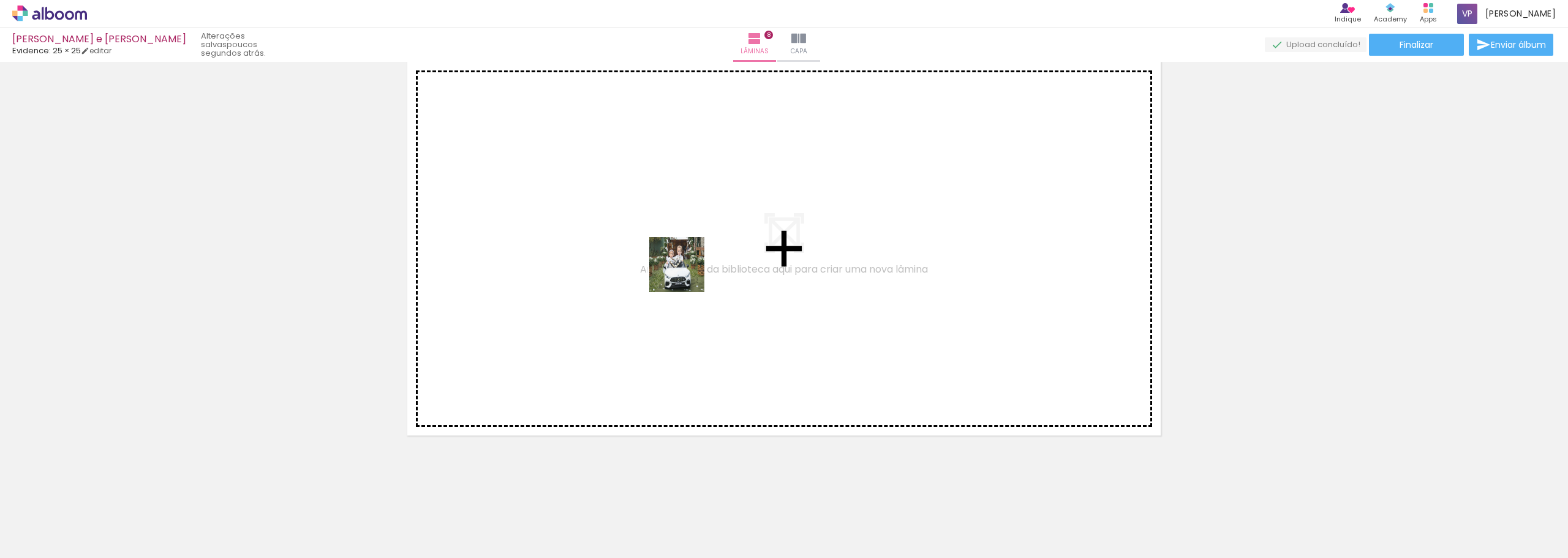
drag, startPoint x: 593, startPoint y: 523, endPoint x: 678, endPoint y: 460, distance: 105.8
click at [684, 265] on quentale-workspace at bounding box center [784, 279] width 1568 height 558
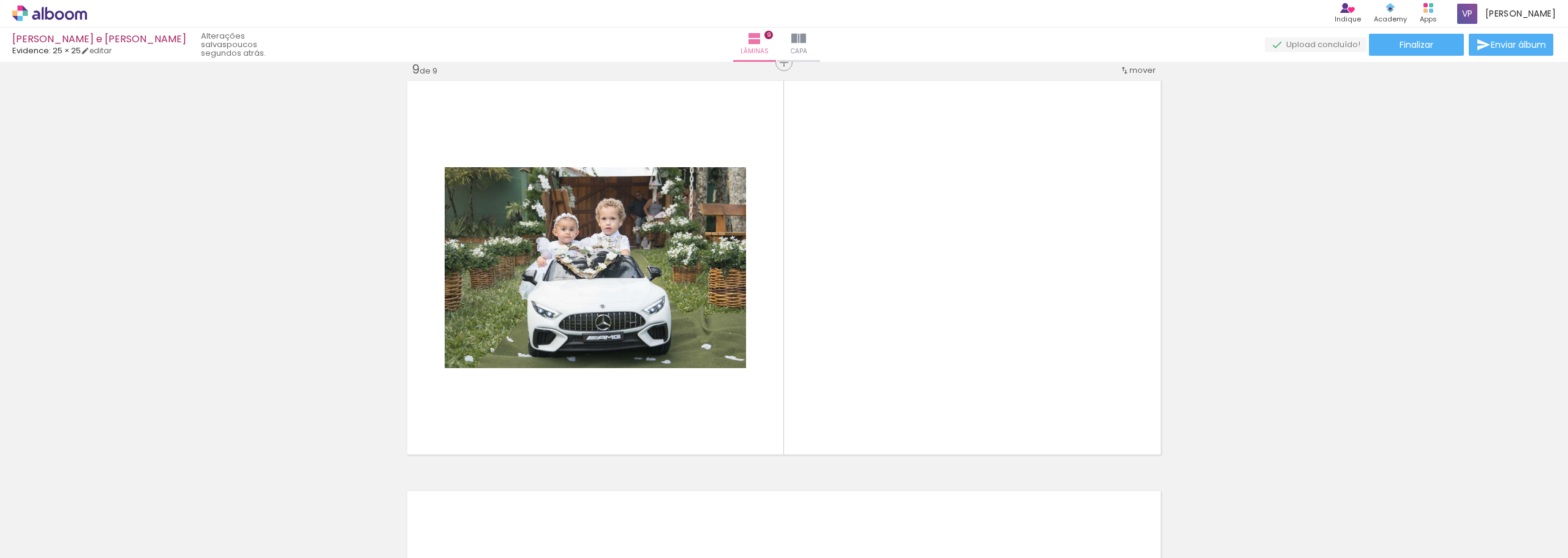
scroll to position [3298, 0]
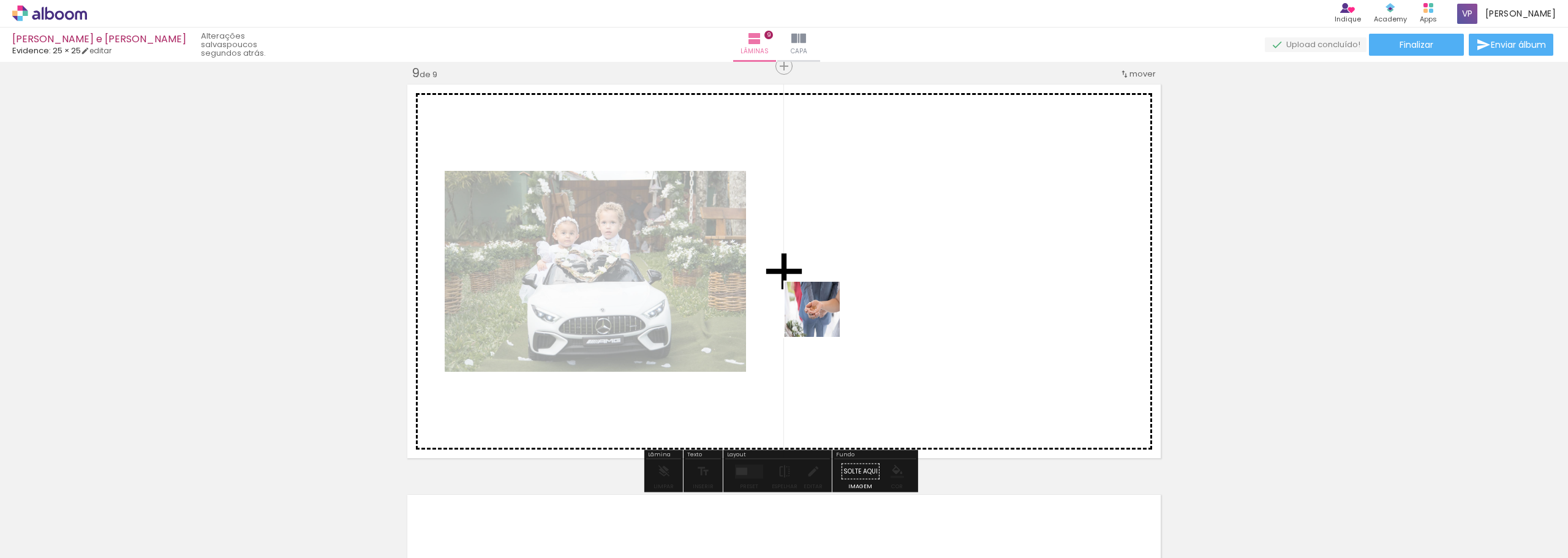
drag, startPoint x: 656, startPoint y: 523, endPoint x: 781, endPoint y: 396, distance: 178.2
click at [821, 318] on quentale-workspace at bounding box center [784, 279] width 1568 height 558
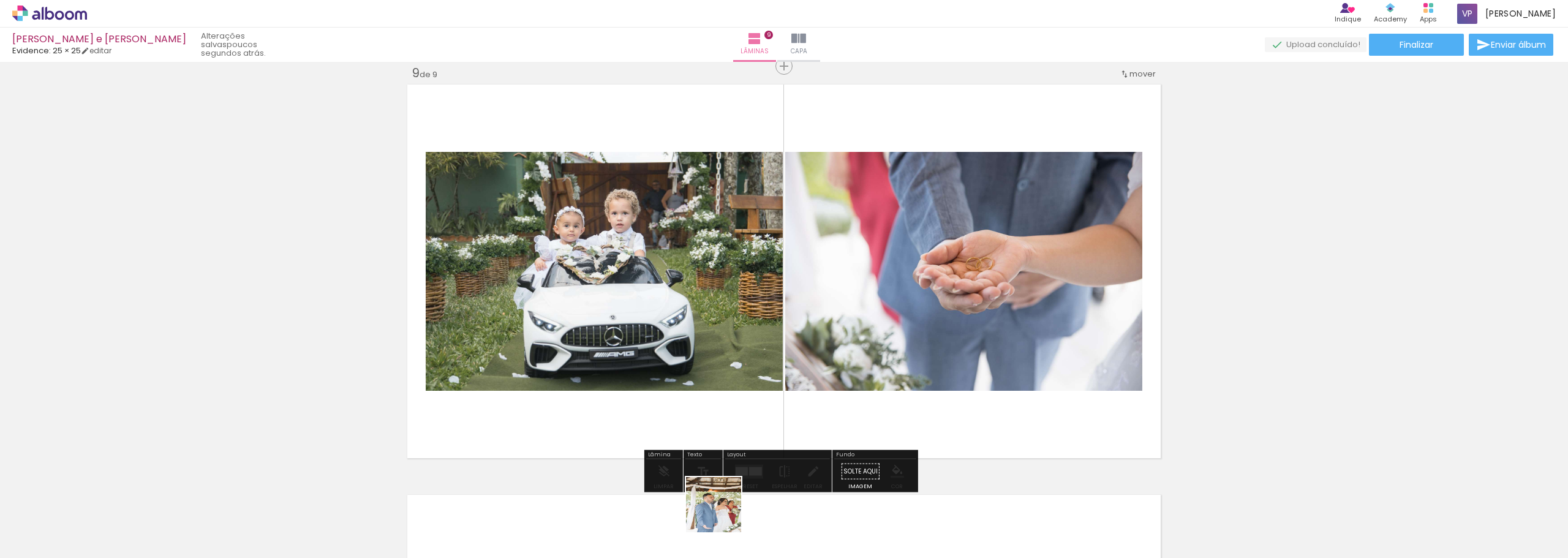
drag, startPoint x: 723, startPoint y: 514, endPoint x: 911, endPoint y: 325, distance: 266.6
click at [911, 325] on quentale-workspace at bounding box center [784, 279] width 1568 height 558
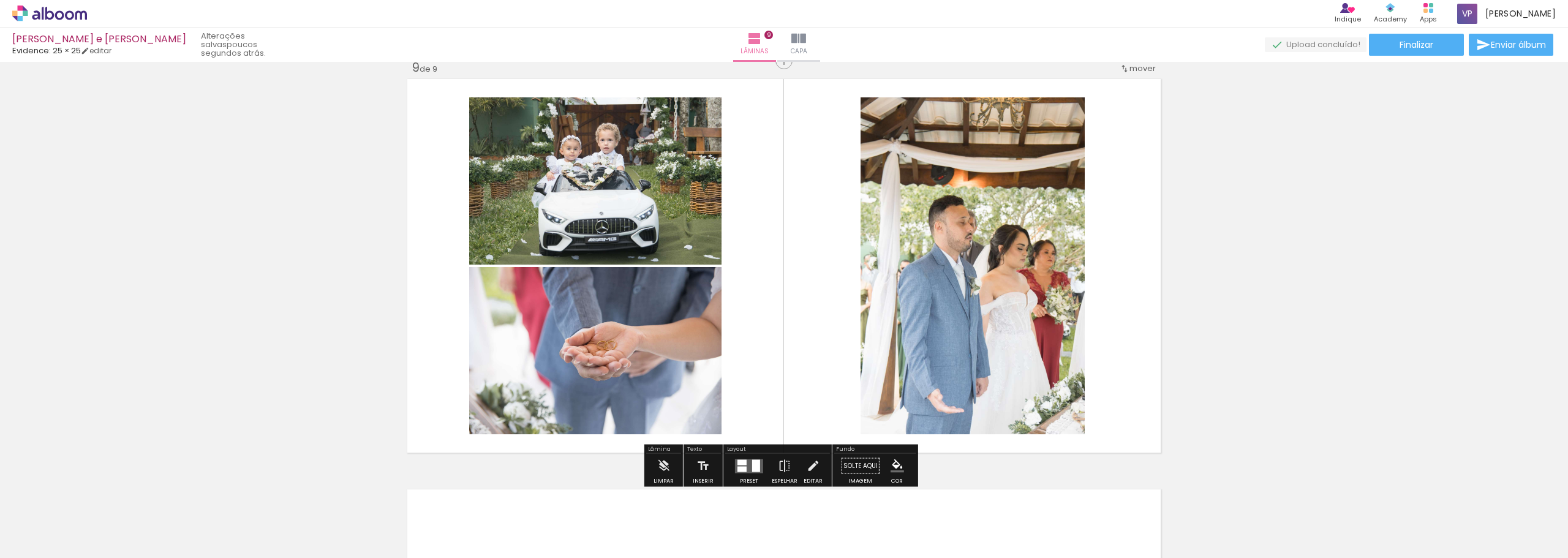
scroll to position [3359, 0]
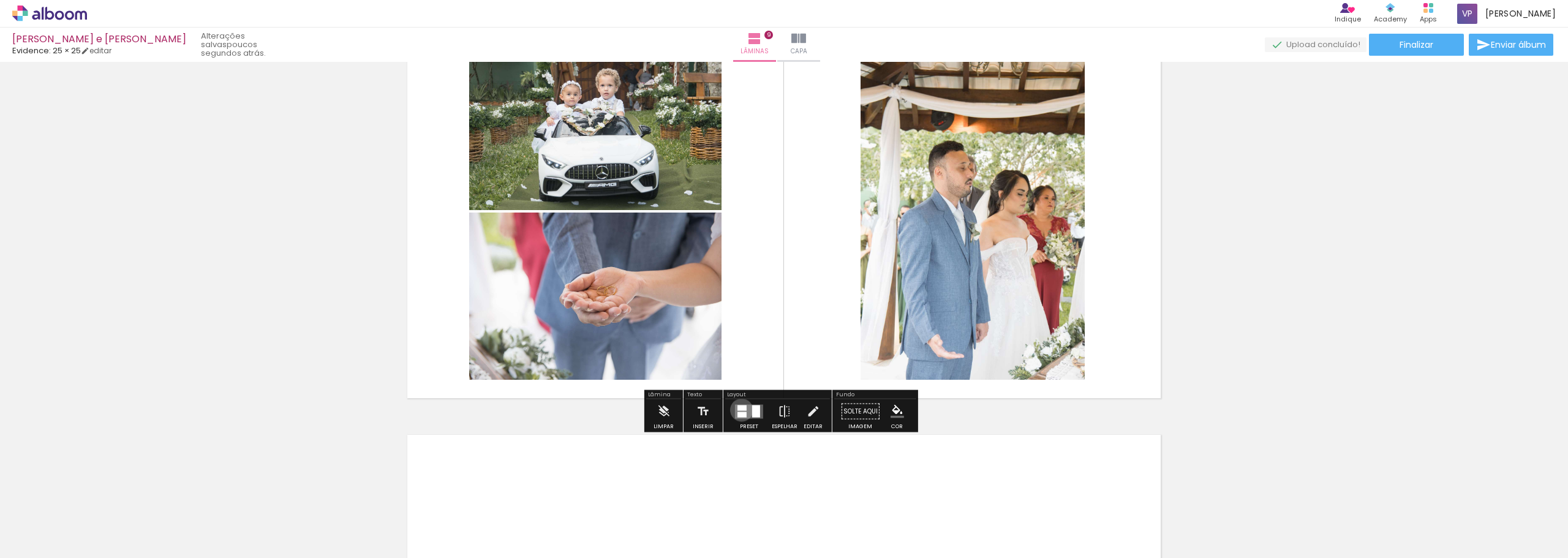
click at [740, 410] on div at bounding box center [742, 407] width 9 height 6
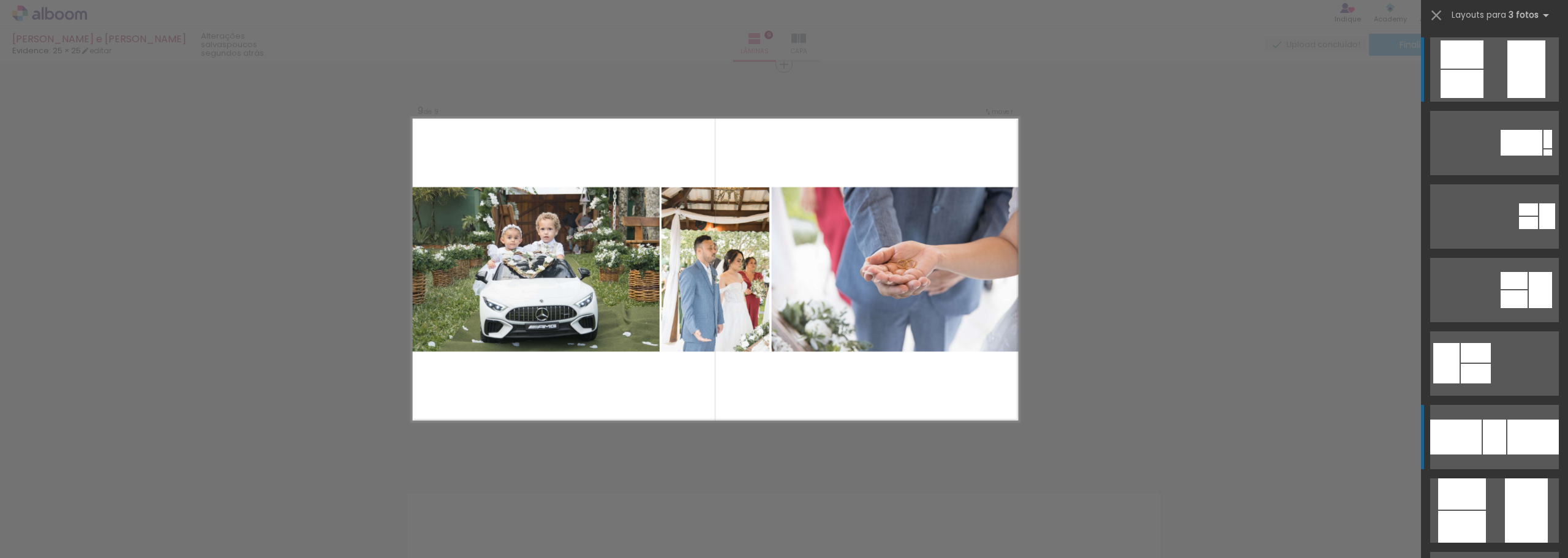
scroll to position [3298, 0]
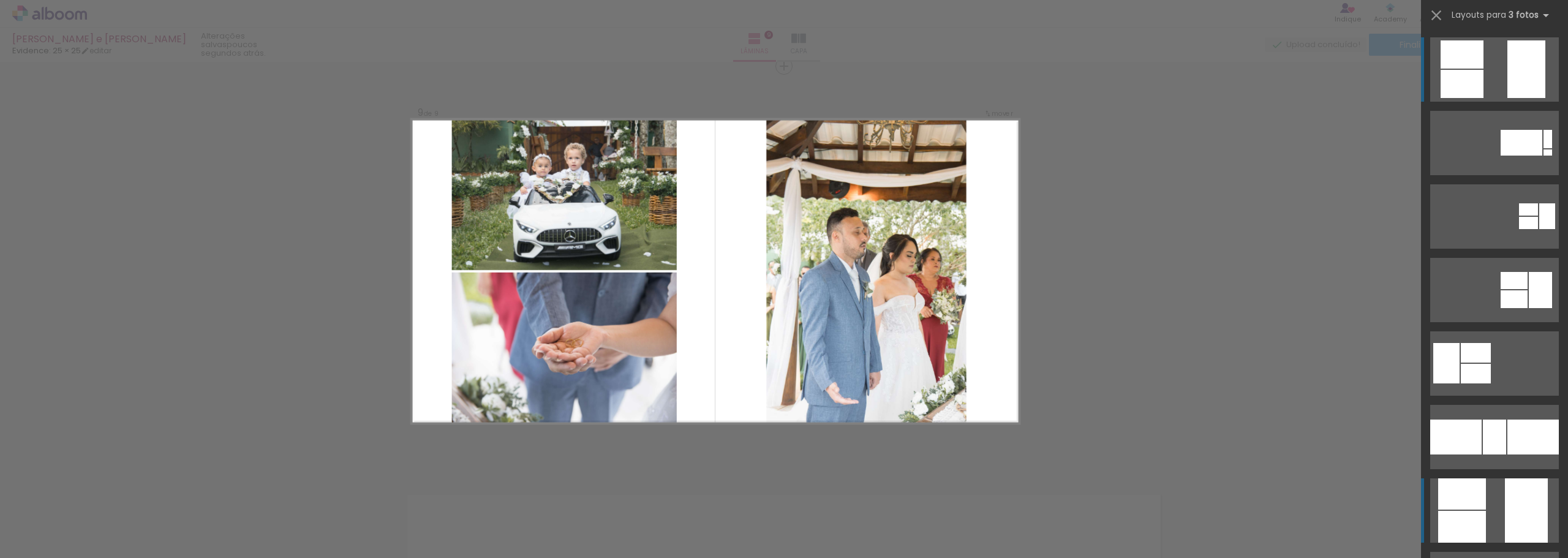
click at [1544, 155] on div at bounding box center [1547, 153] width 8 height 7
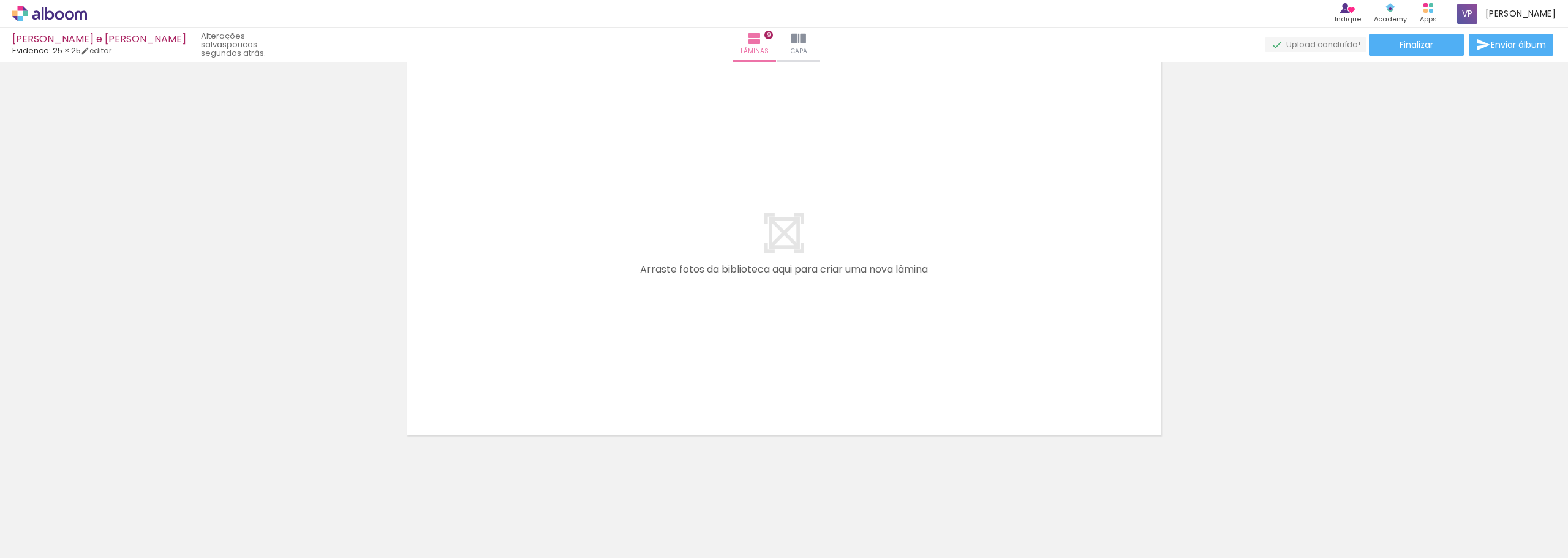
scroll to position [0, 667]
drag, startPoint x: 428, startPoint y: 524, endPoint x: 549, endPoint y: 360, distance: 203.8
click at [589, 291] on quentale-workspace at bounding box center [784, 279] width 1568 height 558
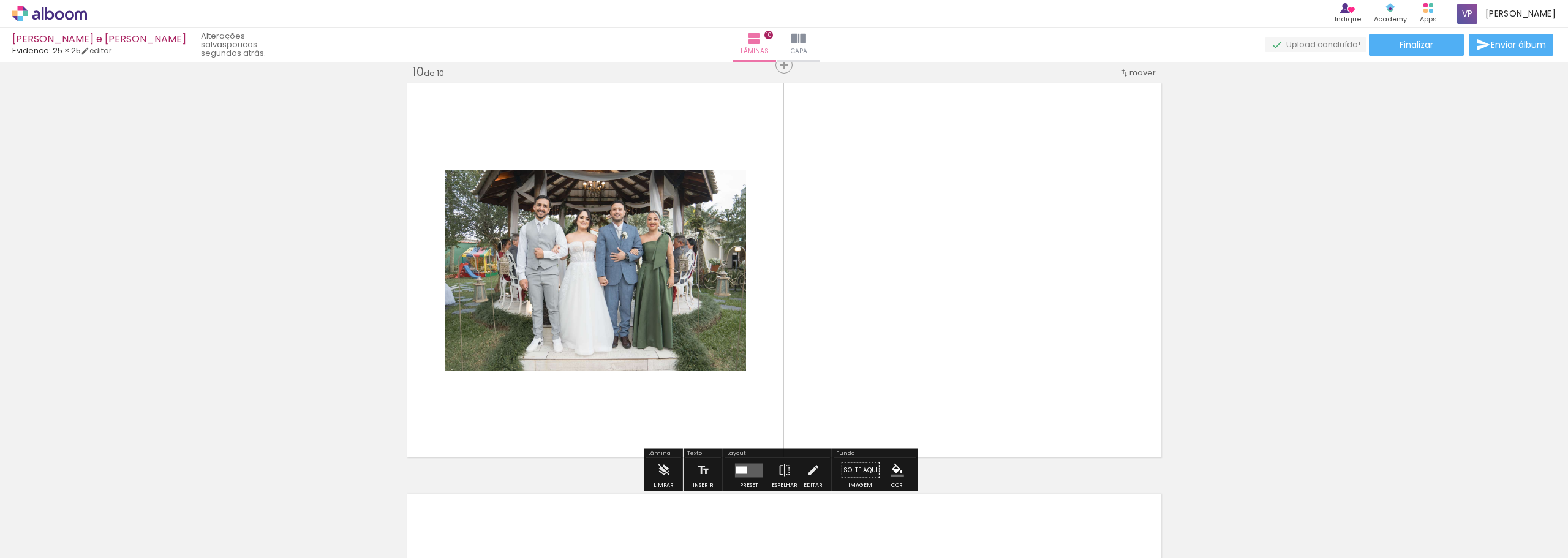
scroll to position [3709, 0]
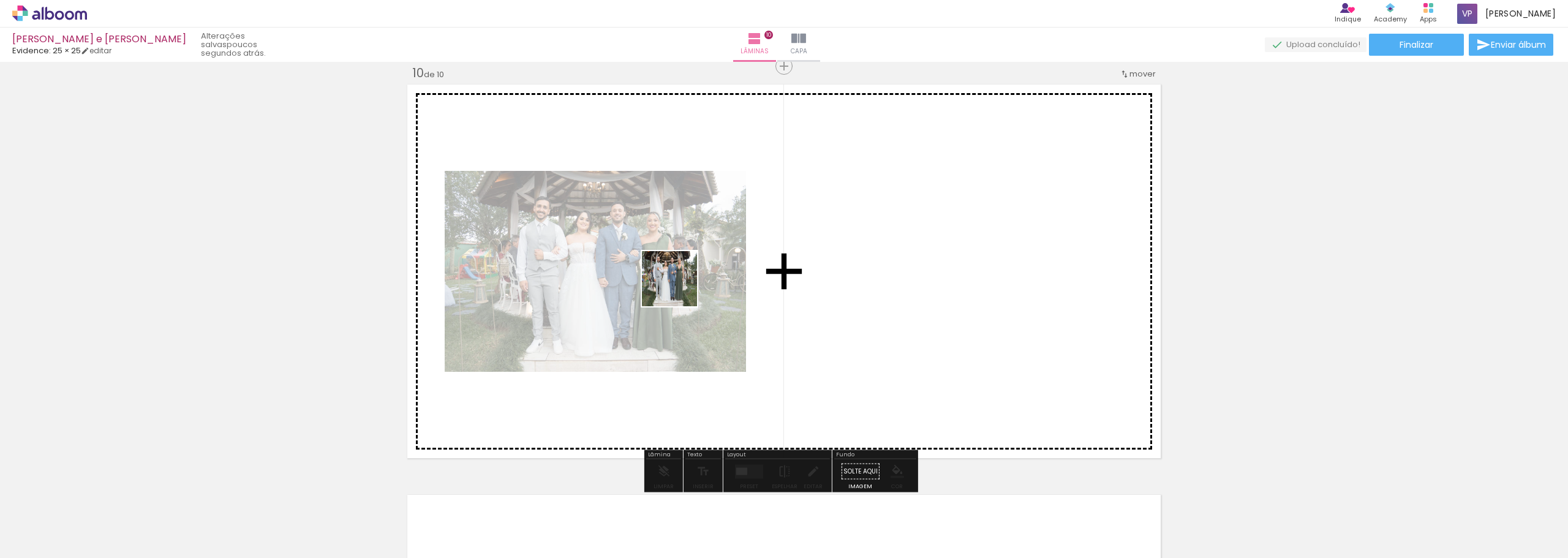
drag, startPoint x: 486, startPoint y: 534, endPoint x: 626, endPoint y: 417, distance: 182.5
click at [679, 287] on quentale-workspace at bounding box center [784, 279] width 1568 height 558
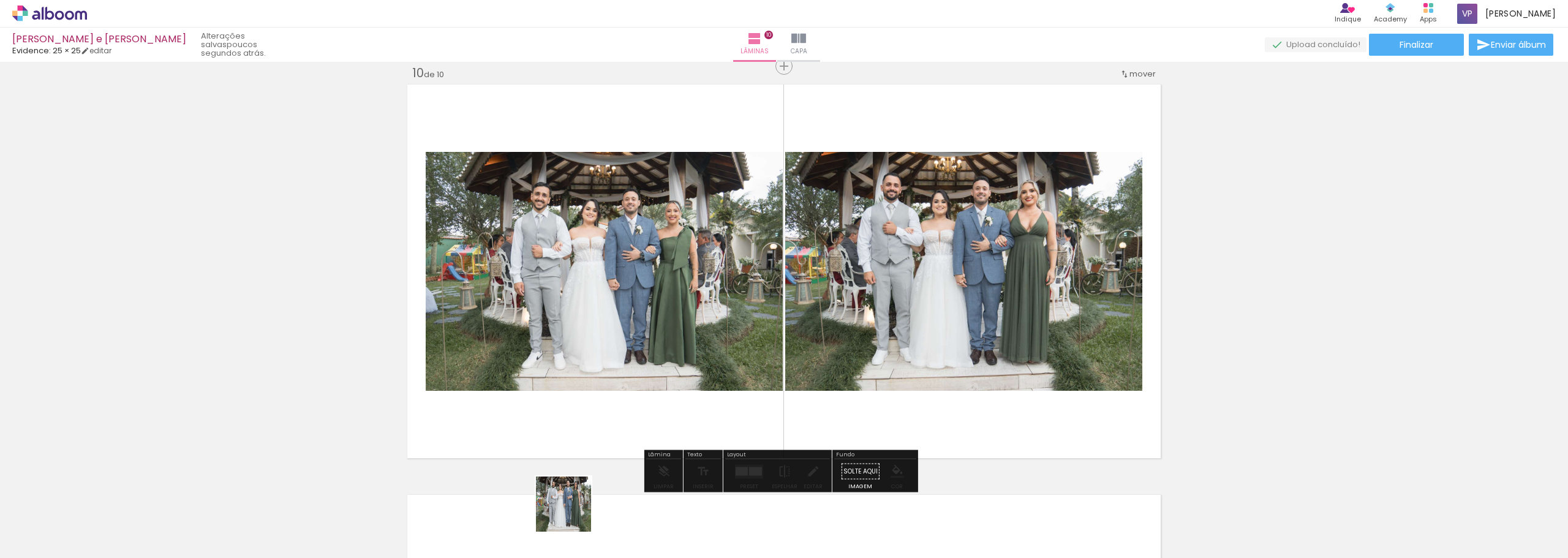
drag, startPoint x: 573, startPoint y: 513, endPoint x: 681, endPoint y: 407, distance: 151.3
click at [706, 294] on quentale-workspace at bounding box center [784, 279] width 1568 height 558
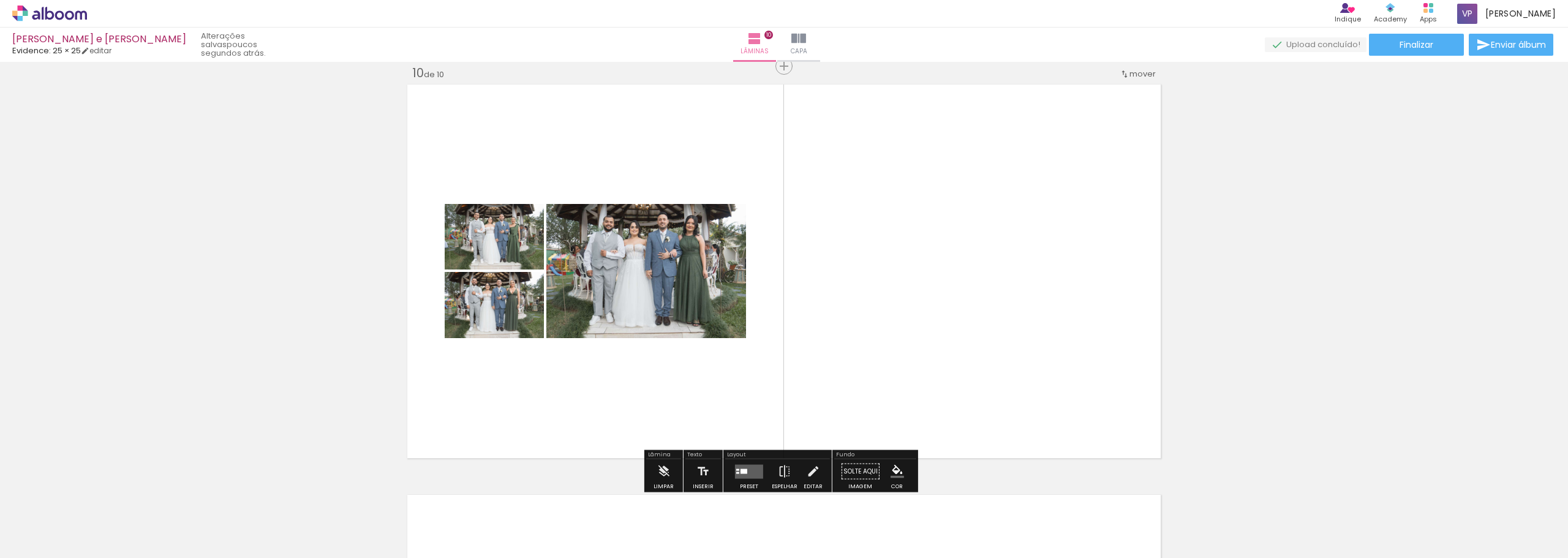
drag, startPoint x: 633, startPoint y: 523, endPoint x: 682, endPoint y: 474, distance: 69.3
click at [712, 331] on quentale-workspace at bounding box center [784, 279] width 1568 height 558
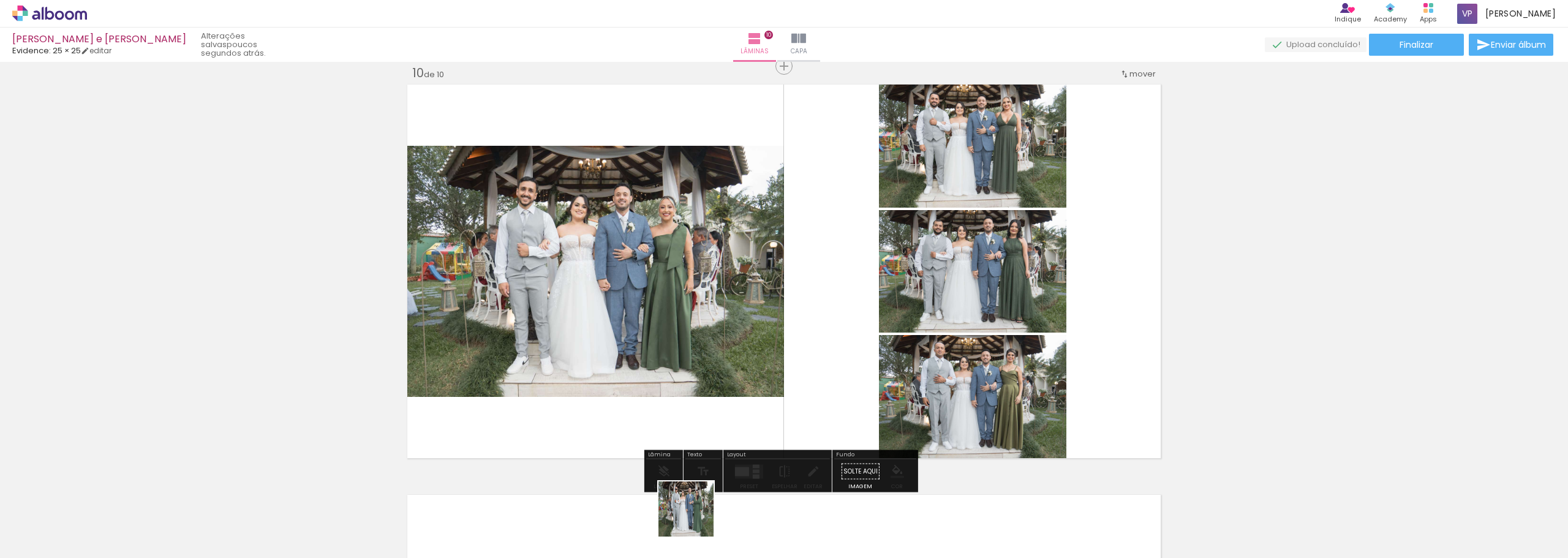
drag, startPoint x: 692, startPoint y: 523, endPoint x: 729, endPoint y: 429, distance: 101.0
click at [729, 325] on quentale-workspace at bounding box center [784, 279] width 1568 height 558
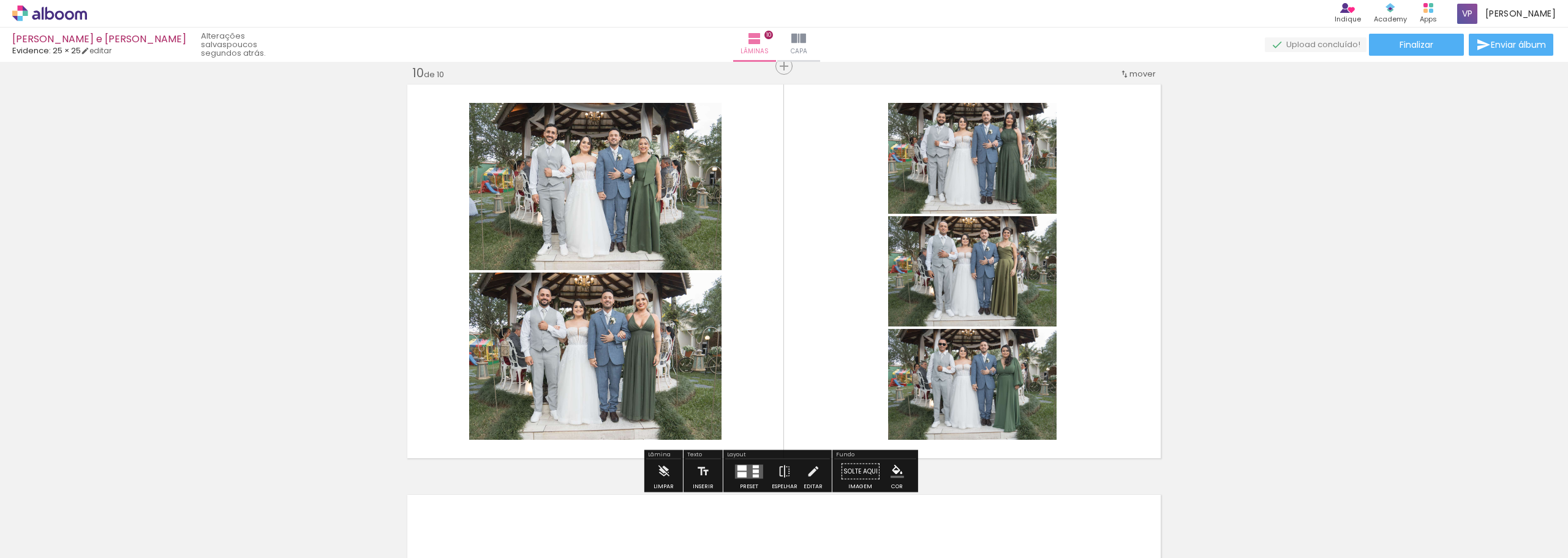
drag, startPoint x: 764, startPoint y: 520, endPoint x: 819, endPoint y: 325, distance: 202.6
click at [819, 325] on quentale-workspace at bounding box center [784, 279] width 1568 height 558
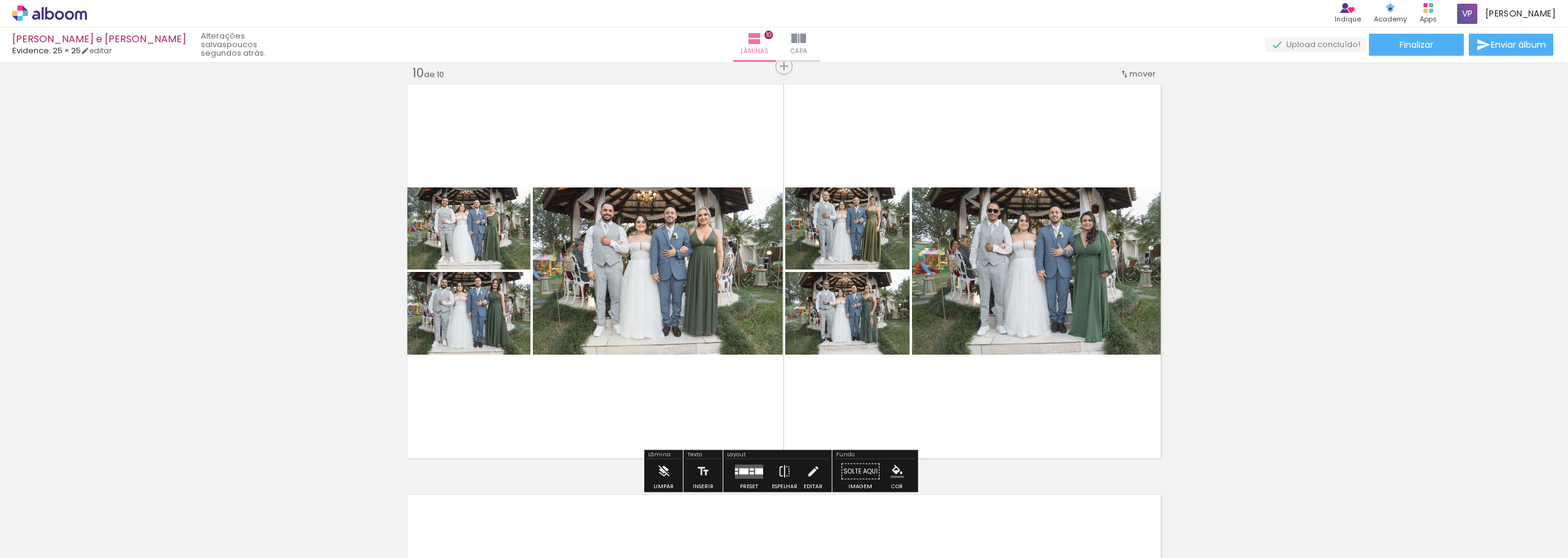
click at [742, 470] on div at bounding box center [744, 471] width 9 height 7
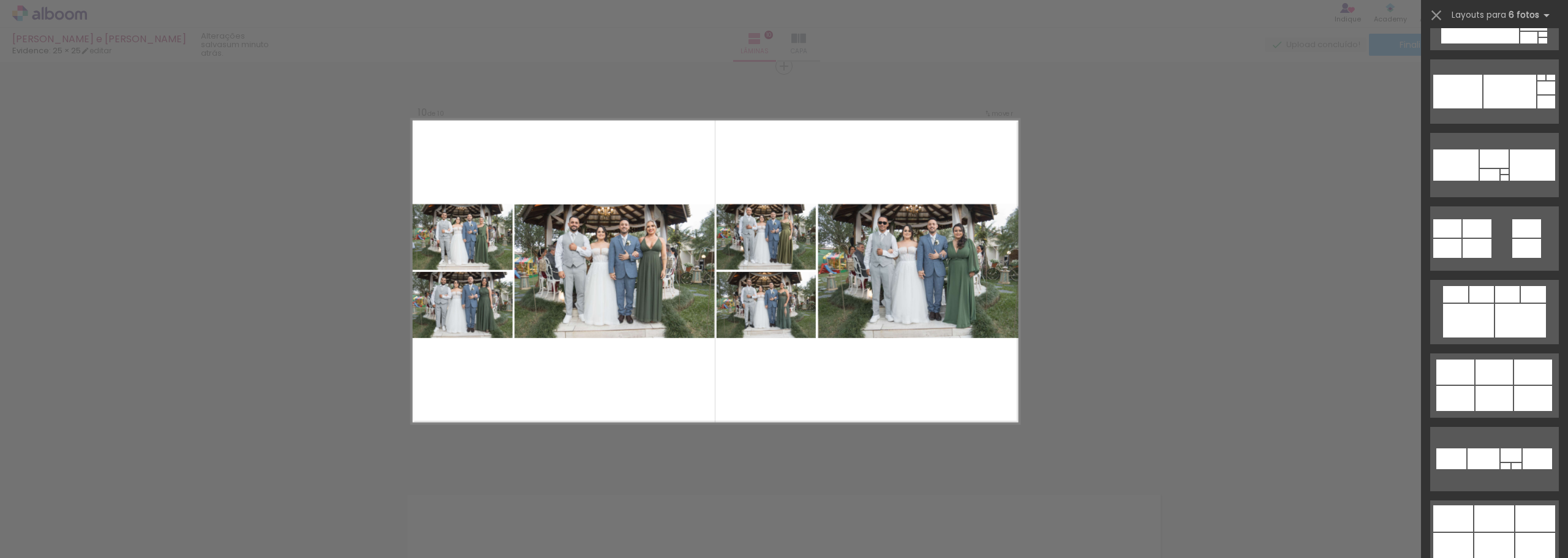
scroll to position [2744, 0]
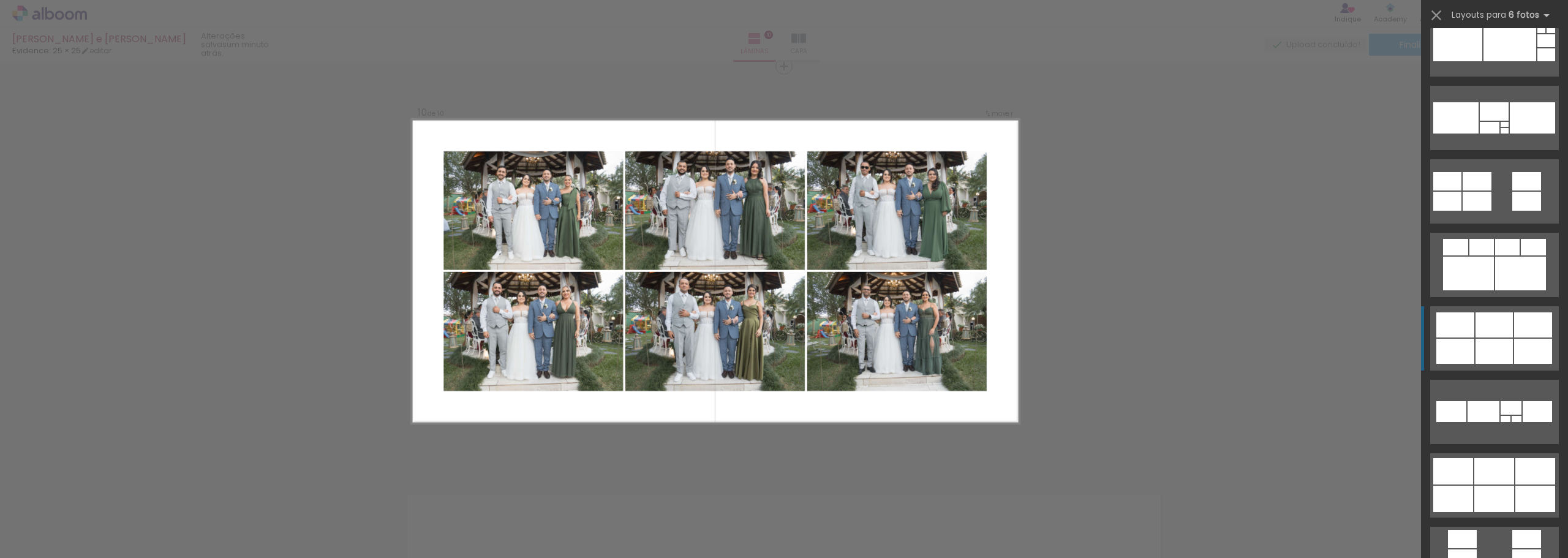
click at [1537, 61] on div at bounding box center [1546, 55] width 18 height 13
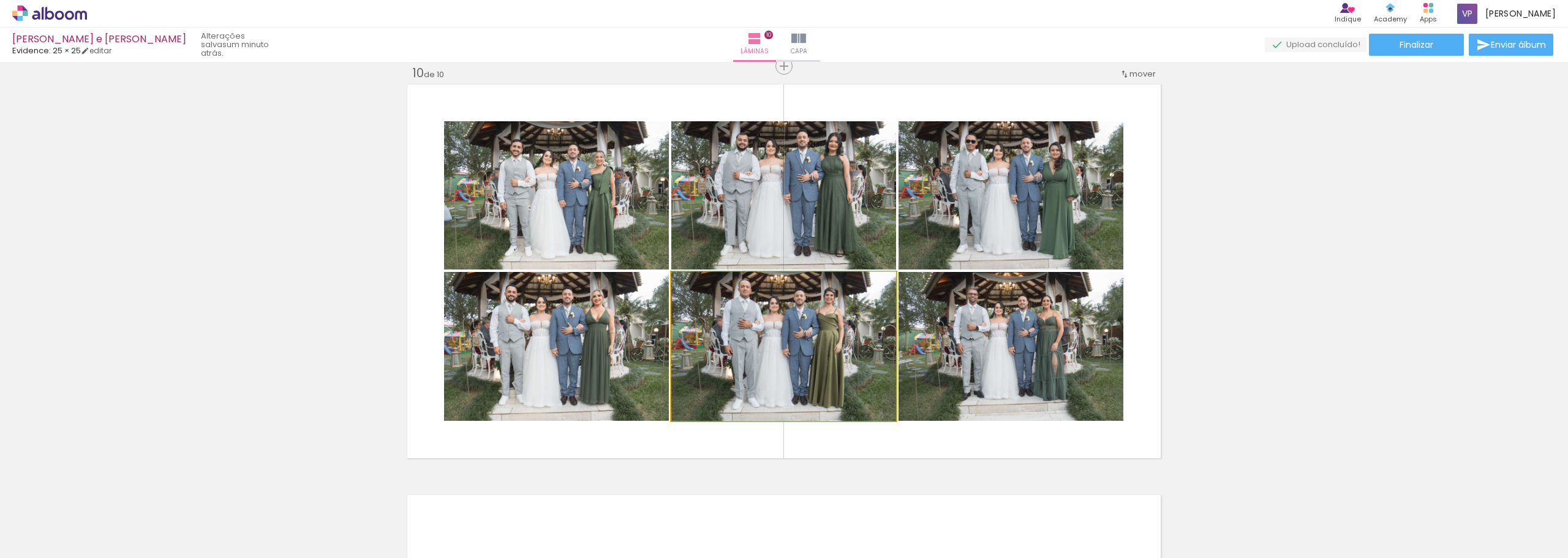
click at [784, 330] on quentale-photo at bounding box center [784, 345] width 225 height 149
drag, startPoint x: 794, startPoint y: 334, endPoint x: 775, endPoint y: 334, distance: 19.0
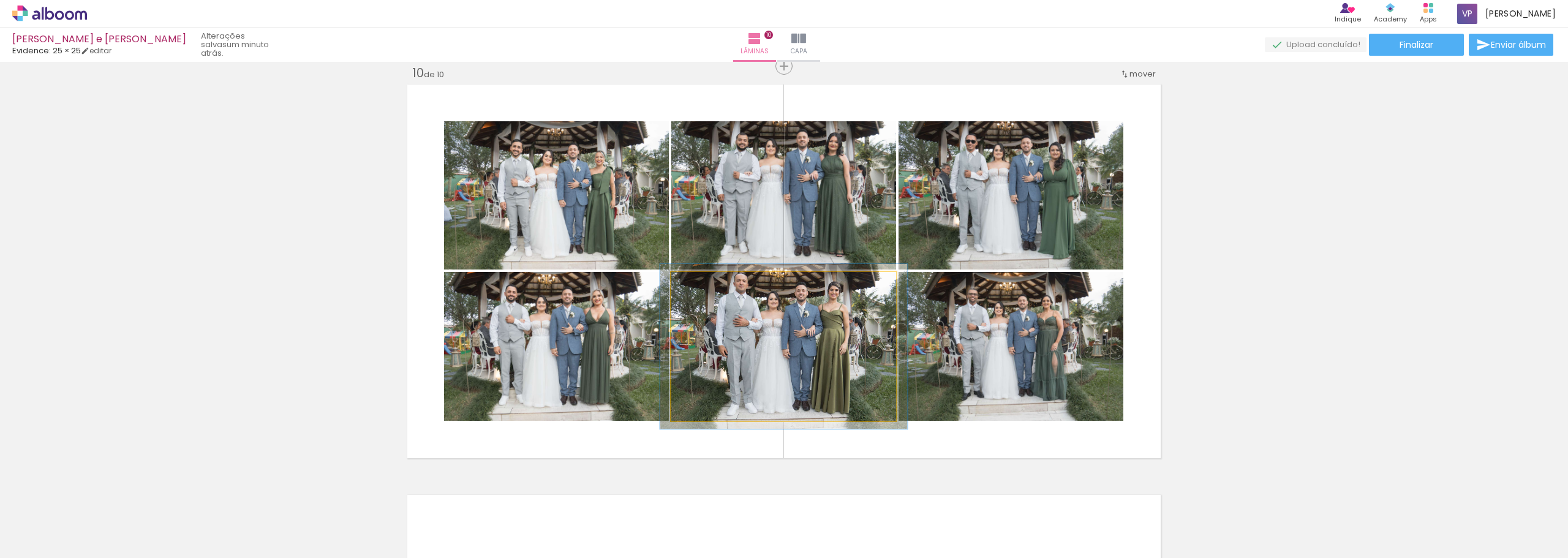
type paper-slider "109"
click at [704, 288] on div at bounding box center [704, 285] width 20 height 20
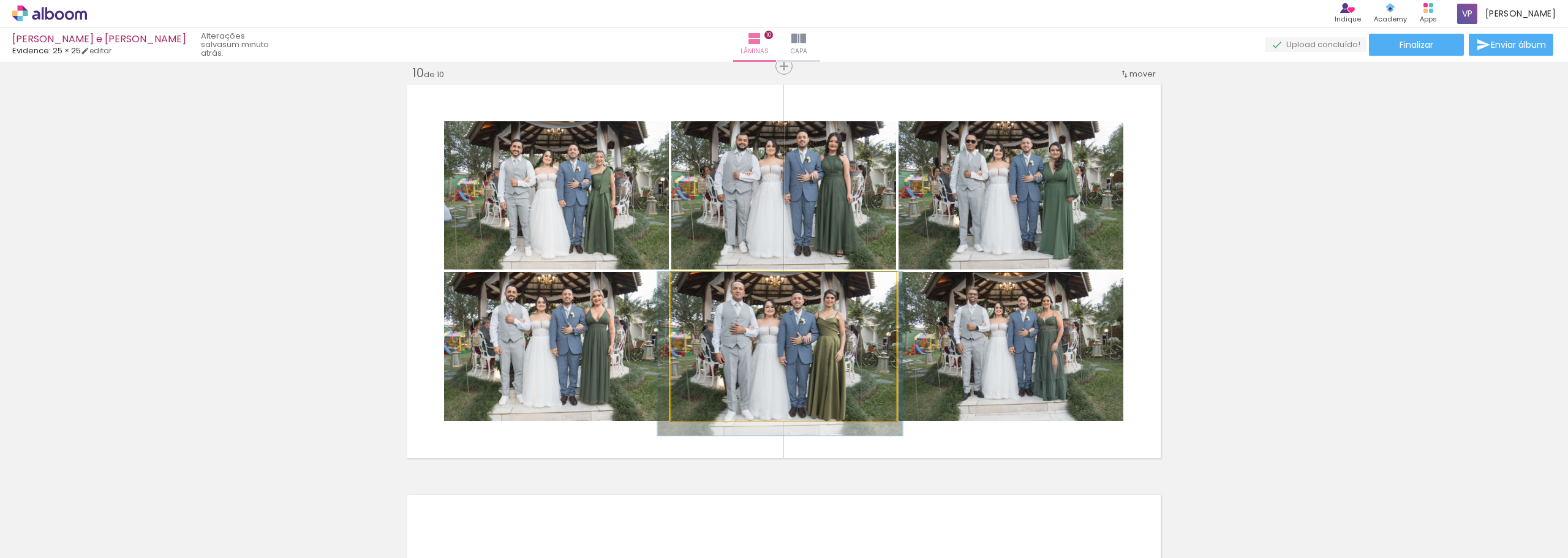
drag, startPoint x: 785, startPoint y: 345, endPoint x: 782, endPoint y: 354, distance: 9.5
click at [789, 355] on quentale-photo at bounding box center [784, 345] width 225 height 149
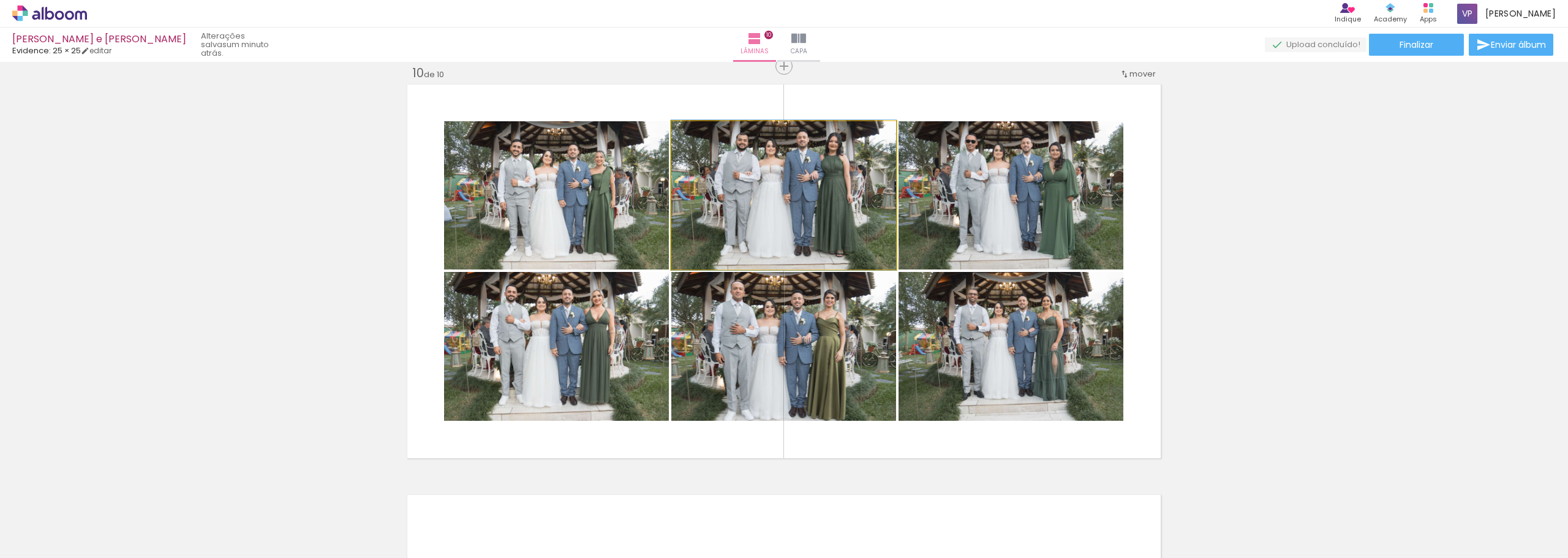
click at [805, 221] on quentale-photo at bounding box center [784, 196] width 225 height 148
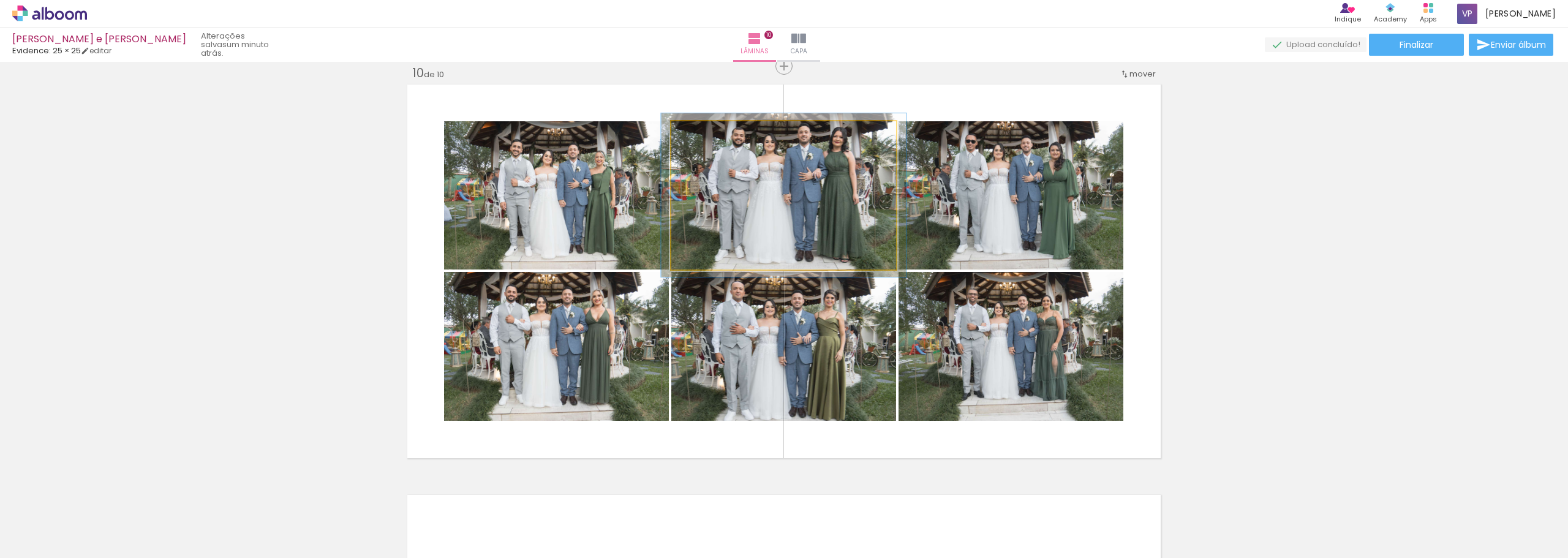
type paper-slider "109"
click at [698, 134] on div at bounding box center [704, 134] width 11 height 11
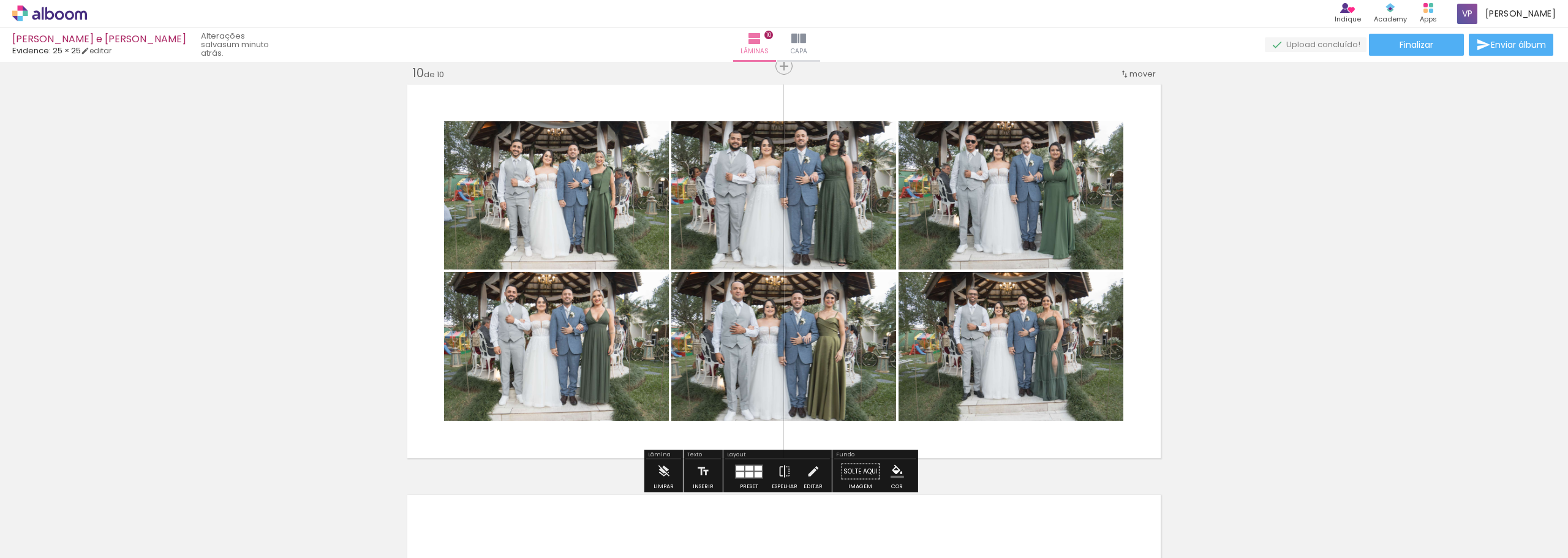
click at [576, 203] on quentale-photo at bounding box center [556, 196] width 225 height 148
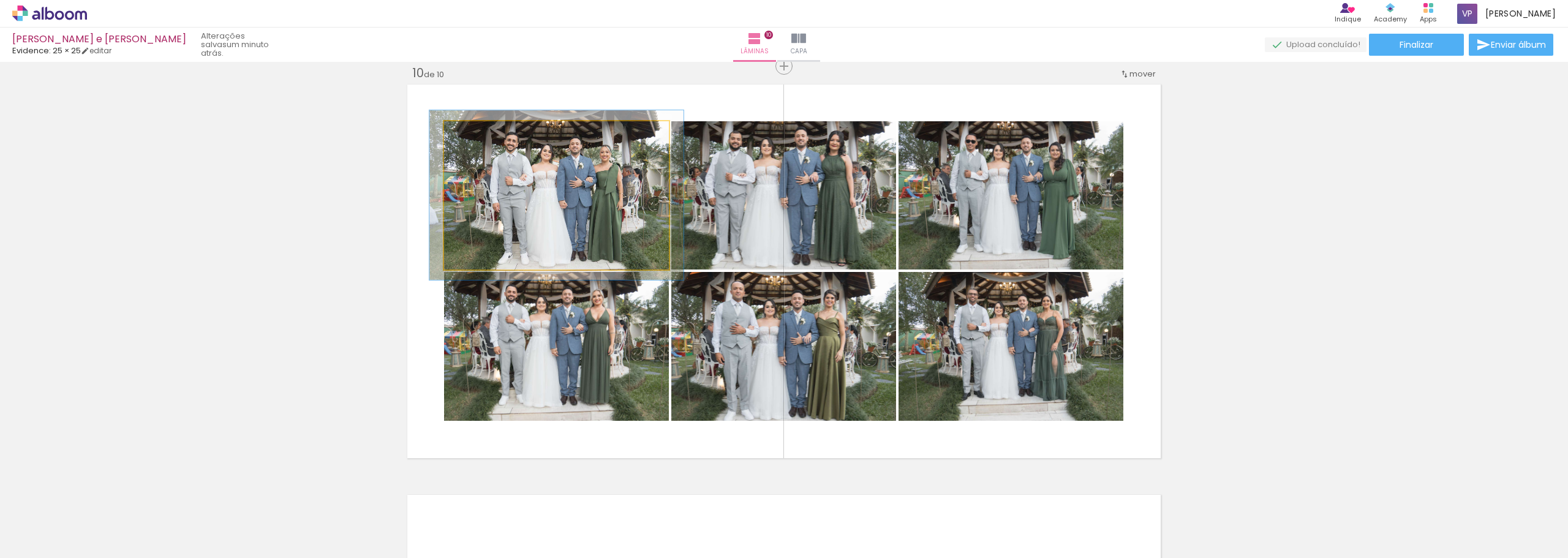
type paper-slider "113"
click at [475, 136] on div at bounding box center [478, 134] width 11 height 11
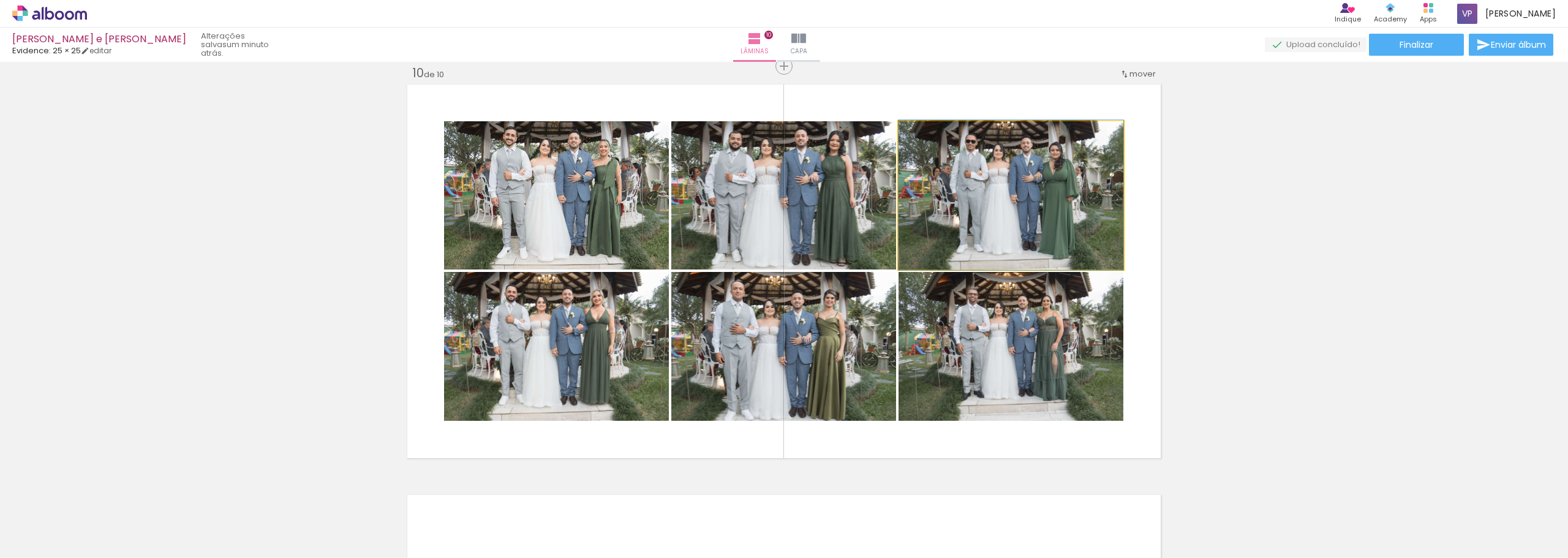
click at [1085, 231] on quentale-photo at bounding box center [1011, 196] width 225 height 148
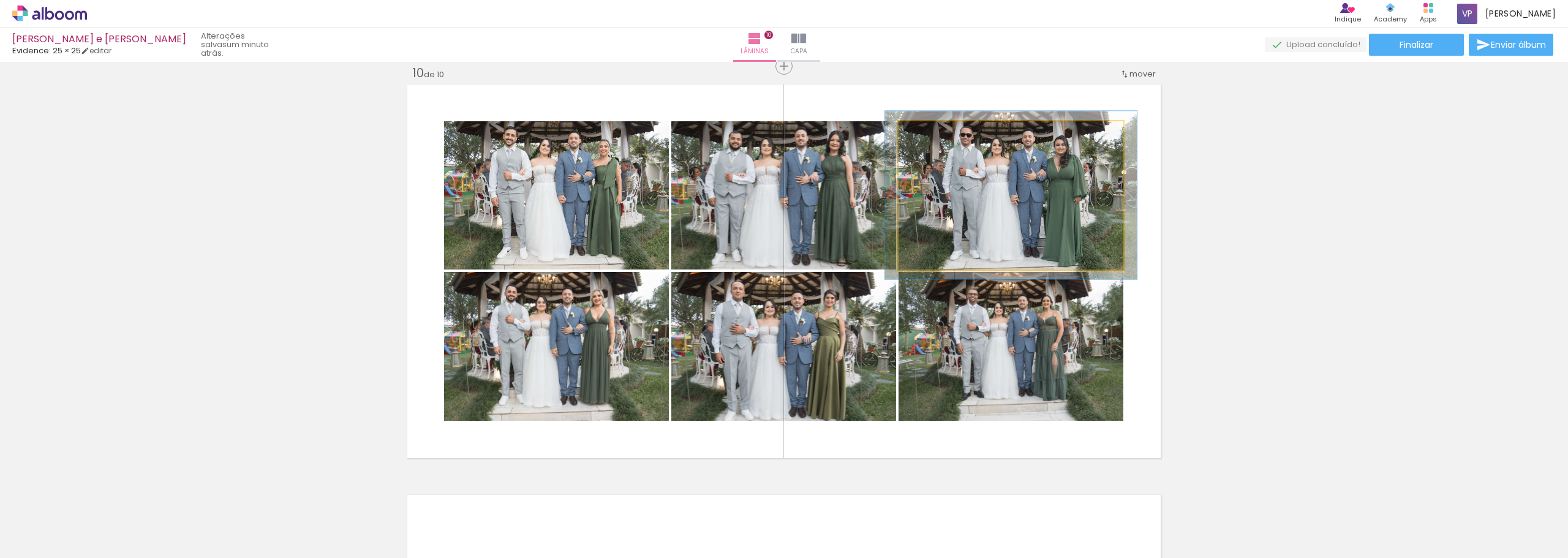
type paper-slider "112"
click at [929, 139] on div at bounding box center [931, 134] width 20 height 20
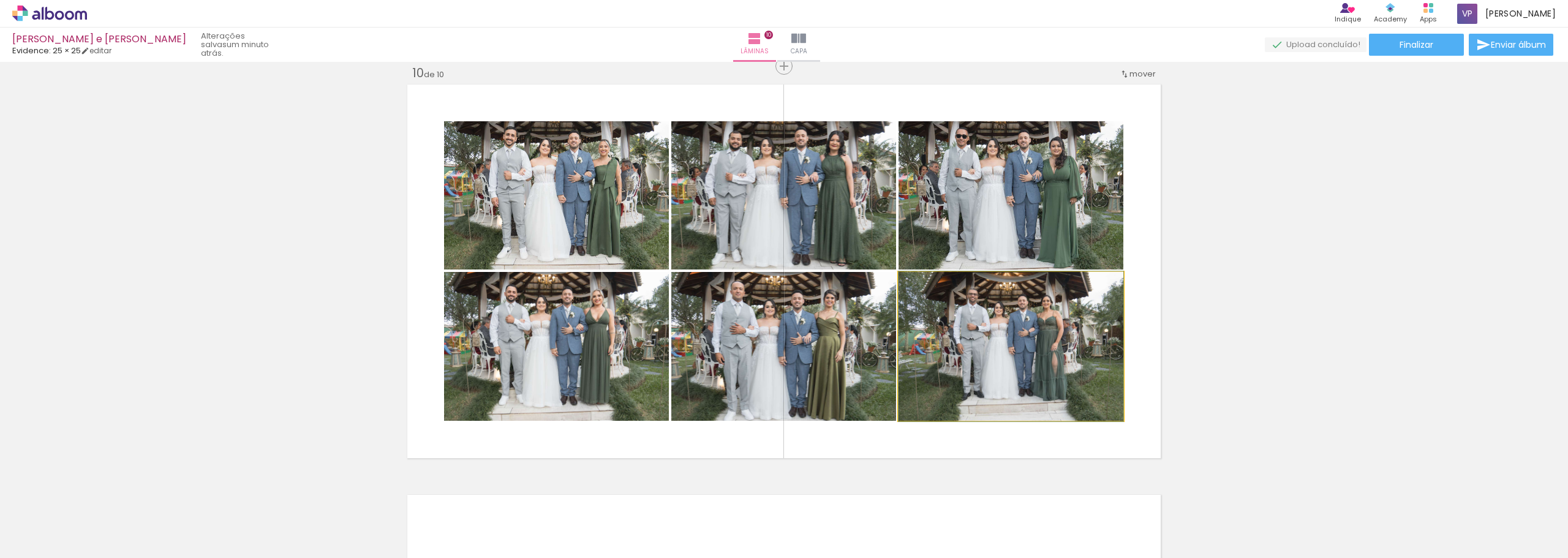
click at [1049, 343] on quentale-photo at bounding box center [1011, 345] width 225 height 149
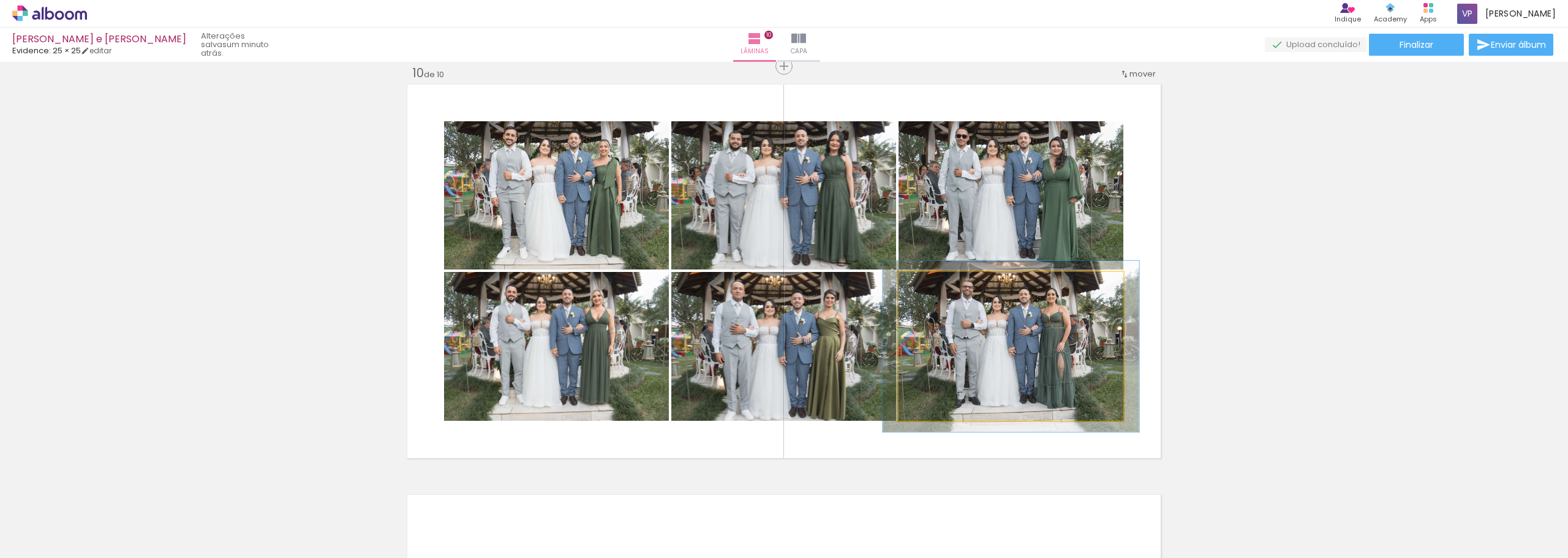
type paper-slider "114"
click at [931, 287] on div at bounding box center [933, 285] width 11 height 11
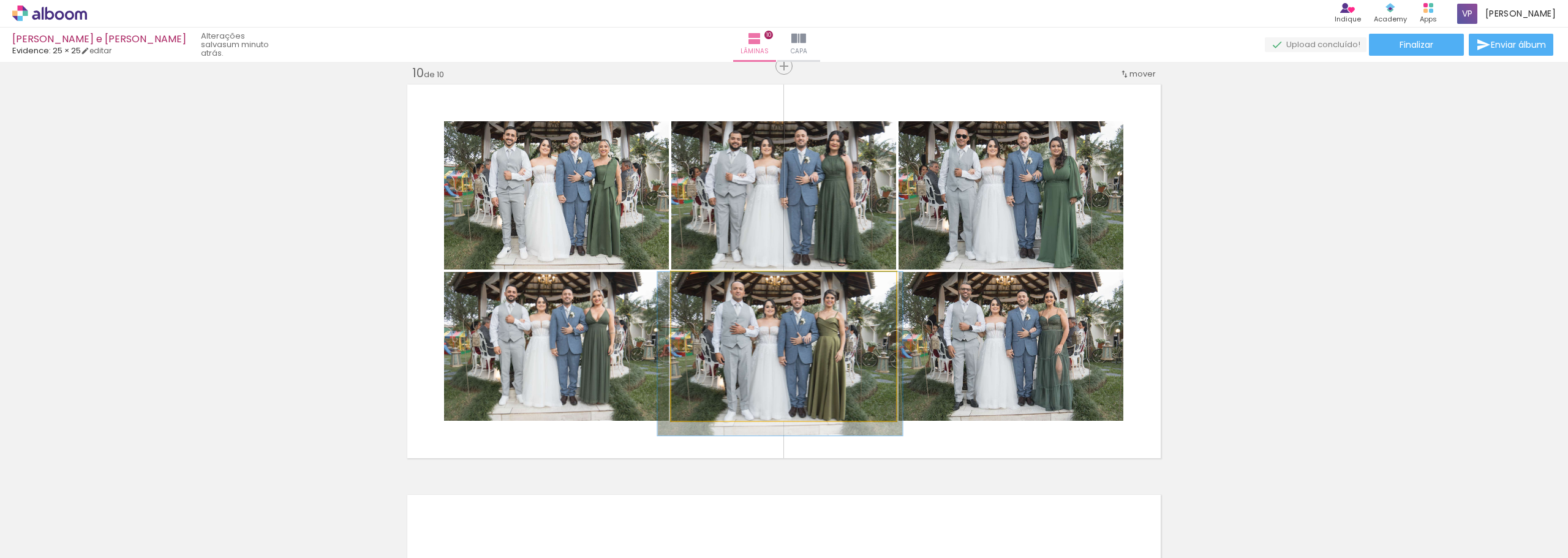
click at [754, 337] on quentale-photo at bounding box center [784, 345] width 225 height 149
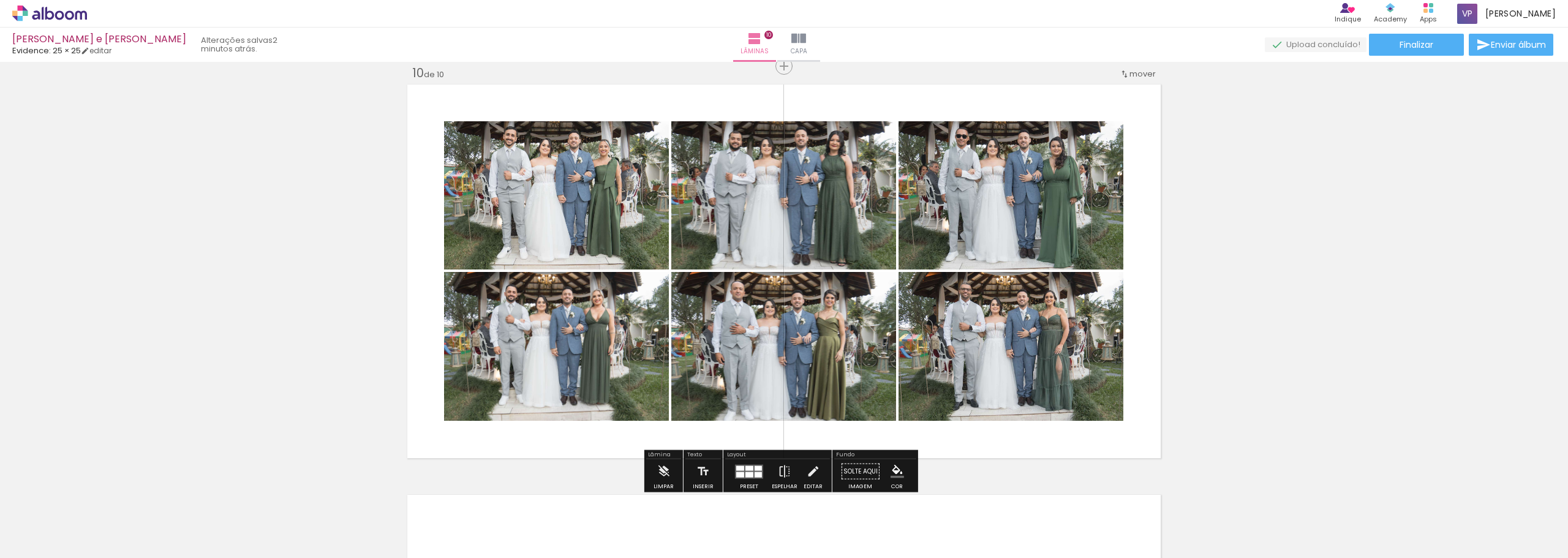
click at [608, 329] on quentale-photo at bounding box center [556, 345] width 225 height 149
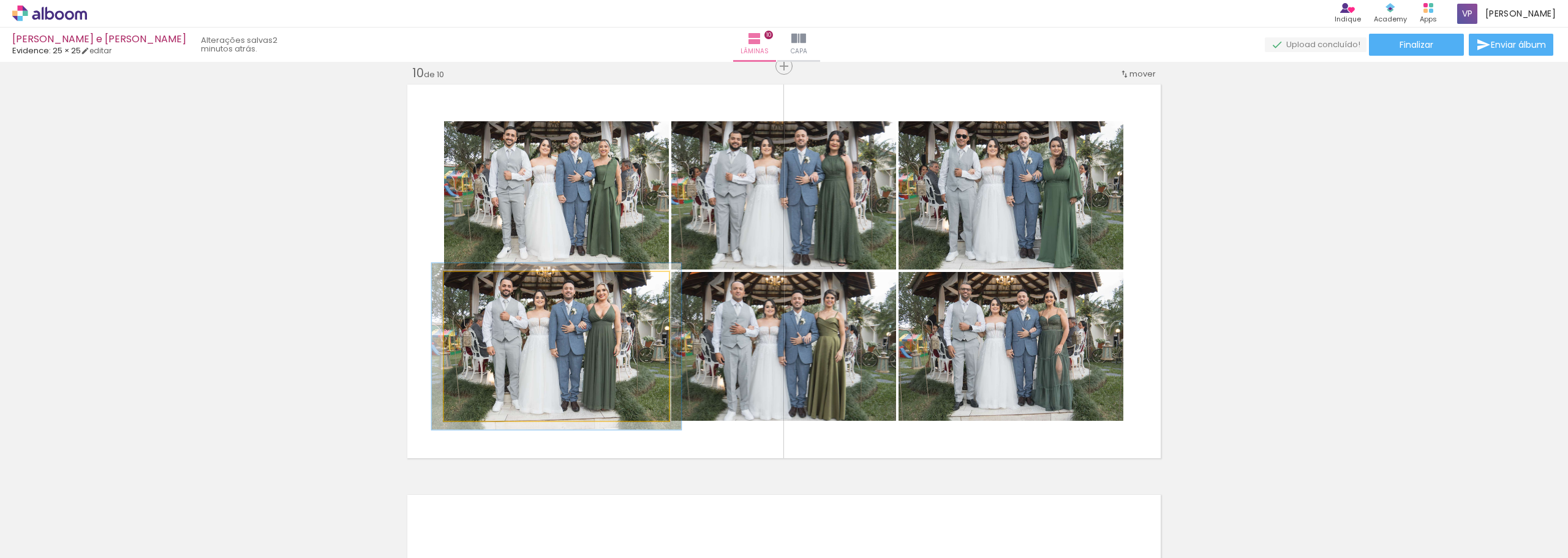
type paper-slider "111"
click at [472, 286] on div at bounding box center [477, 285] width 11 height 11
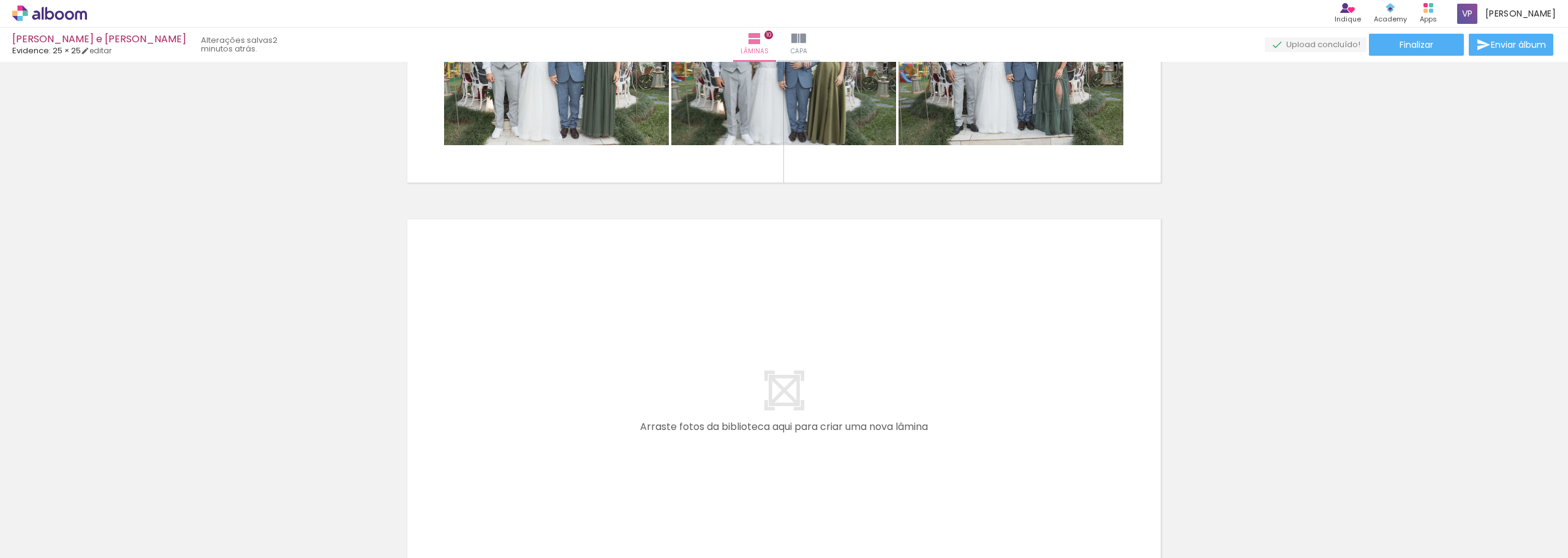
scroll to position [4015, 0]
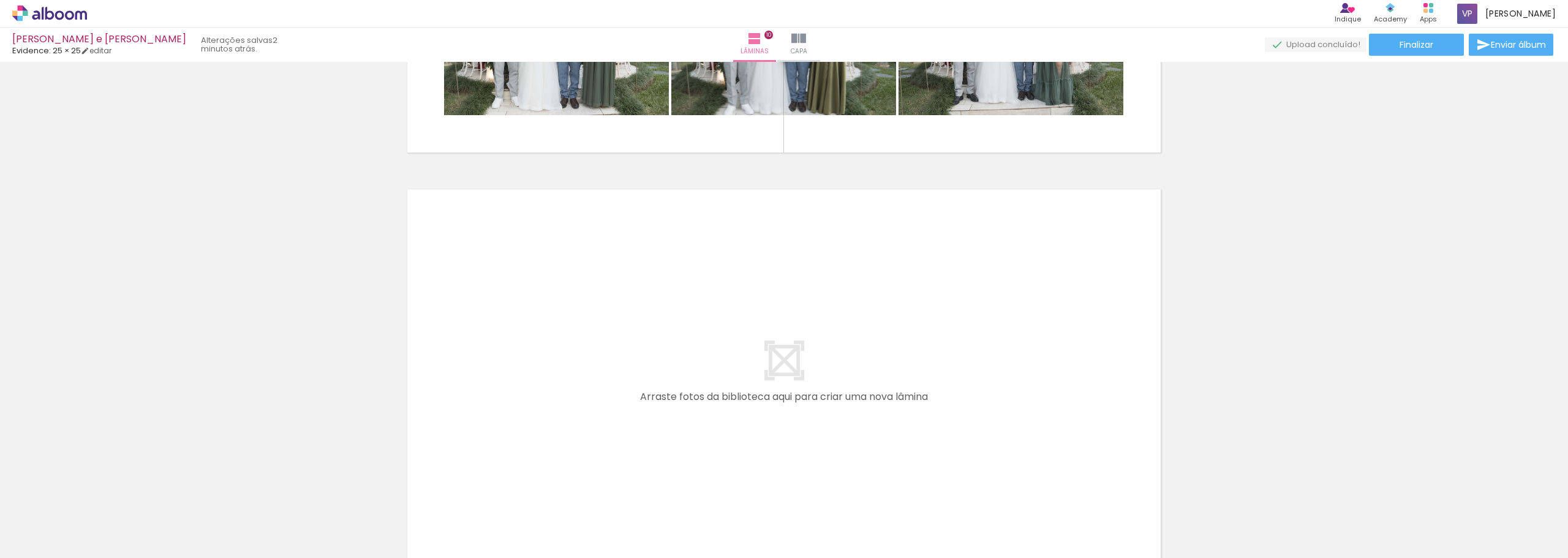
drag, startPoint x: 820, startPoint y: 520, endPoint x: 747, endPoint y: 368, distance: 168.6
click at [747, 368] on quentale-workspace at bounding box center [784, 279] width 1568 height 558
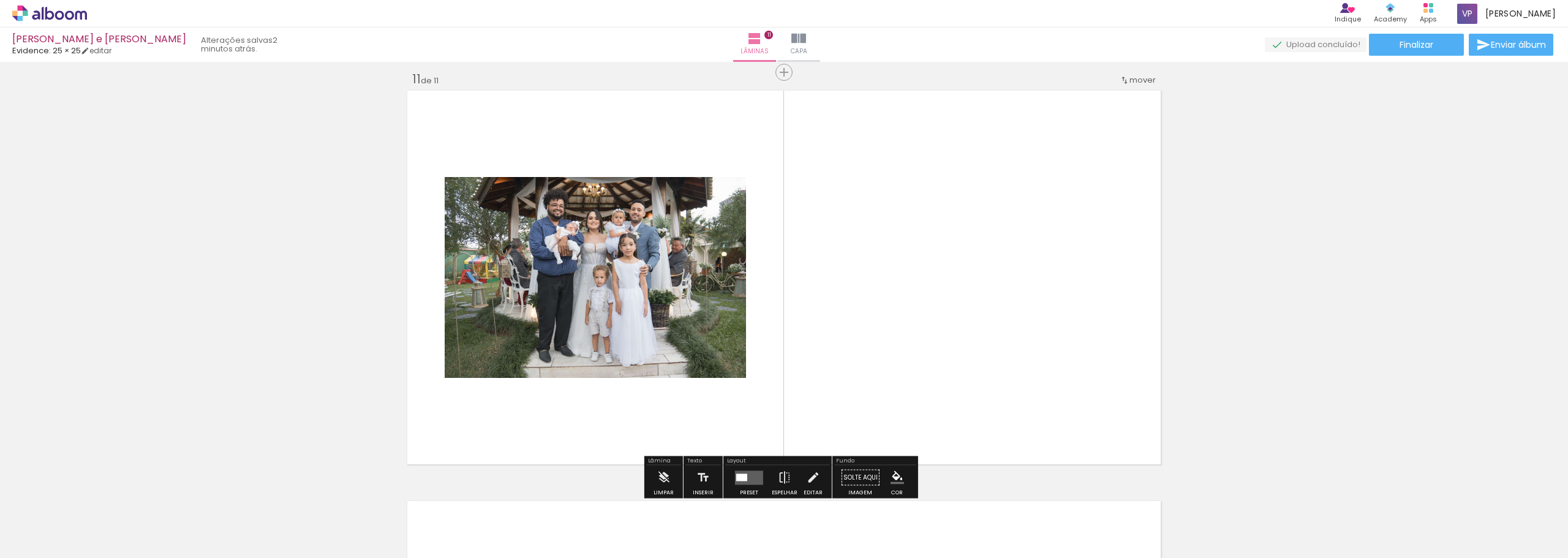
scroll to position [4119, 0]
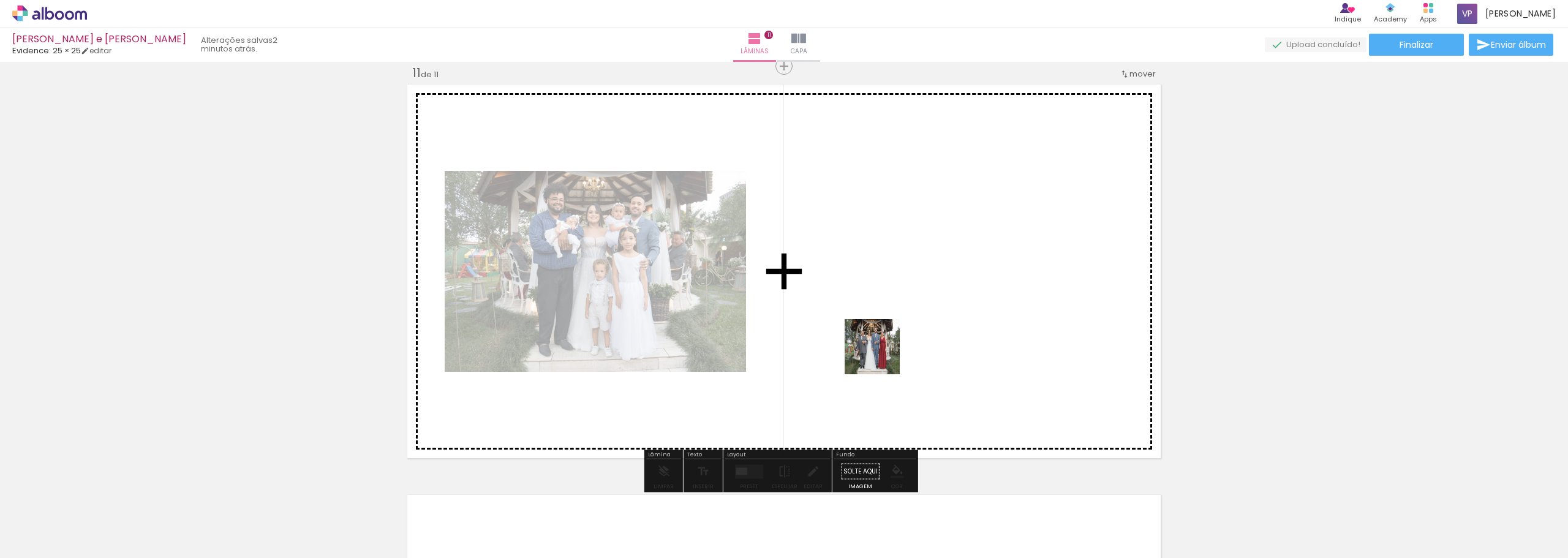
drag, startPoint x: 904, startPoint y: 523, endPoint x: 922, endPoint y: 473, distance: 53.1
click at [876, 348] on quentale-workspace at bounding box center [784, 279] width 1568 height 558
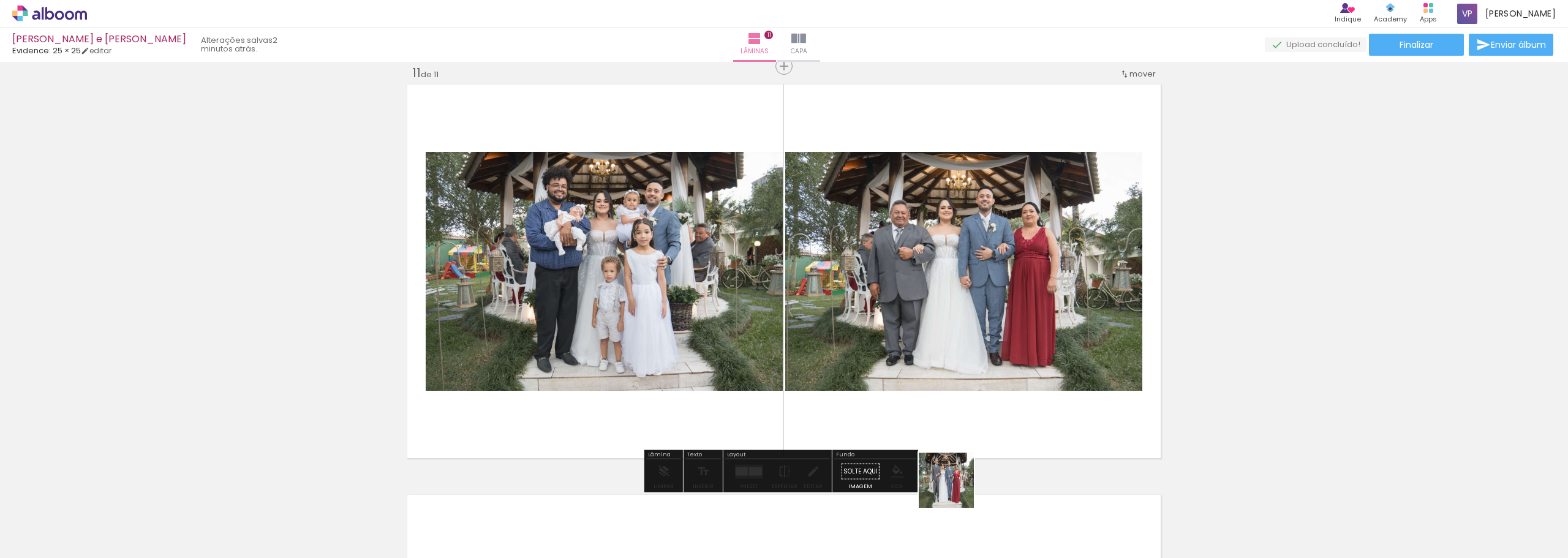
drag, startPoint x: 956, startPoint y: 527, endPoint x: 946, endPoint y: 402, distance: 125.4
click at [946, 402] on quentale-workspace at bounding box center [784, 279] width 1568 height 558
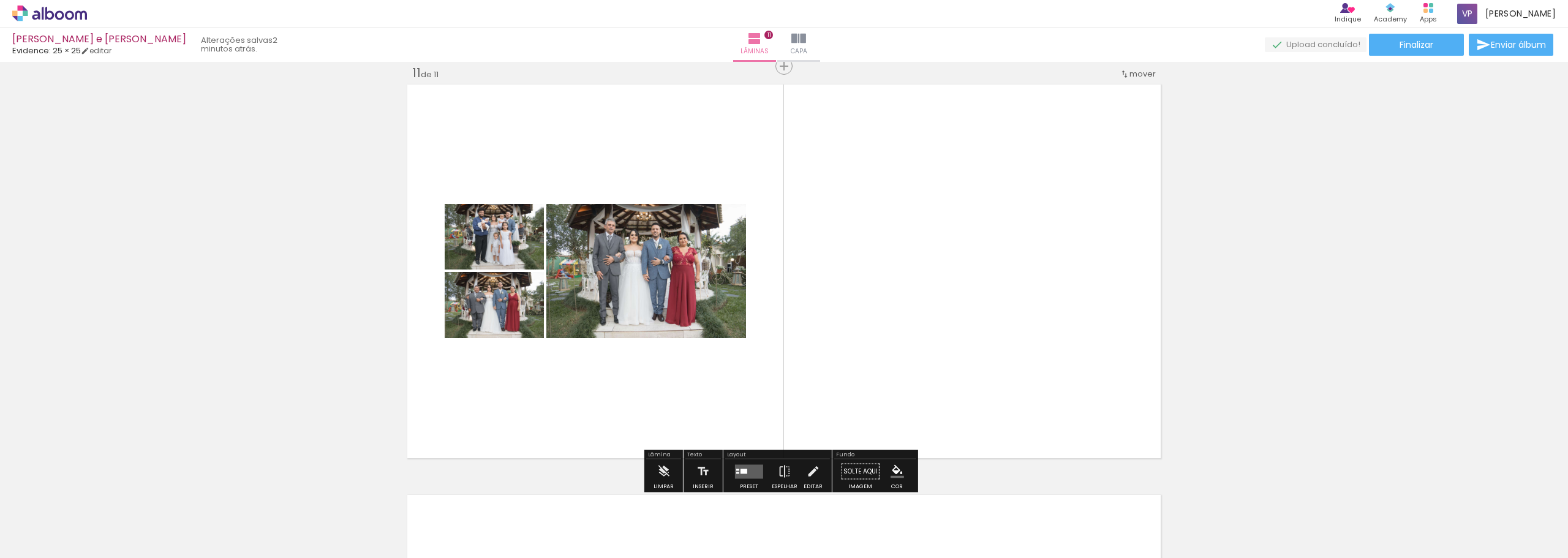
click at [749, 470] on quentale-layouter at bounding box center [749, 471] width 28 height 14
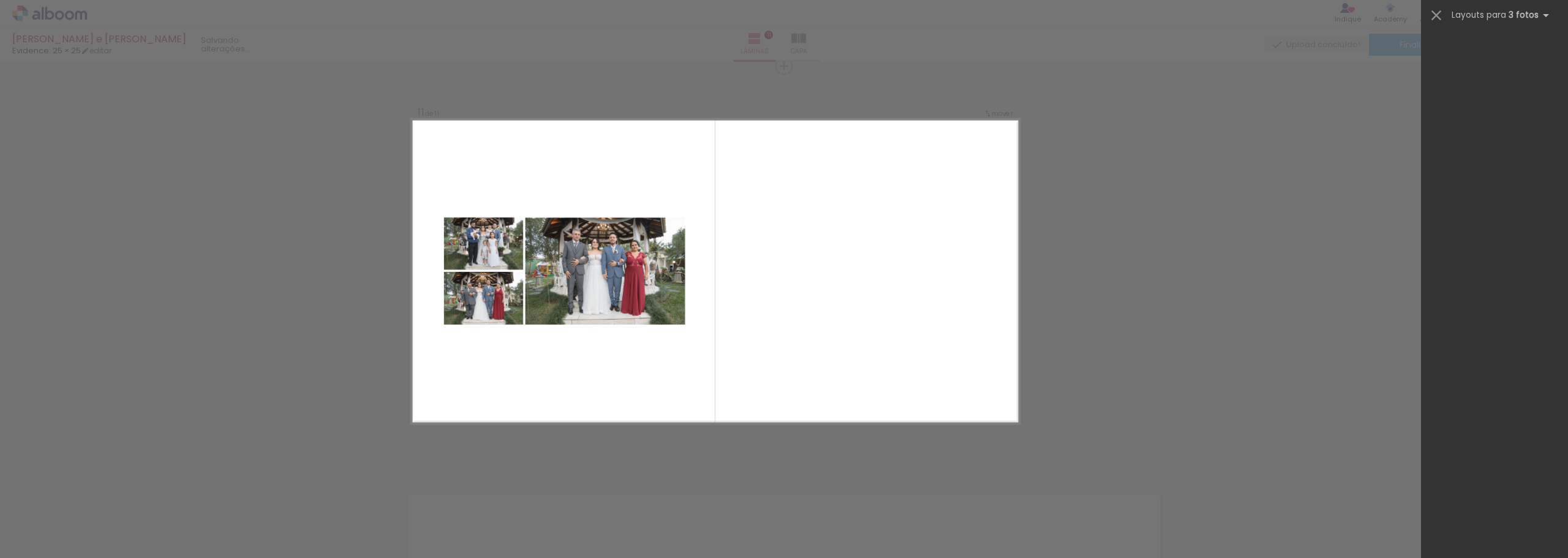
scroll to position [0, 0]
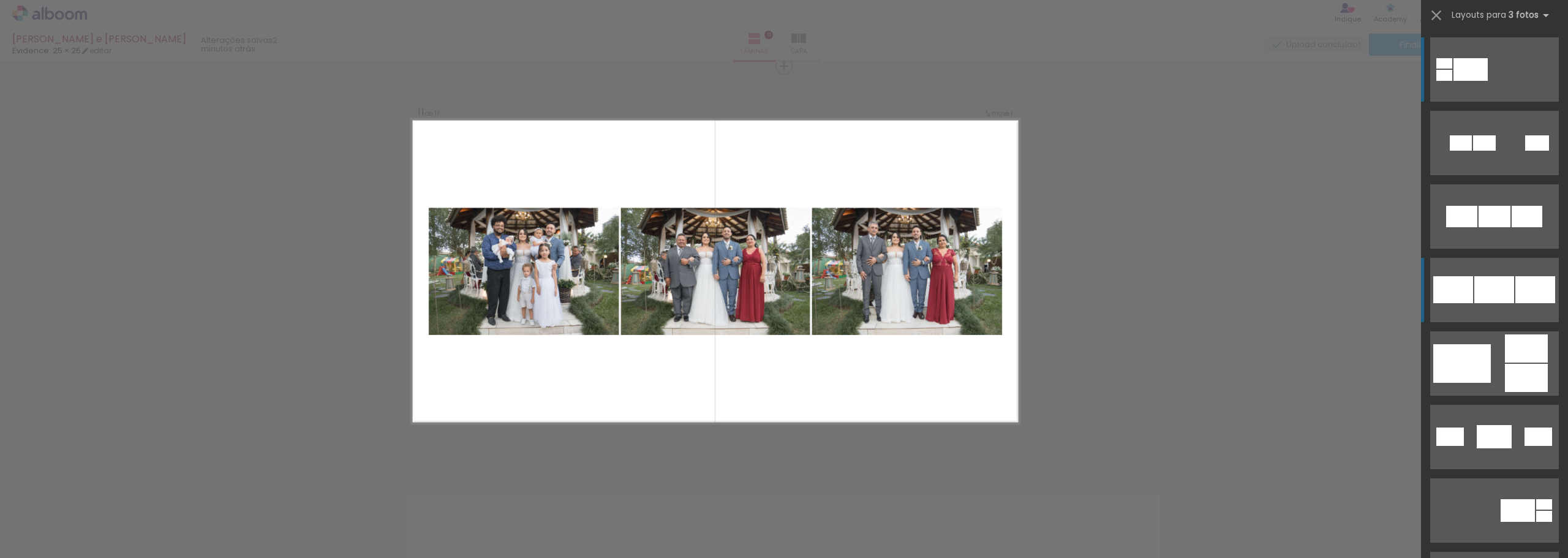
click at [1478, 228] on div at bounding box center [1494, 216] width 32 height 22
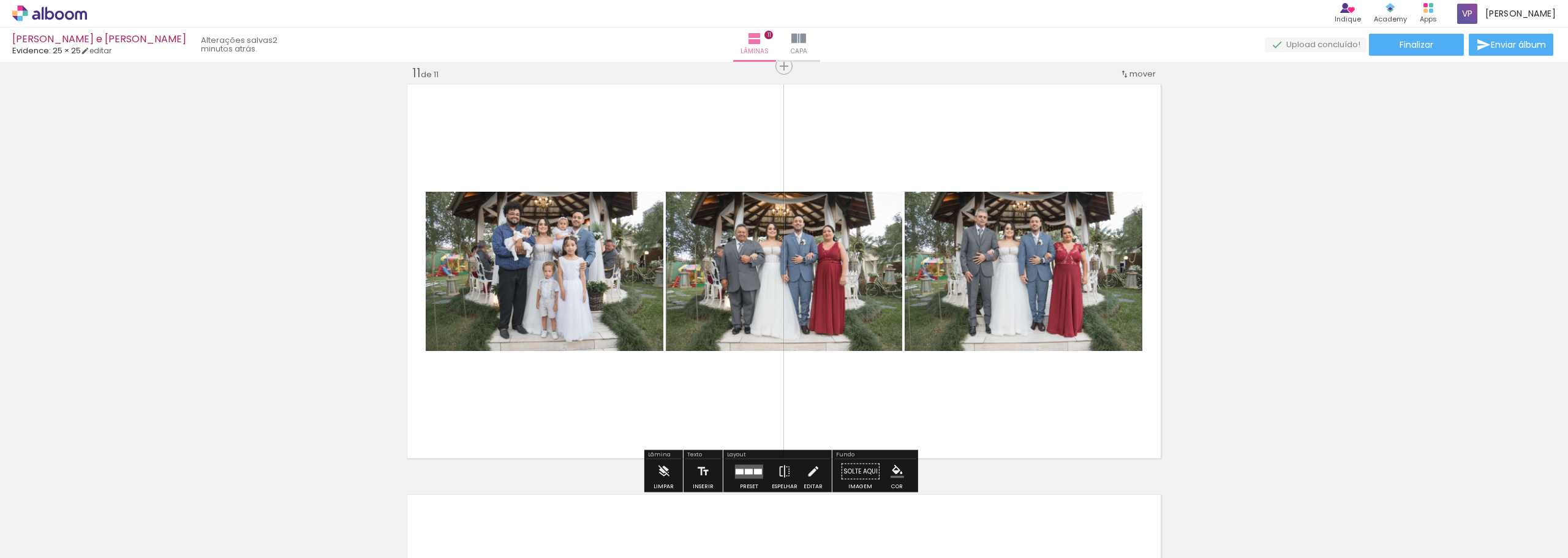
scroll to position [0, 667]
